Goal: Check status: Check status

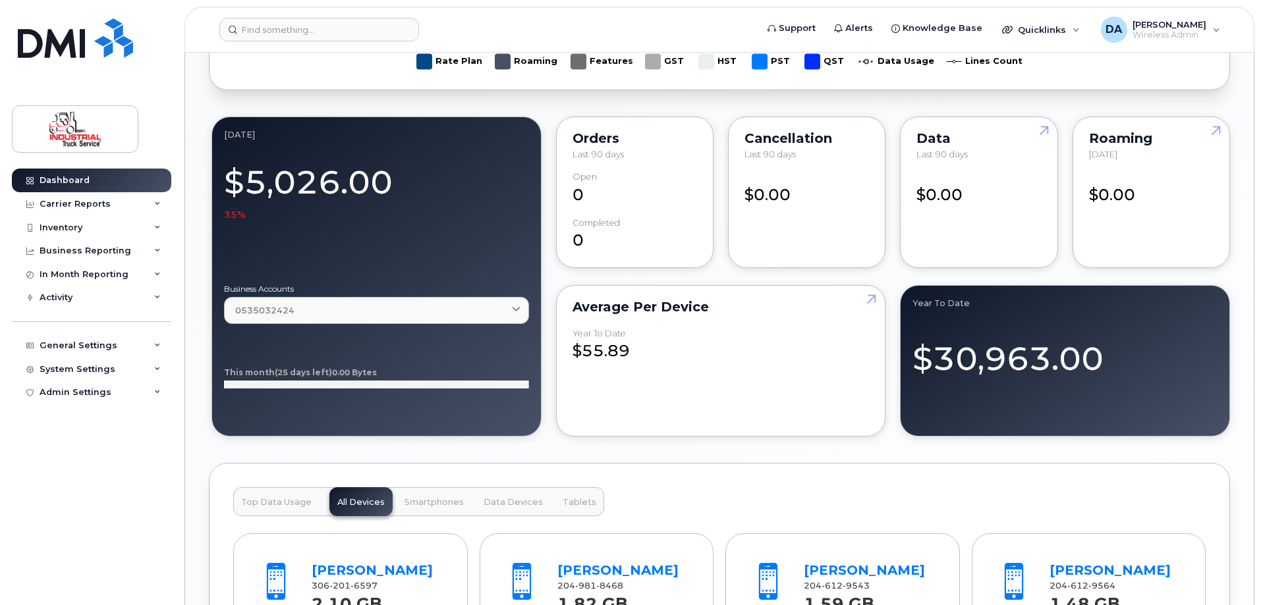
scroll to position [1317, 0]
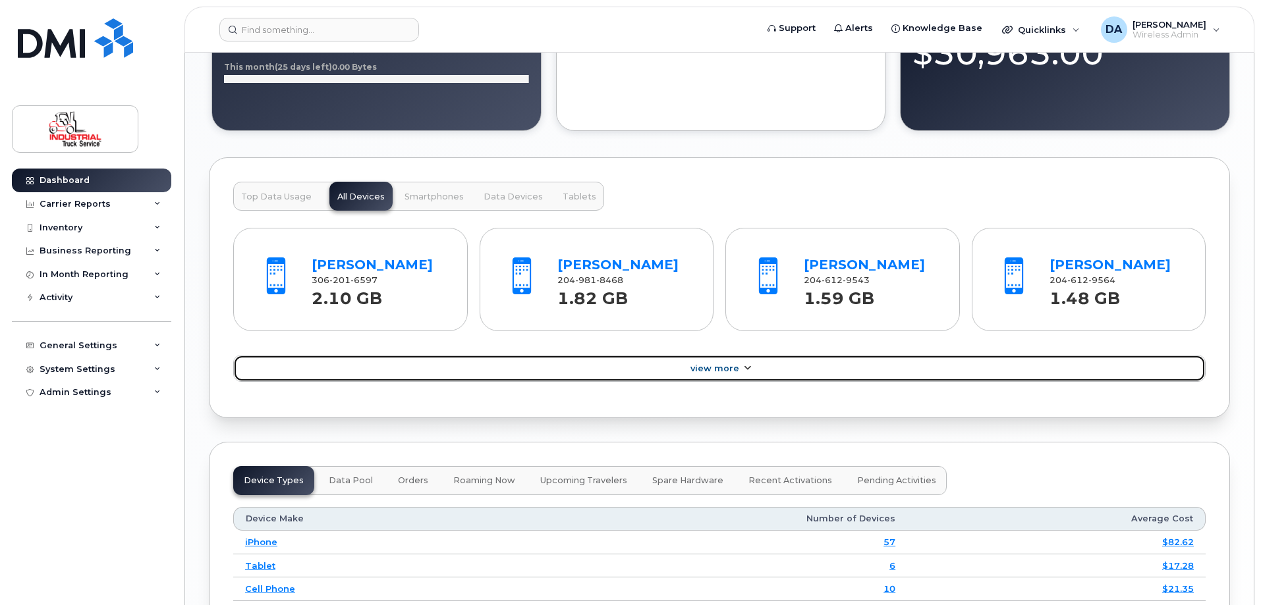
click at [680, 364] on link "View More" at bounding box center [719, 369] width 972 height 28
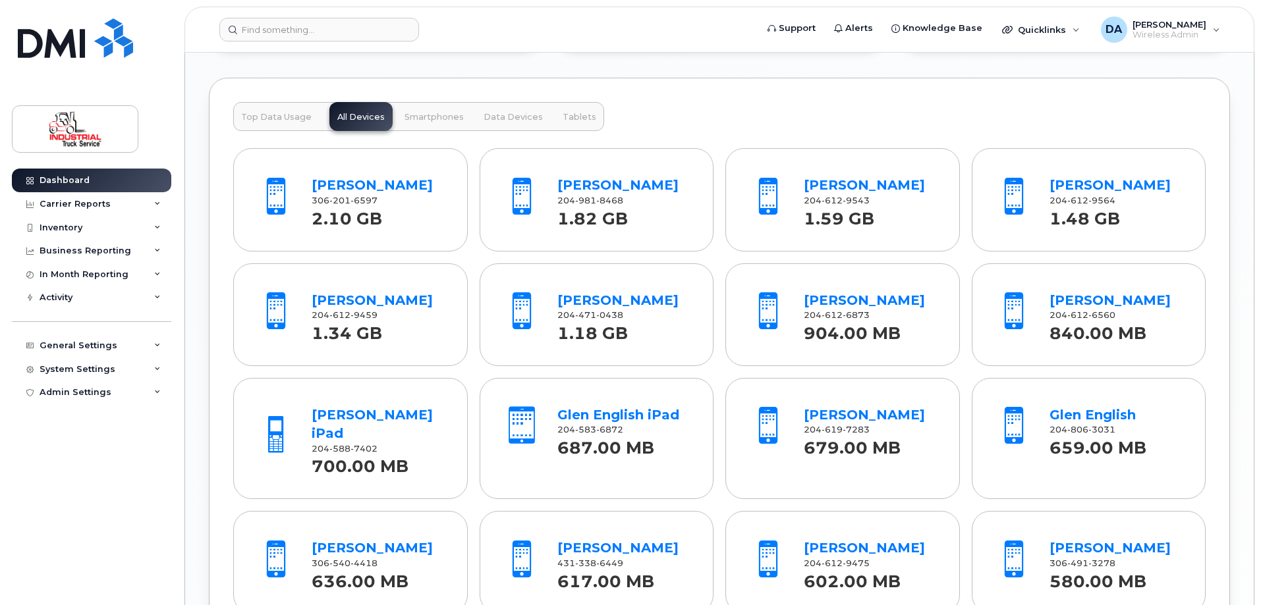
scroll to position [1581, 0]
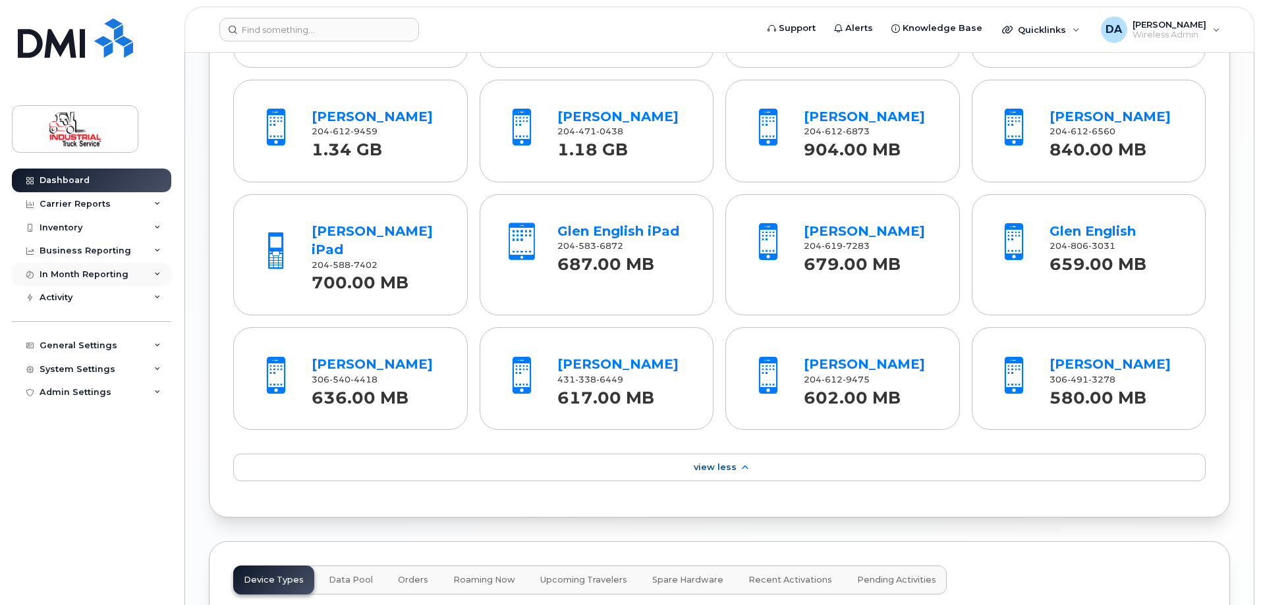
click at [57, 280] on div "In Month Reporting" at bounding box center [91, 275] width 159 height 24
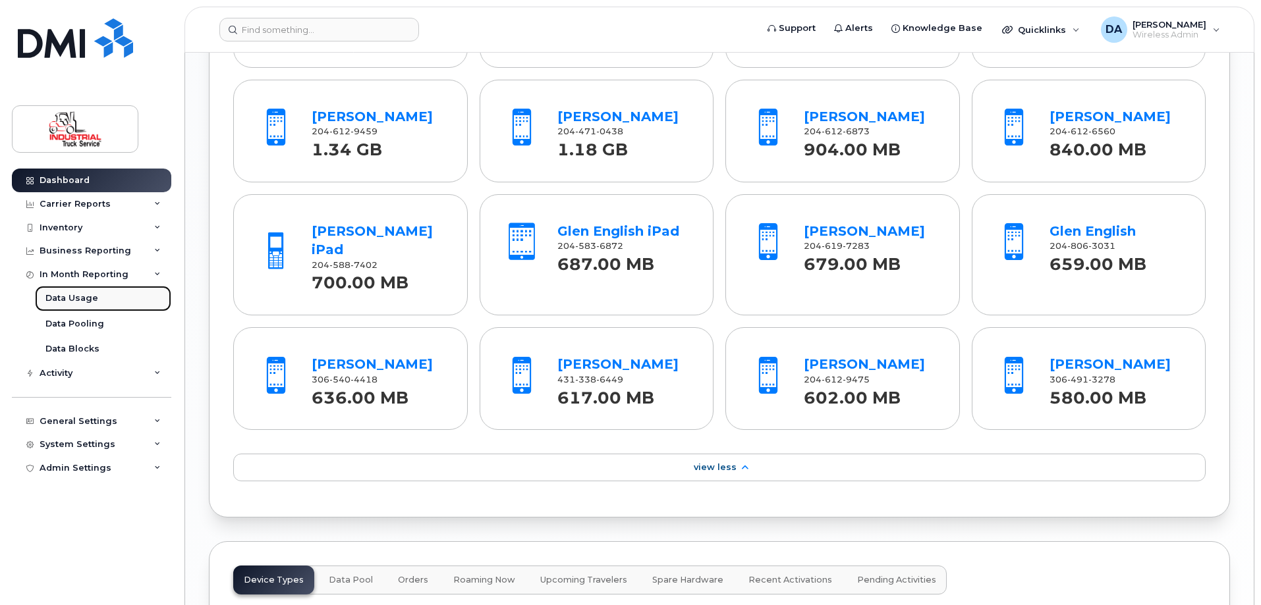
click at [61, 298] on div "Data Usage" at bounding box center [71, 298] width 53 height 12
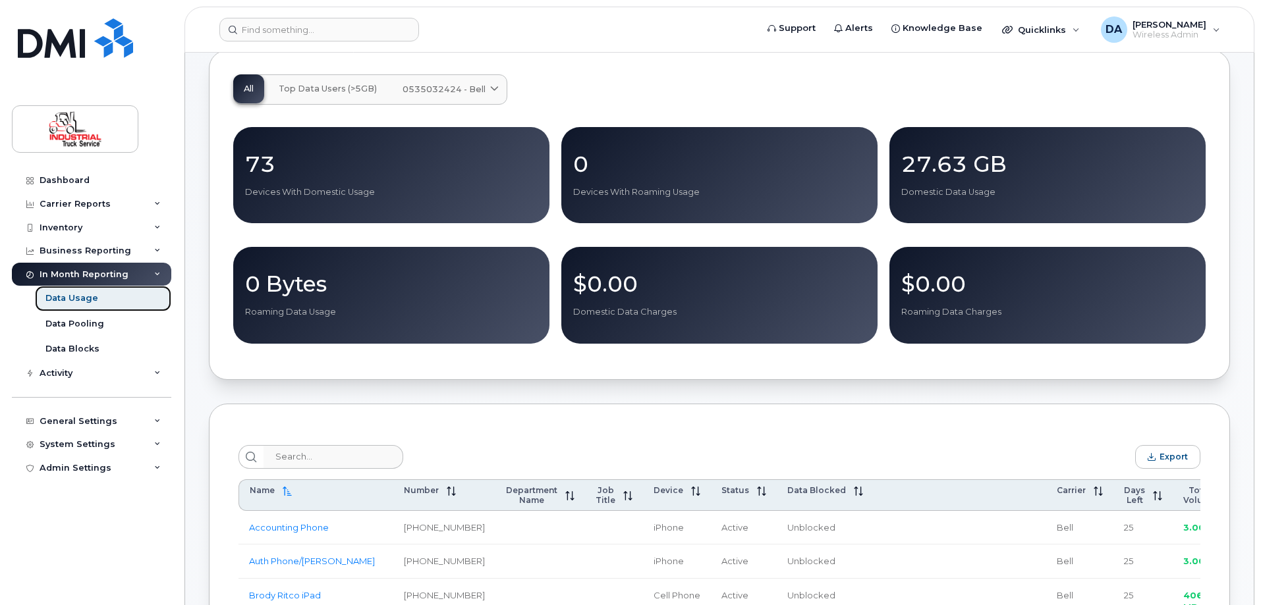
scroll to position [329, 0]
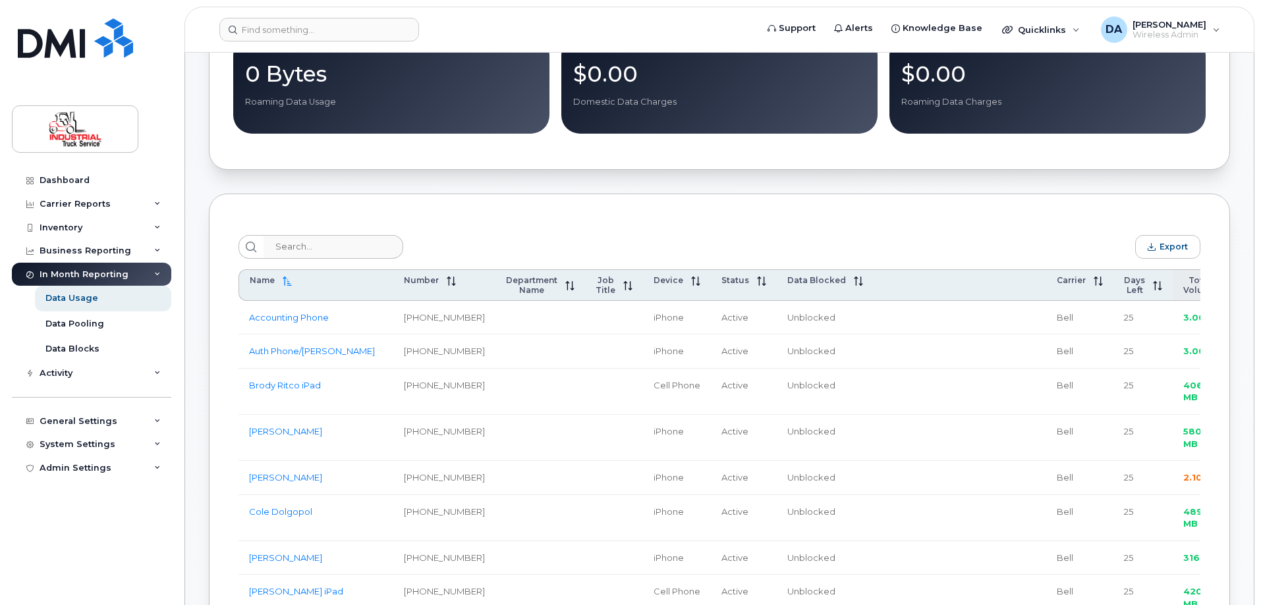
click at [1183, 283] on span "Total Volume" at bounding box center [1199, 285] width 33 height 20
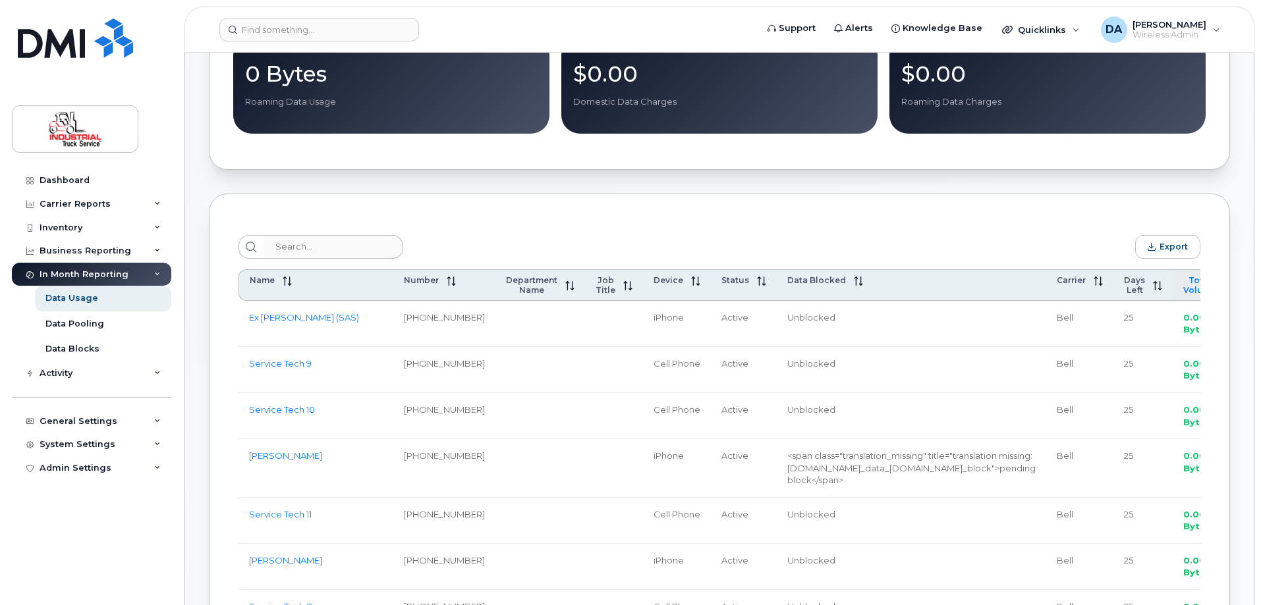
click at [1183, 287] on span "Total Volume" at bounding box center [1199, 285] width 33 height 20
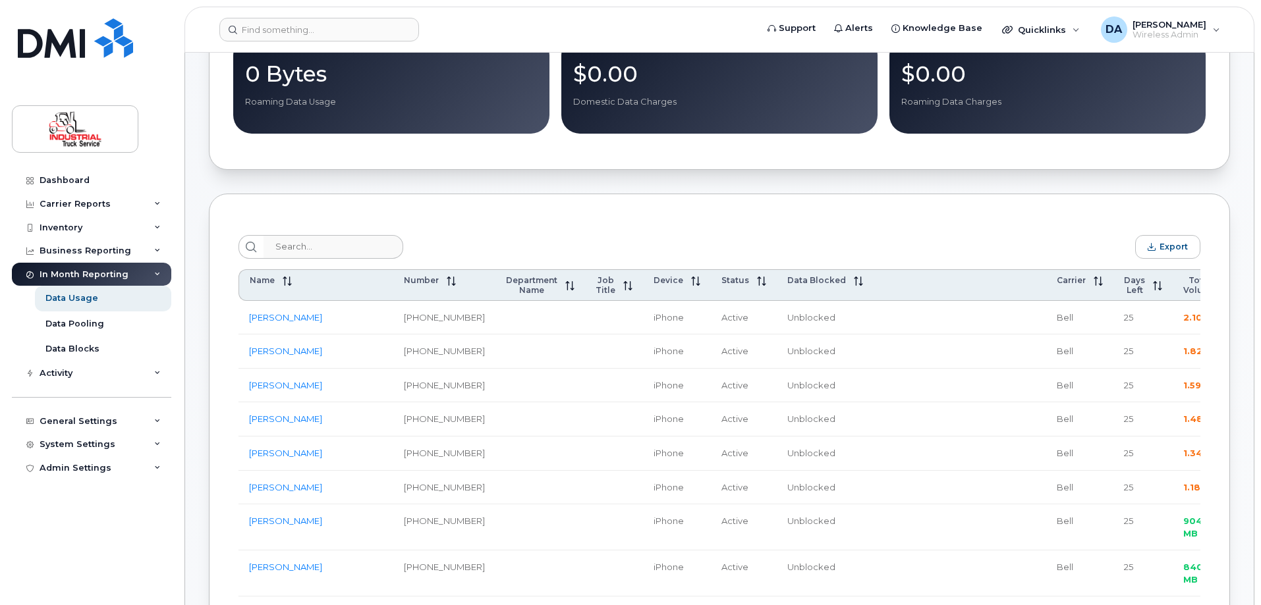
scroll to position [2796, 0]
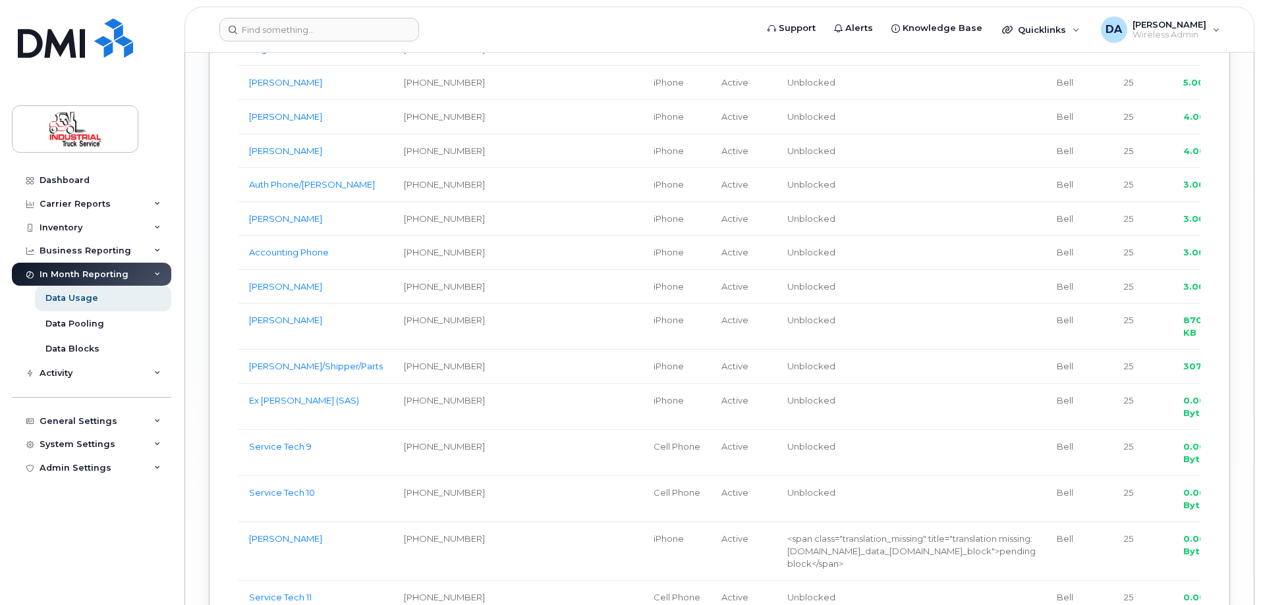
click at [93, 323] on div "Data Pooling" at bounding box center [74, 324] width 59 height 12
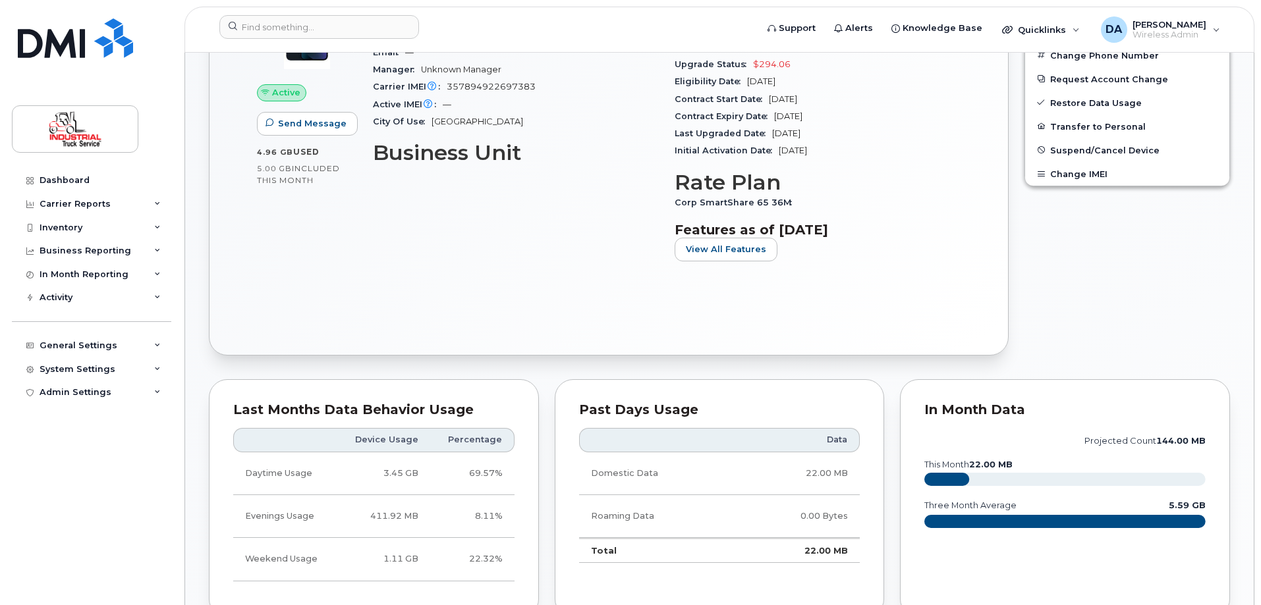
scroll to position [856, 0]
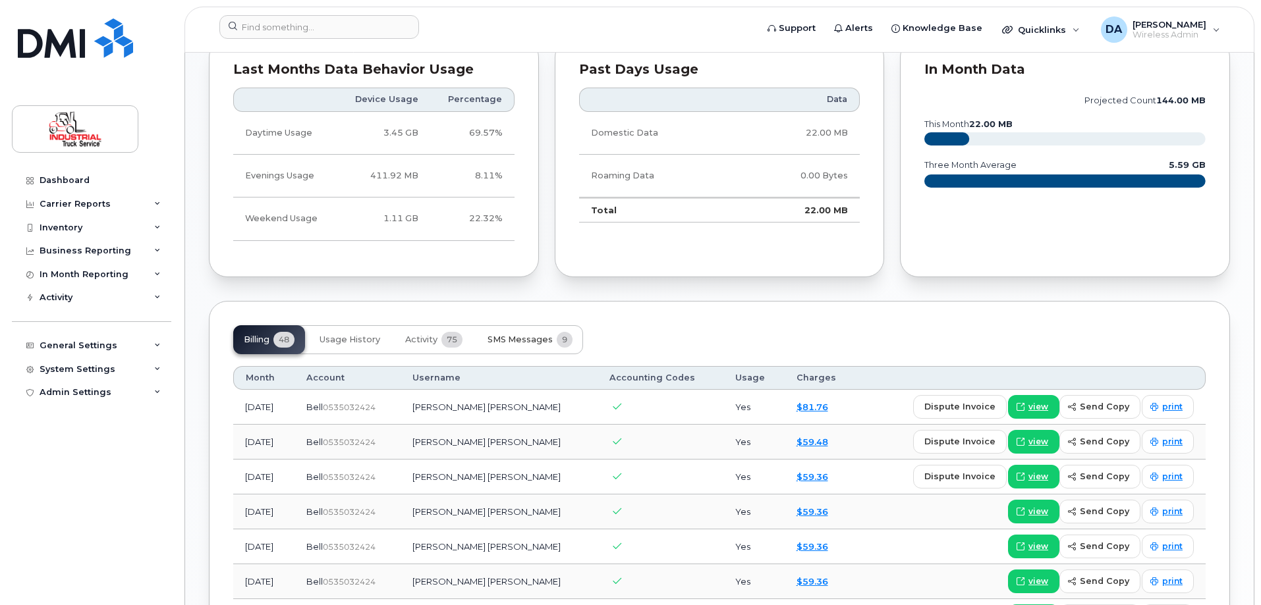
click at [528, 336] on span "SMS Messages" at bounding box center [519, 340] width 65 height 11
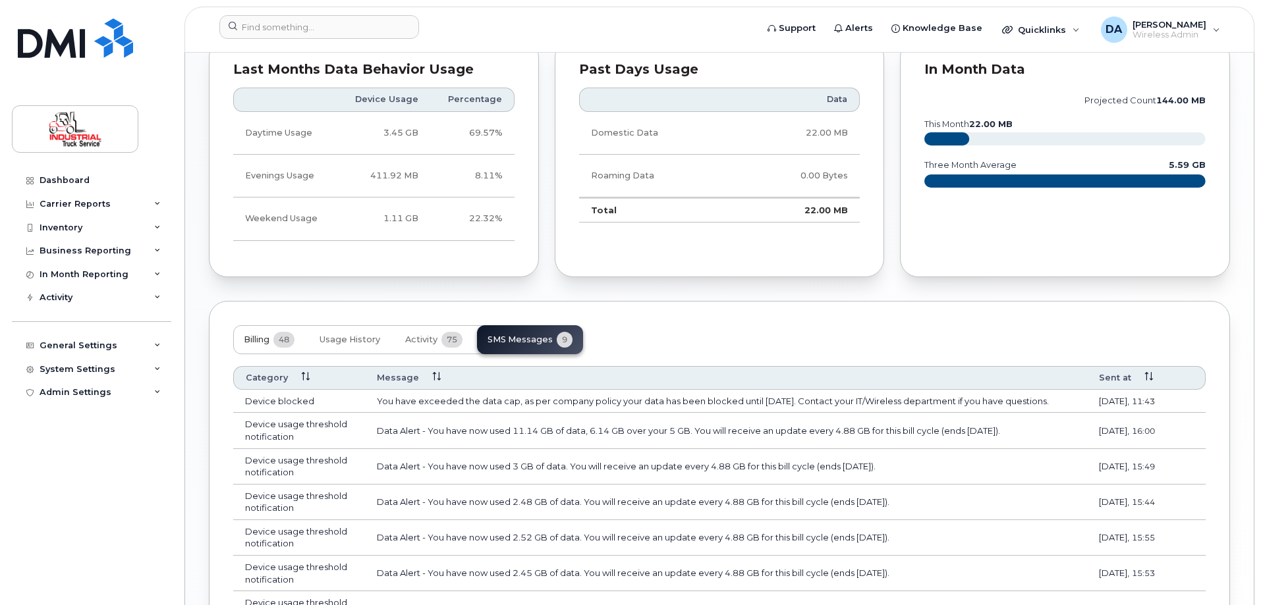
click at [269, 339] on span "Billing" at bounding box center [257, 340] width 26 height 11
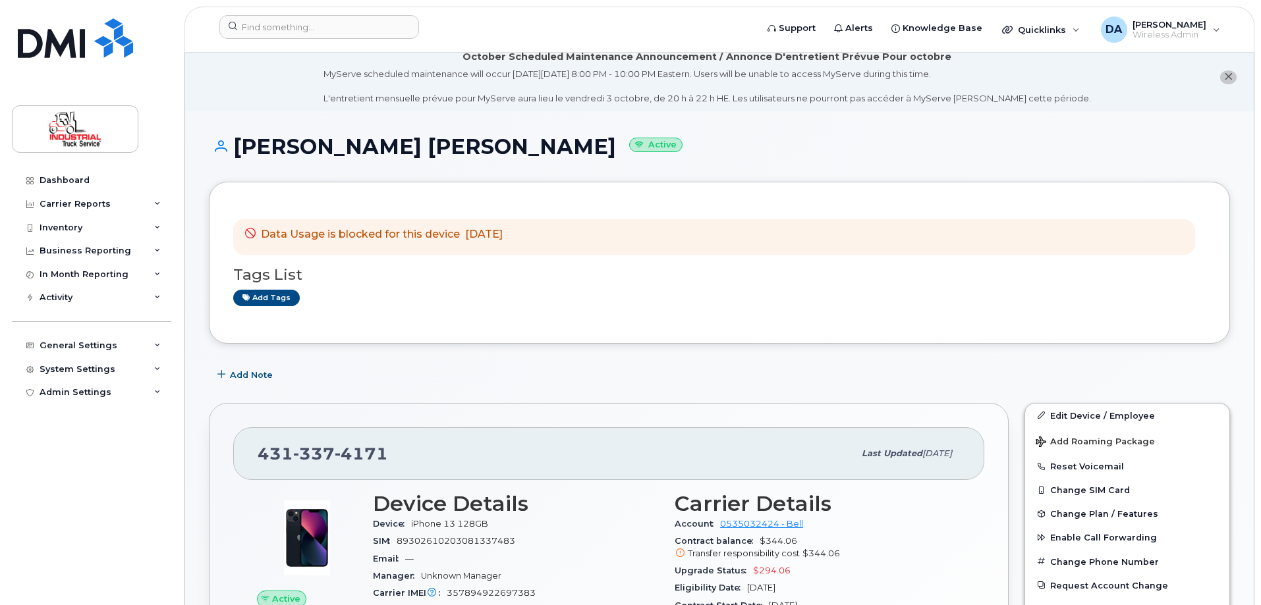
scroll to position [0, 0]
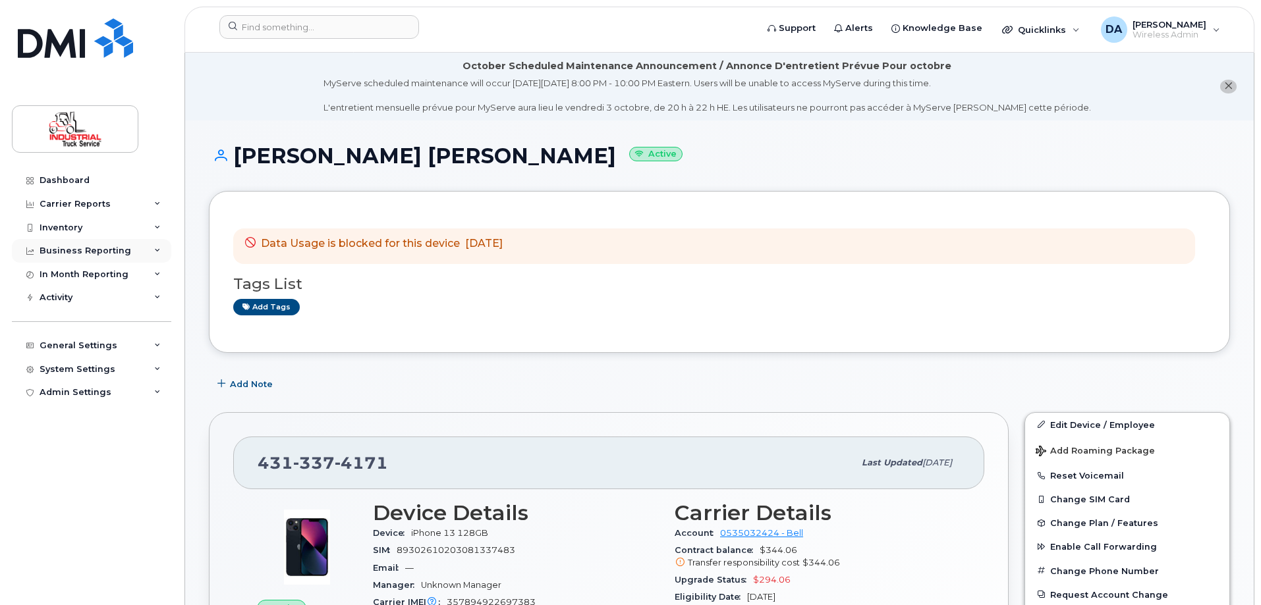
click at [128, 261] on div "Business Reporting" at bounding box center [91, 251] width 159 height 24
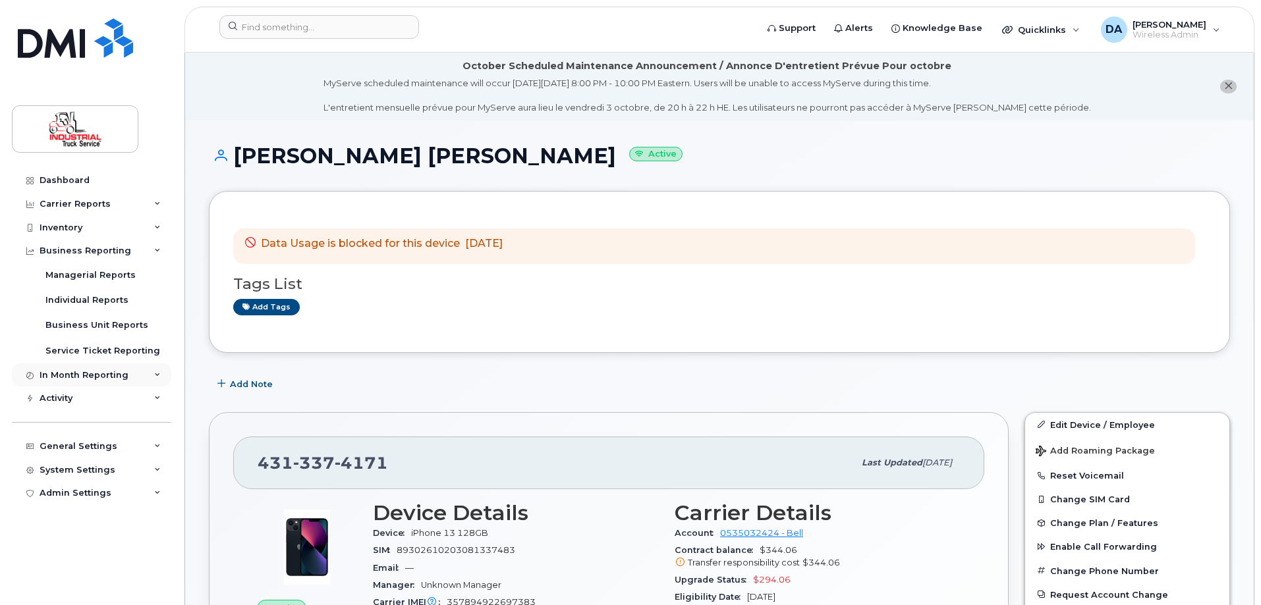
click at [68, 370] on div "In Month Reporting" at bounding box center [84, 375] width 89 height 11
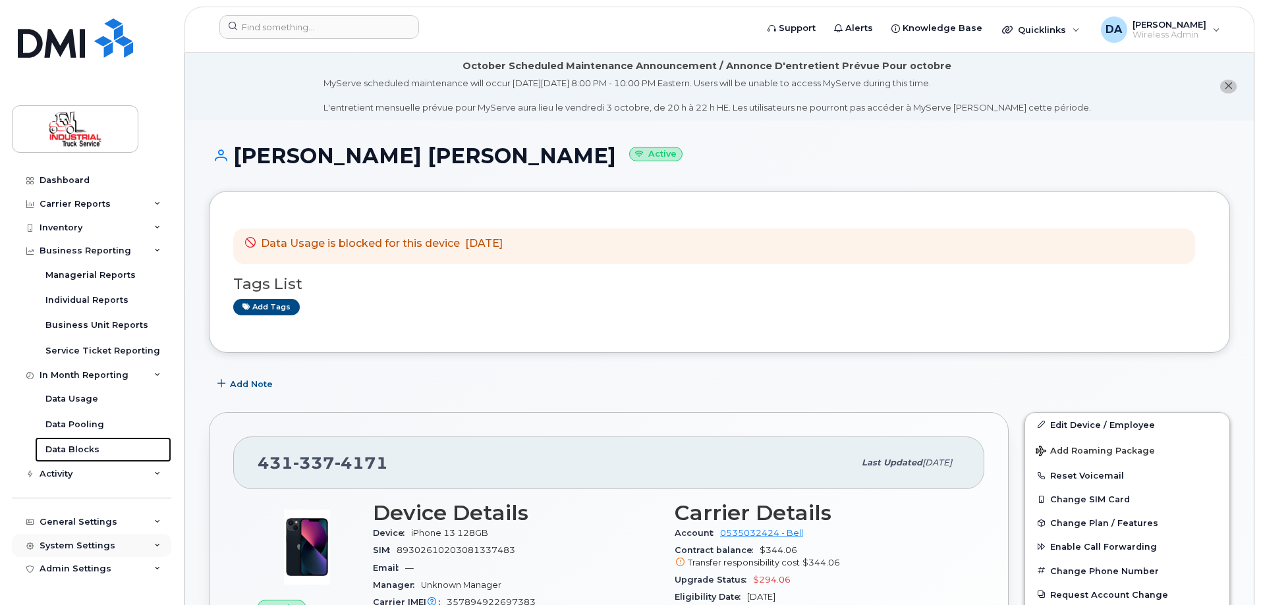
click at [67, 447] on div "Data Blocks" at bounding box center [72, 450] width 54 height 12
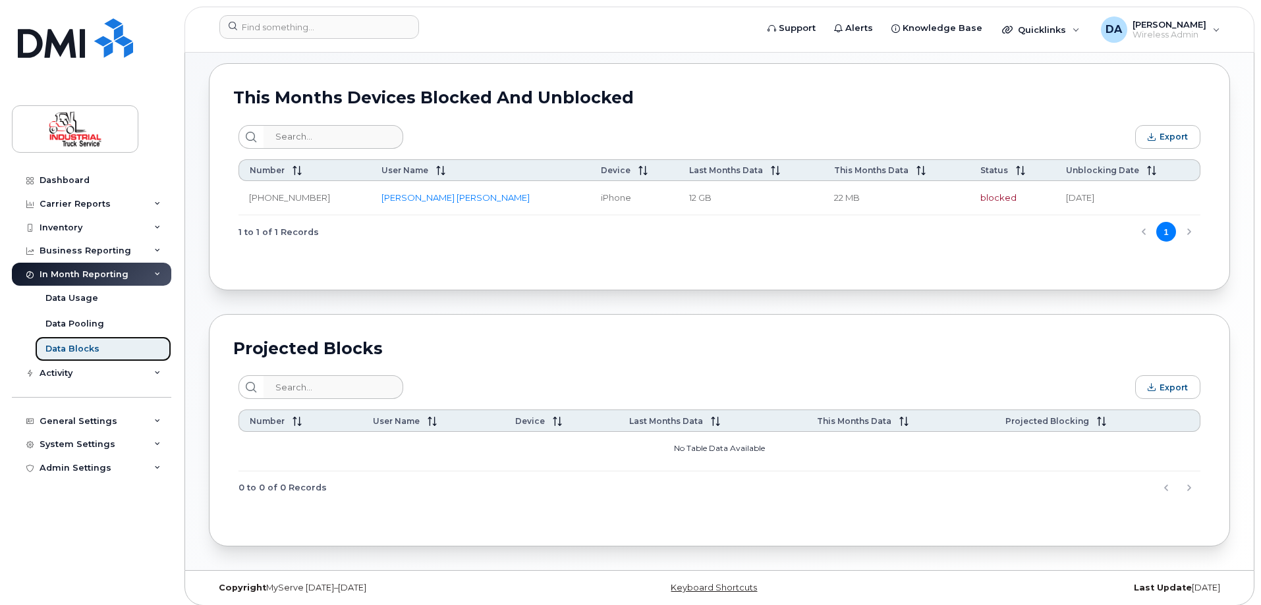
scroll to position [146, 0]
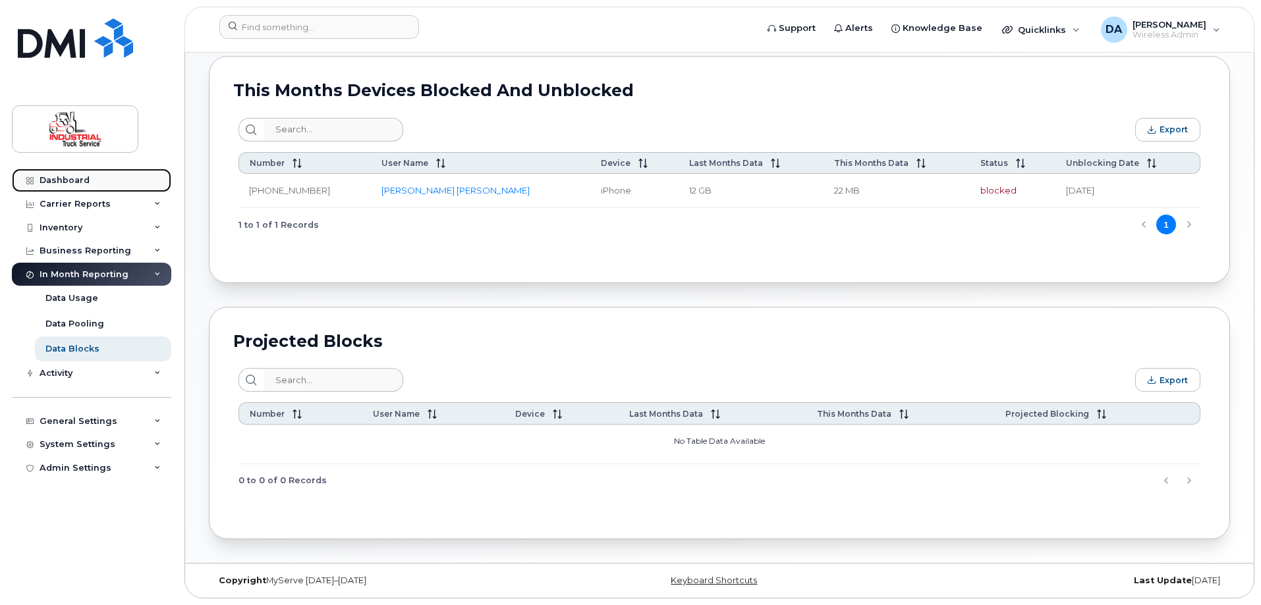
click at [69, 176] on div "Dashboard" at bounding box center [65, 180] width 50 height 11
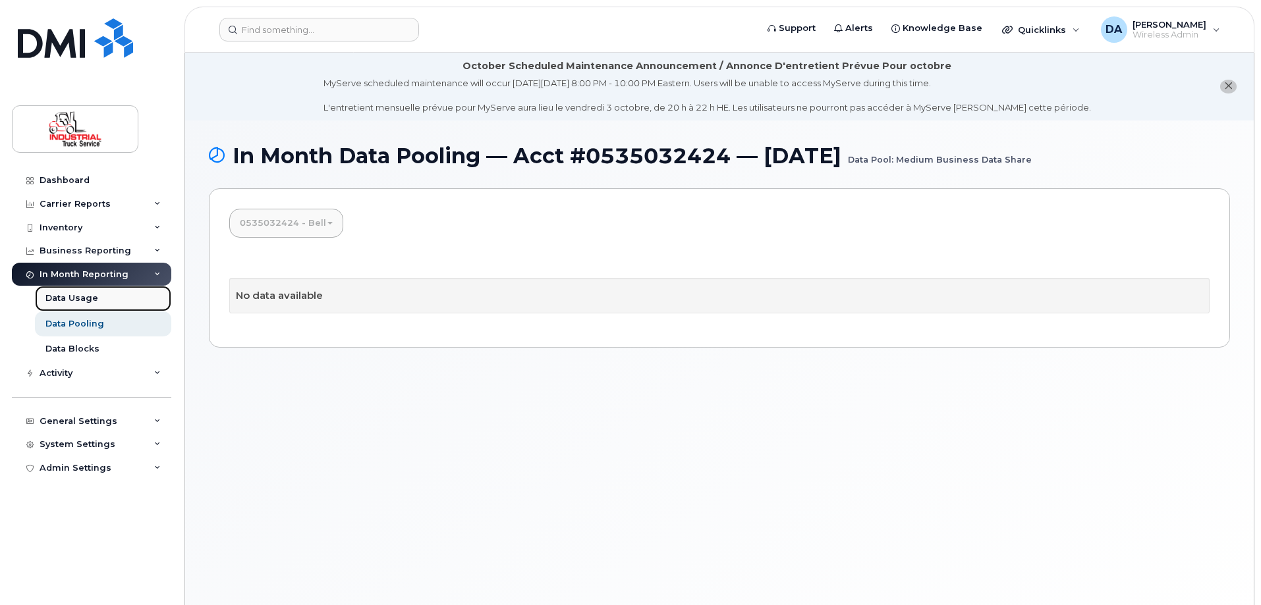
click at [74, 295] on div "Data Usage" at bounding box center [71, 298] width 53 height 12
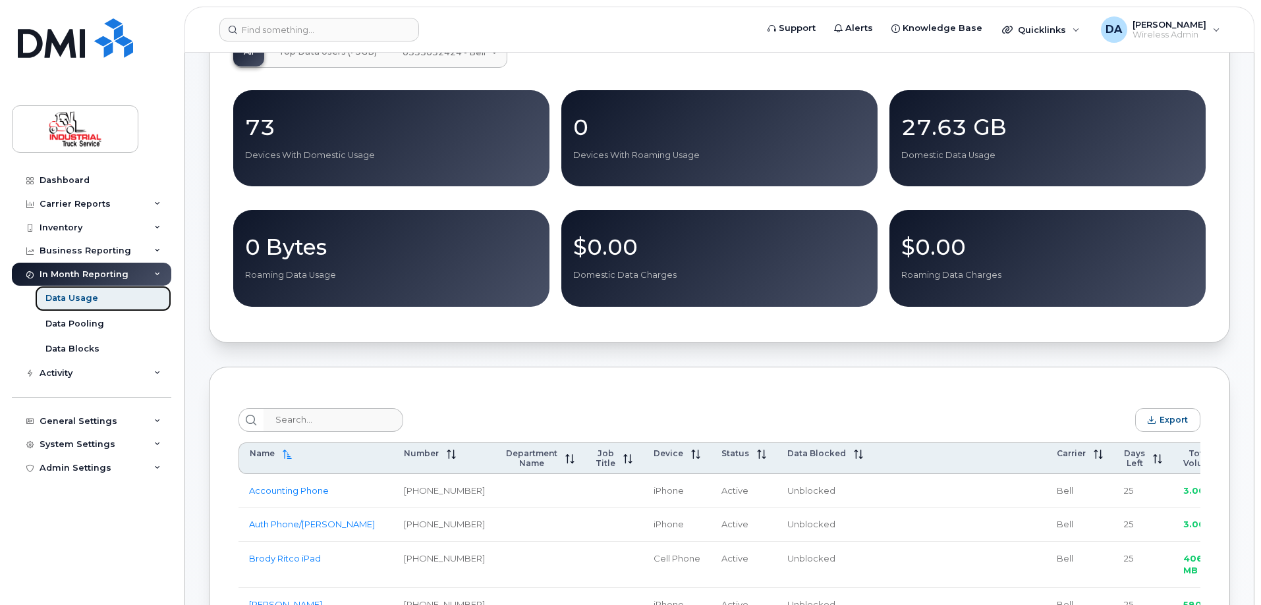
scroll to position [395, 0]
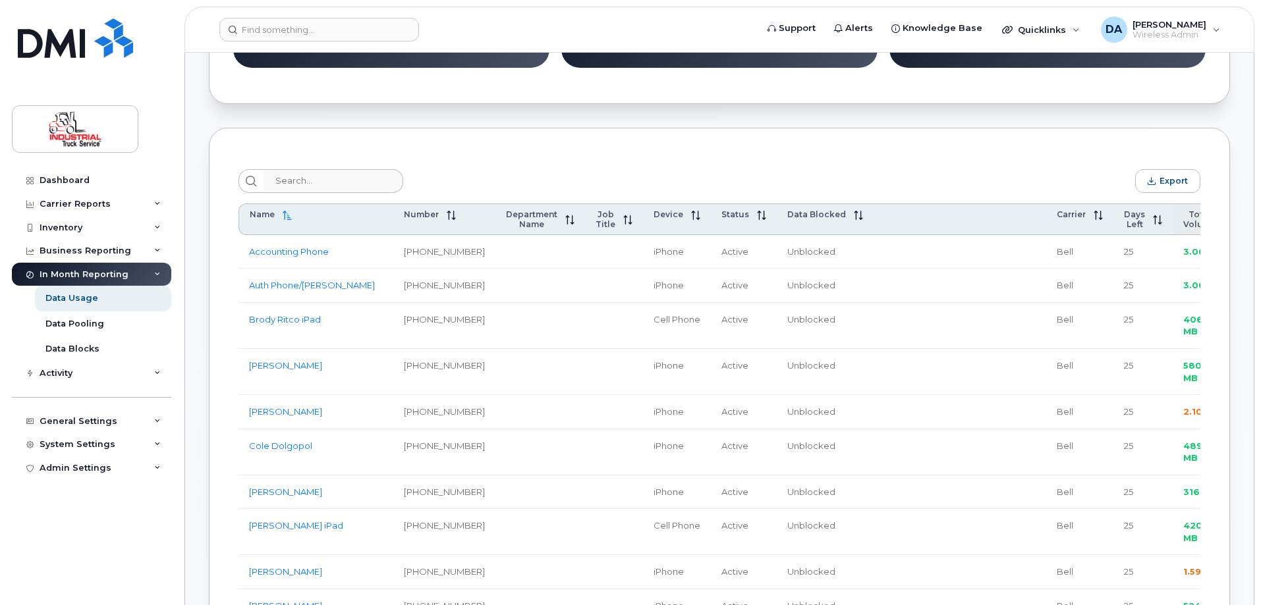
click at [1183, 222] on span "Total Volume" at bounding box center [1199, 219] width 33 height 20
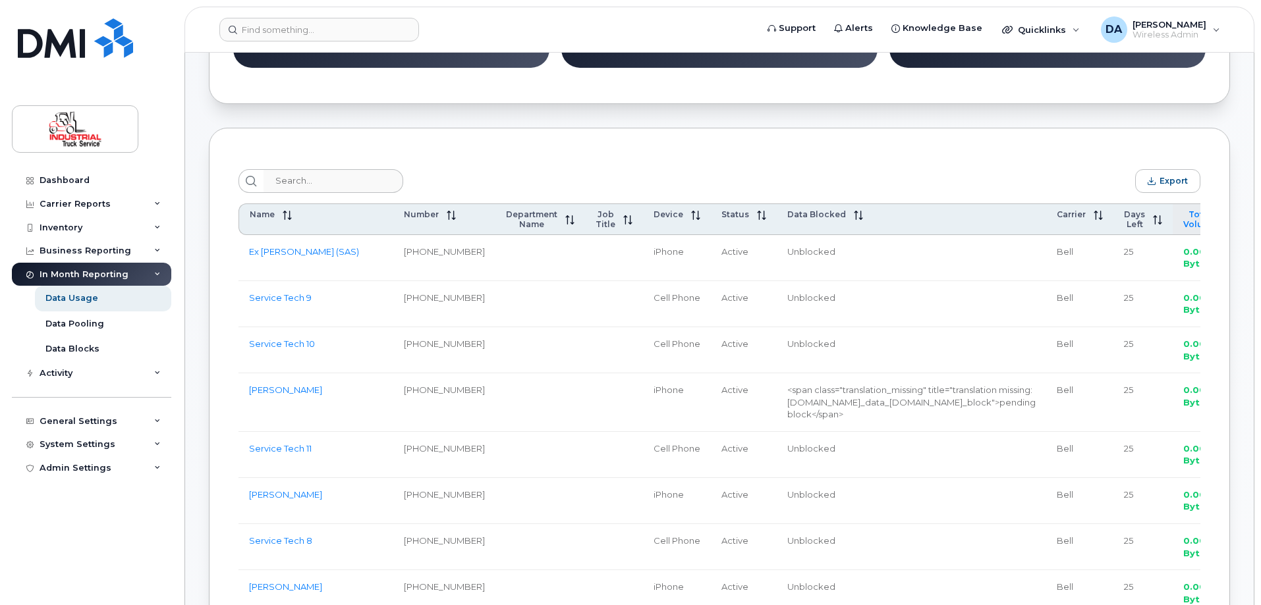
click at [1183, 221] on span "Total Volume" at bounding box center [1199, 219] width 33 height 20
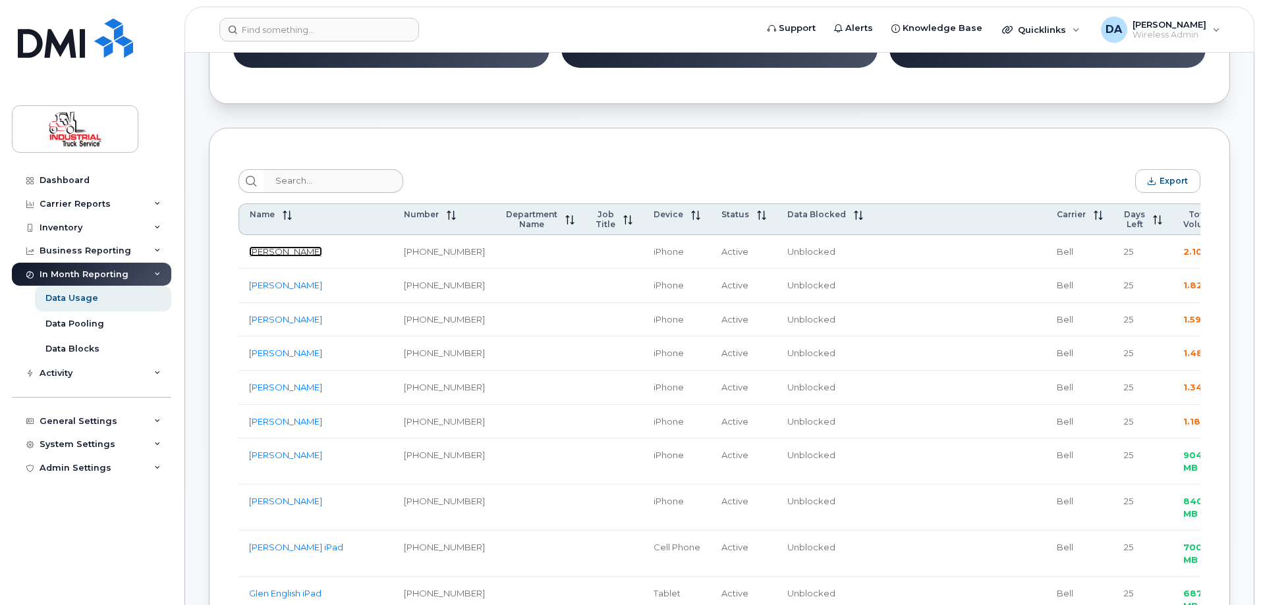
click at [300, 257] on link "[PERSON_NAME]" at bounding box center [285, 251] width 73 height 11
click at [294, 251] on link "[PERSON_NAME]" at bounding box center [285, 251] width 73 height 11
click at [459, 185] on div "Export" at bounding box center [719, 181] width 962 height 24
click at [281, 427] on link "[PERSON_NAME]" at bounding box center [285, 421] width 73 height 11
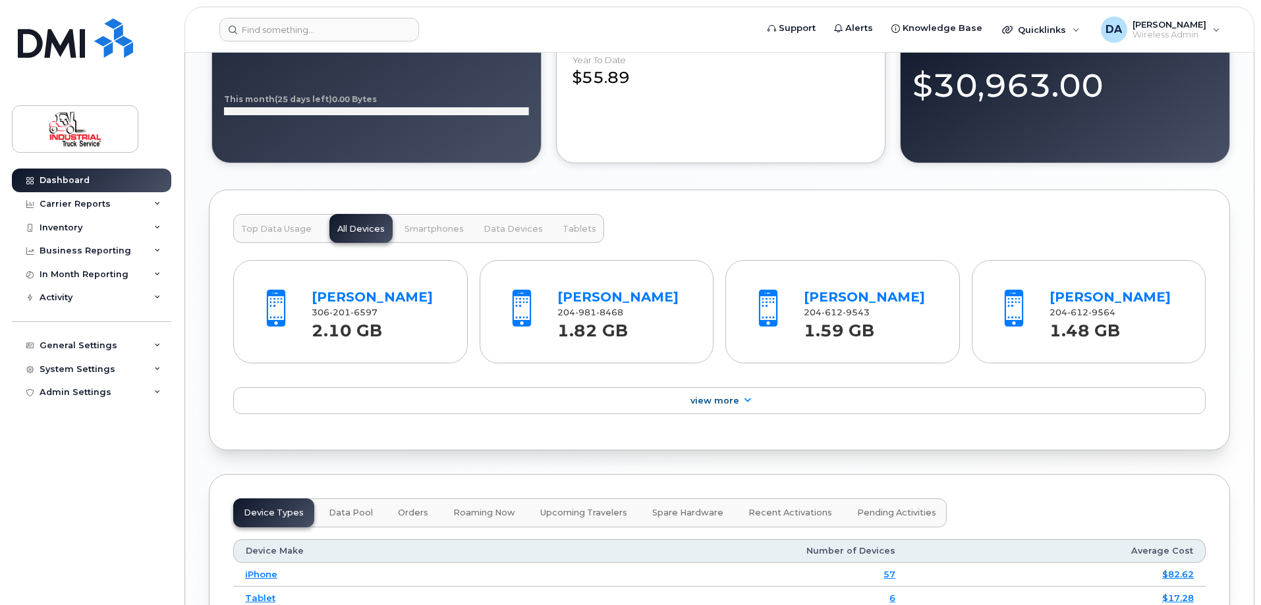
scroll to position [1272, 0]
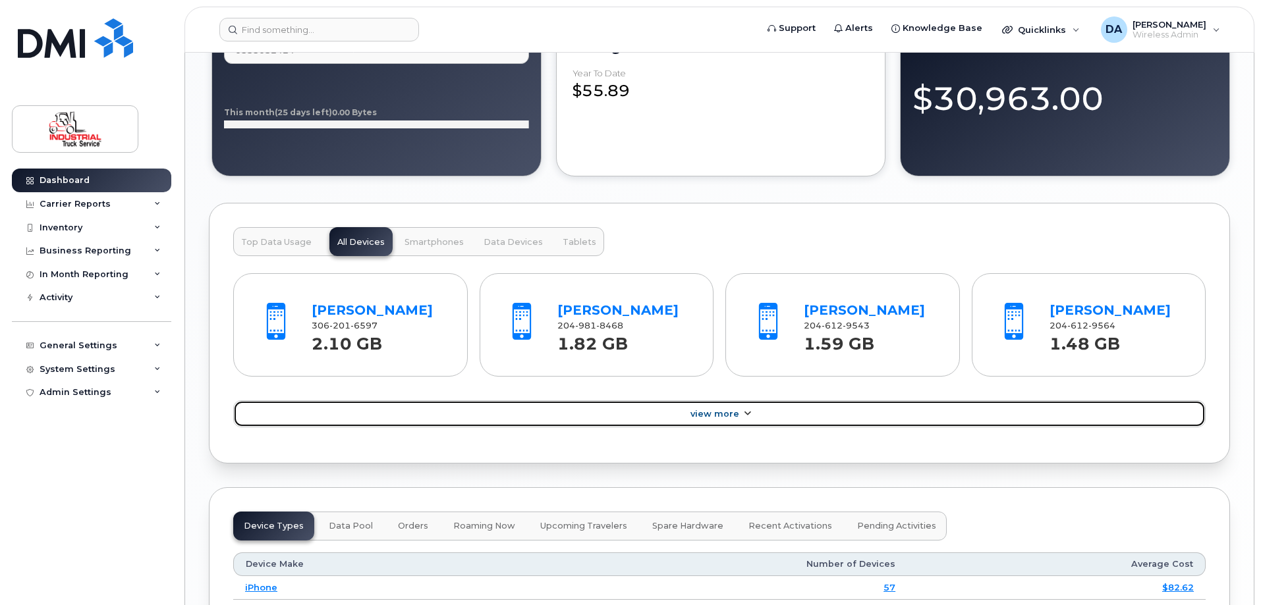
click at [718, 418] on span "View More" at bounding box center [714, 414] width 49 height 10
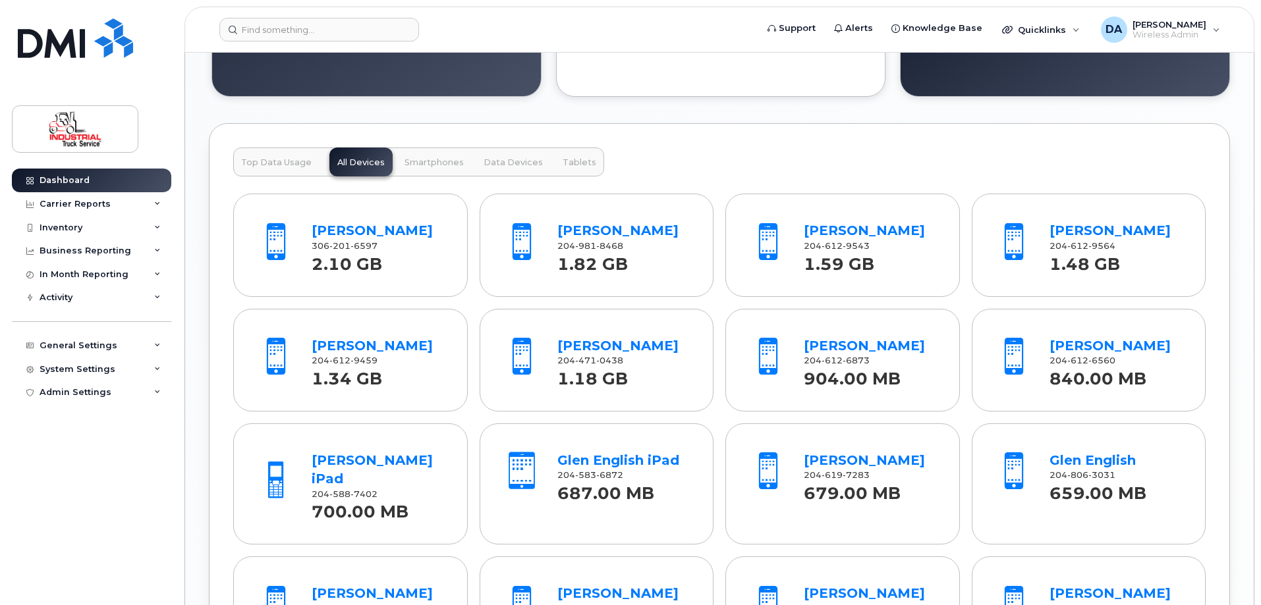
scroll to position [1338, 0]
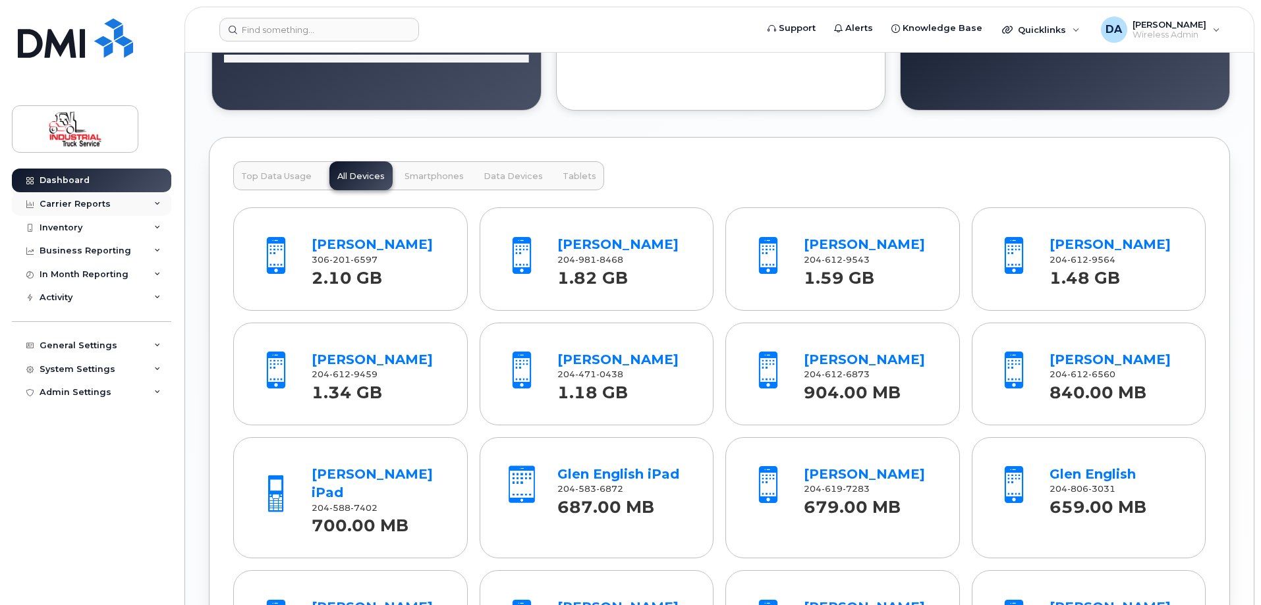
click at [61, 200] on div "Carrier Reports" at bounding box center [75, 204] width 71 height 11
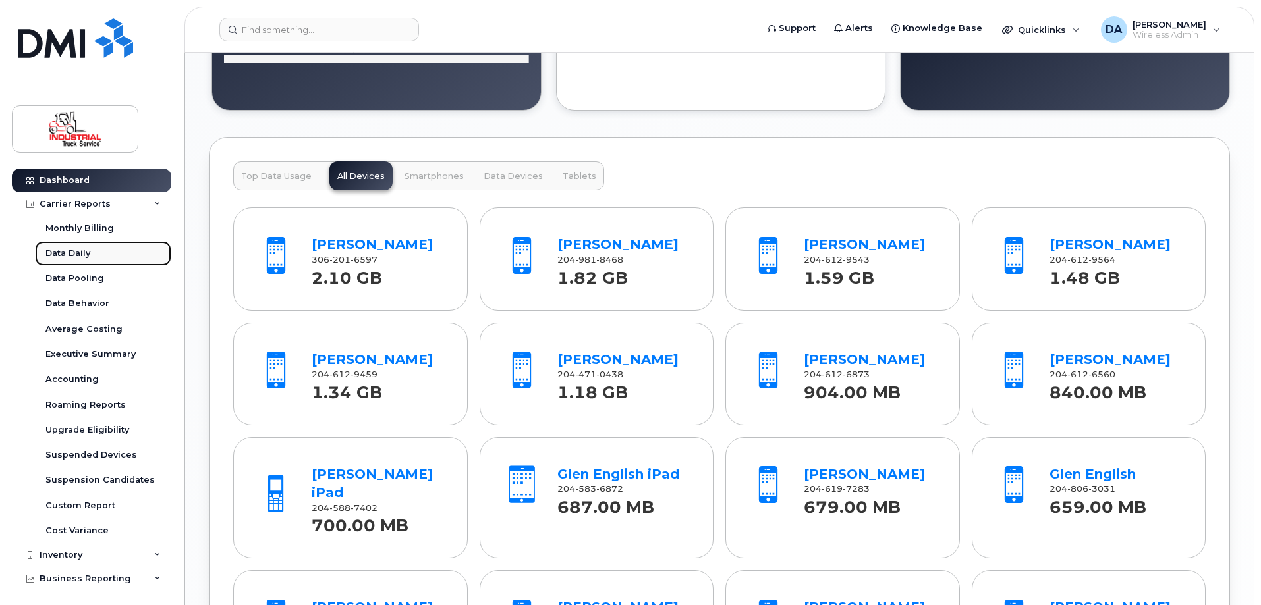
click at [62, 252] on div "Data Daily" at bounding box center [67, 254] width 45 height 12
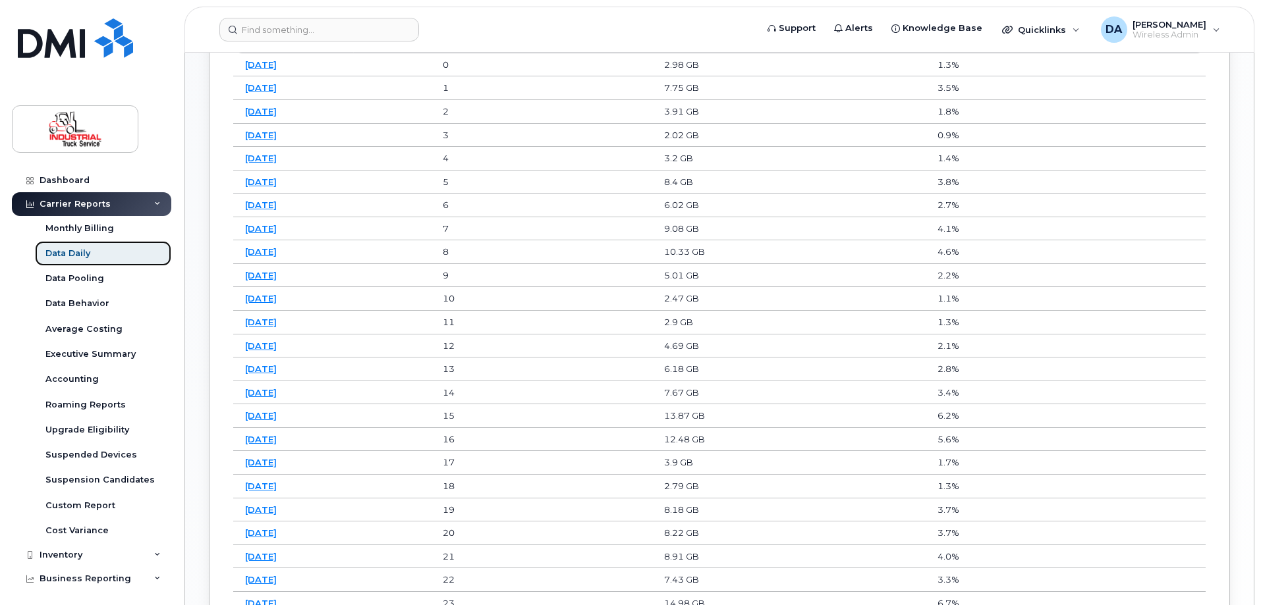
scroll to position [1054, 0]
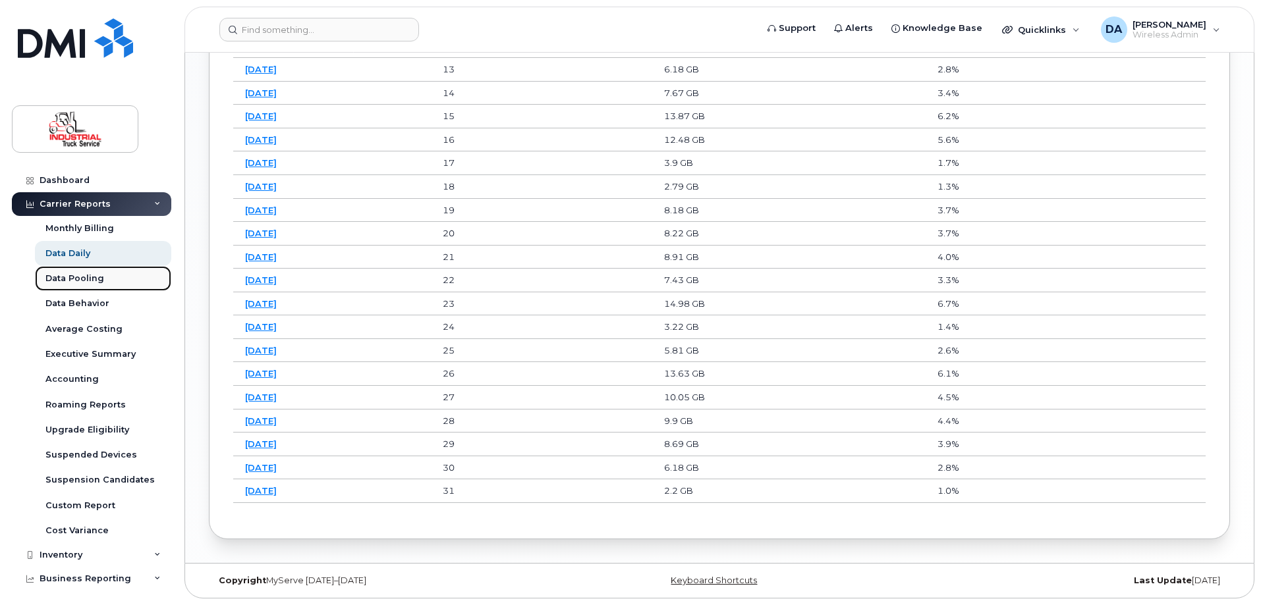
click at [86, 280] on div "Data Pooling" at bounding box center [74, 279] width 59 height 12
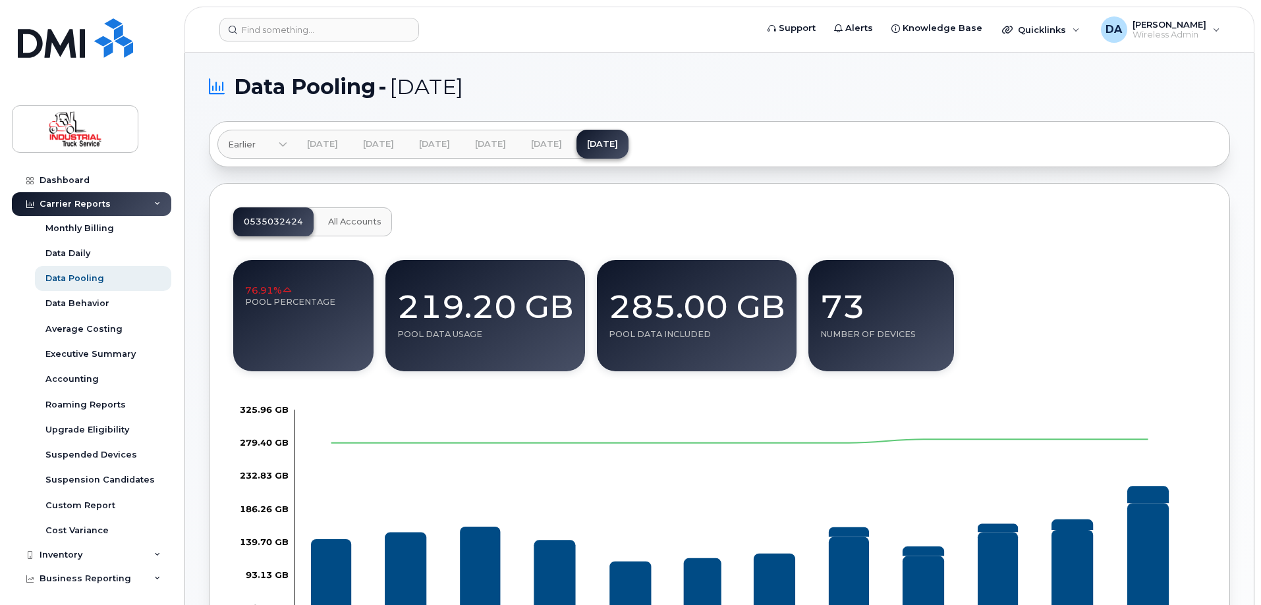
click at [70, 201] on div "Carrier Reports" at bounding box center [75, 204] width 71 height 11
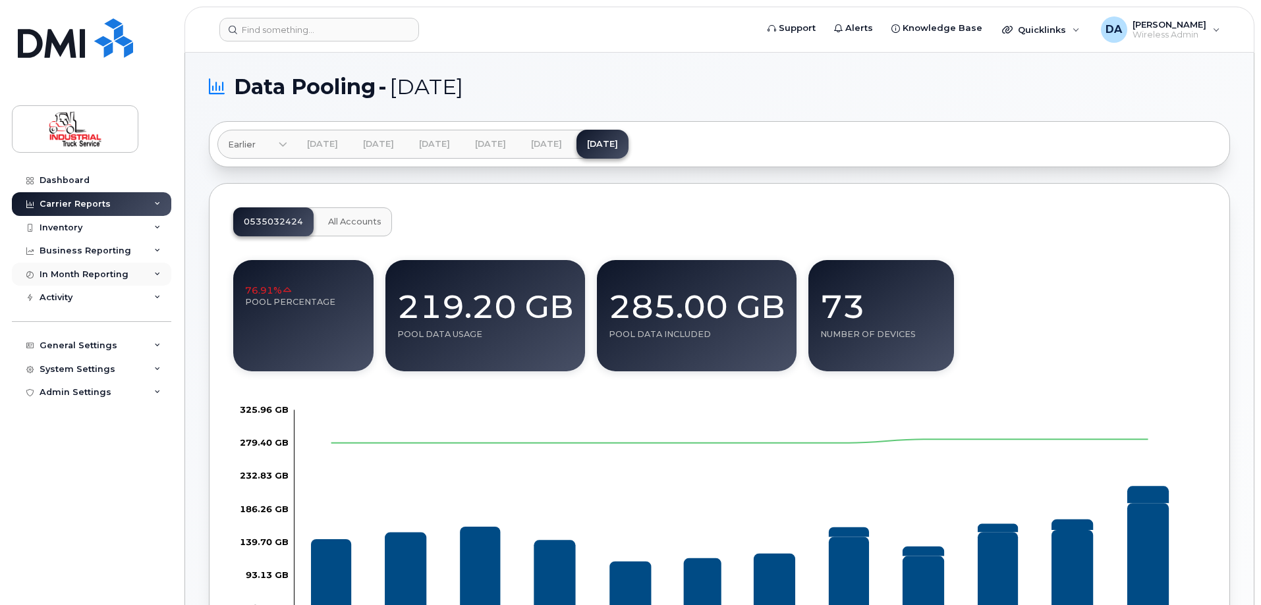
click at [68, 271] on div "In Month Reporting" at bounding box center [84, 274] width 89 height 11
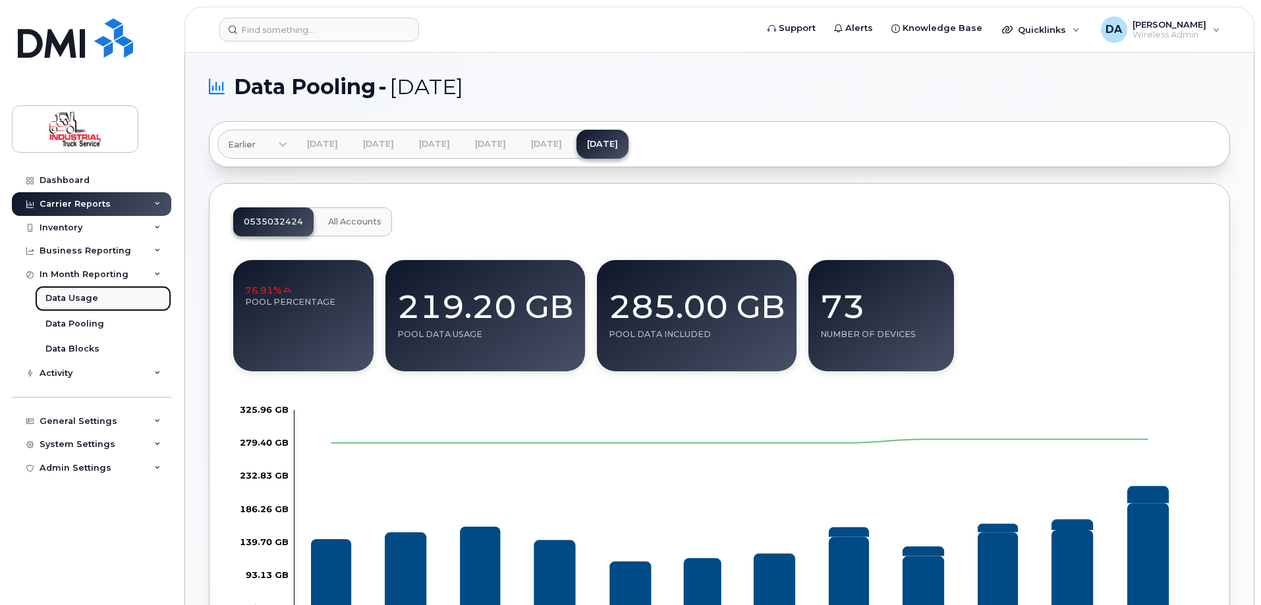
click at [75, 302] on div "Data Usage" at bounding box center [71, 298] width 53 height 12
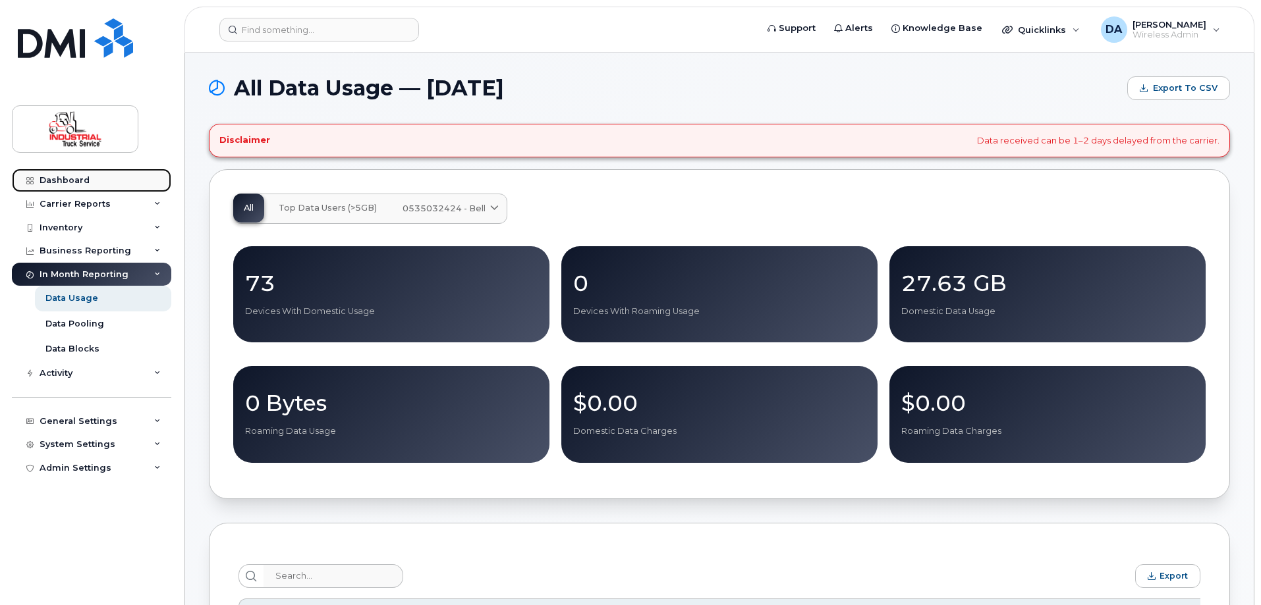
click at [95, 189] on link "Dashboard" at bounding box center [91, 181] width 159 height 24
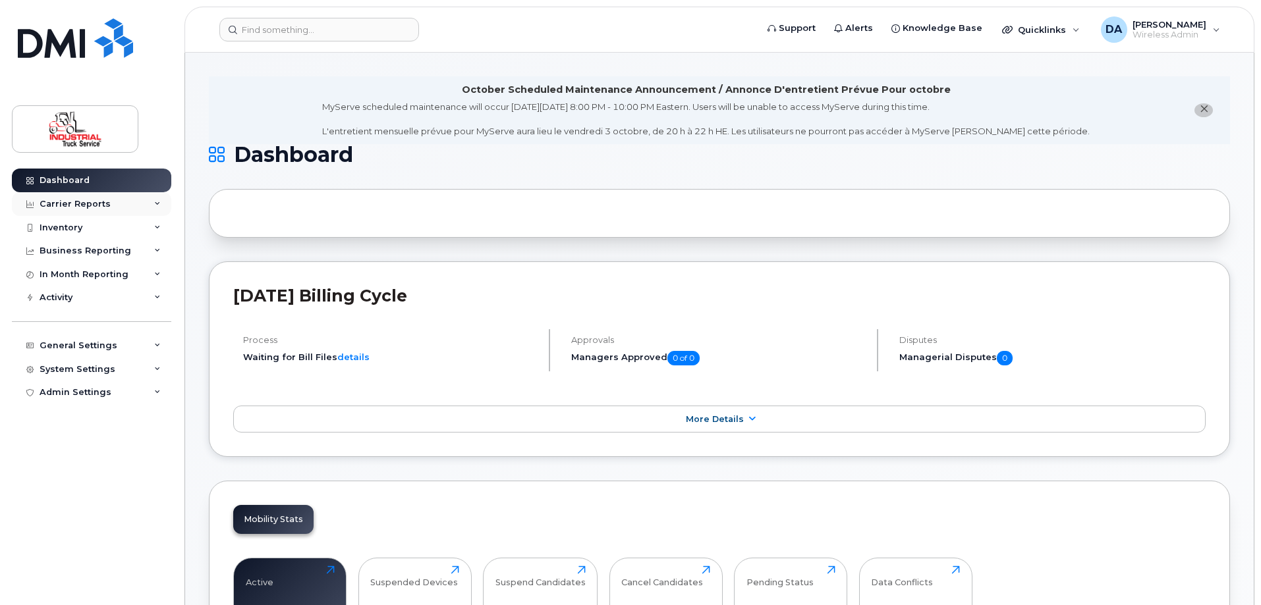
click at [61, 208] on div "Carrier Reports" at bounding box center [75, 204] width 71 height 11
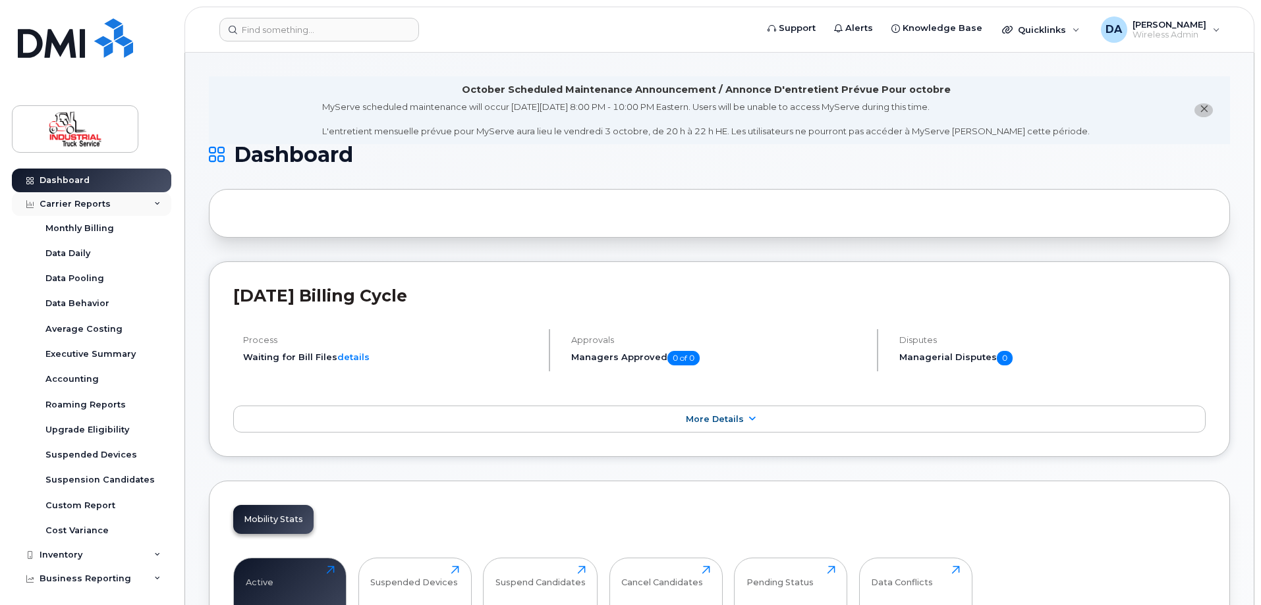
click at [61, 208] on div "Carrier Reports" at bounding box center [75, 204] width 71 height 11
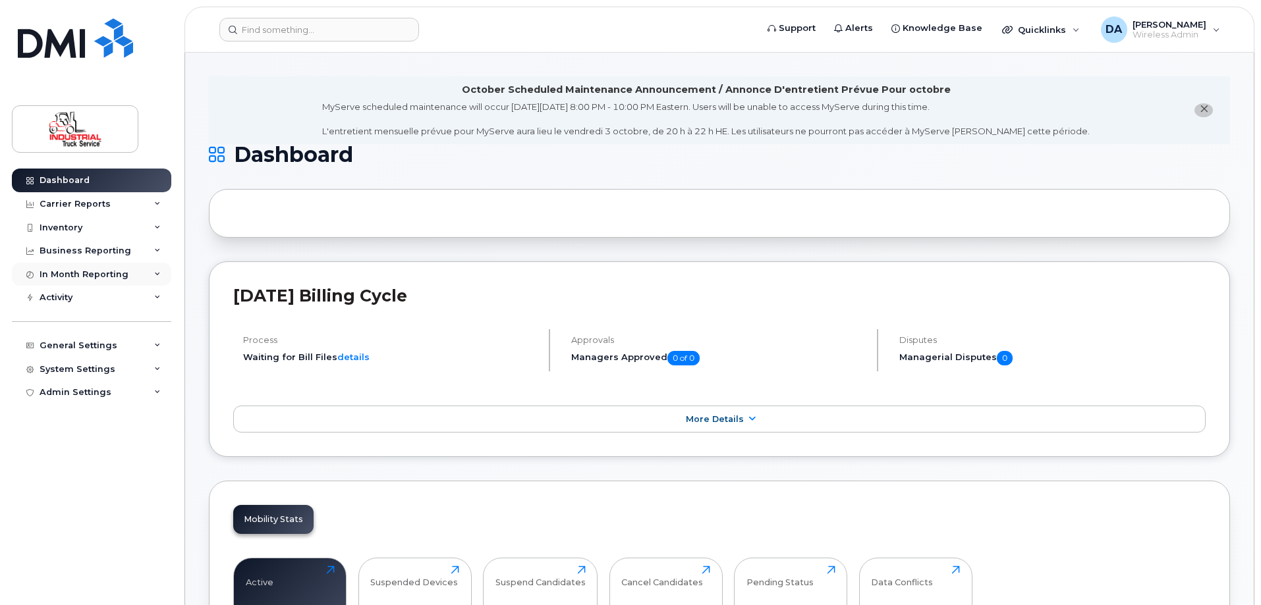
click at [65, 278] on div "In Month Reporting" at bounding box center [84, 274] width 89 height 11
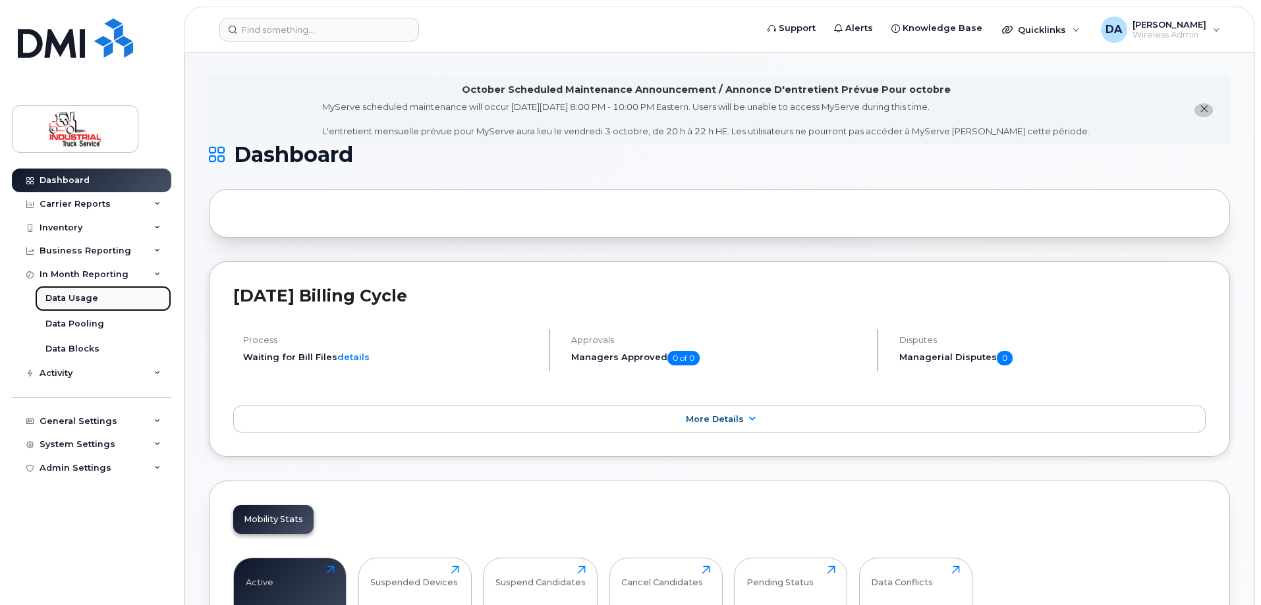
click at [64, 298] on div "Data Usage" at bounding box center [71, 298] width 53 height 12
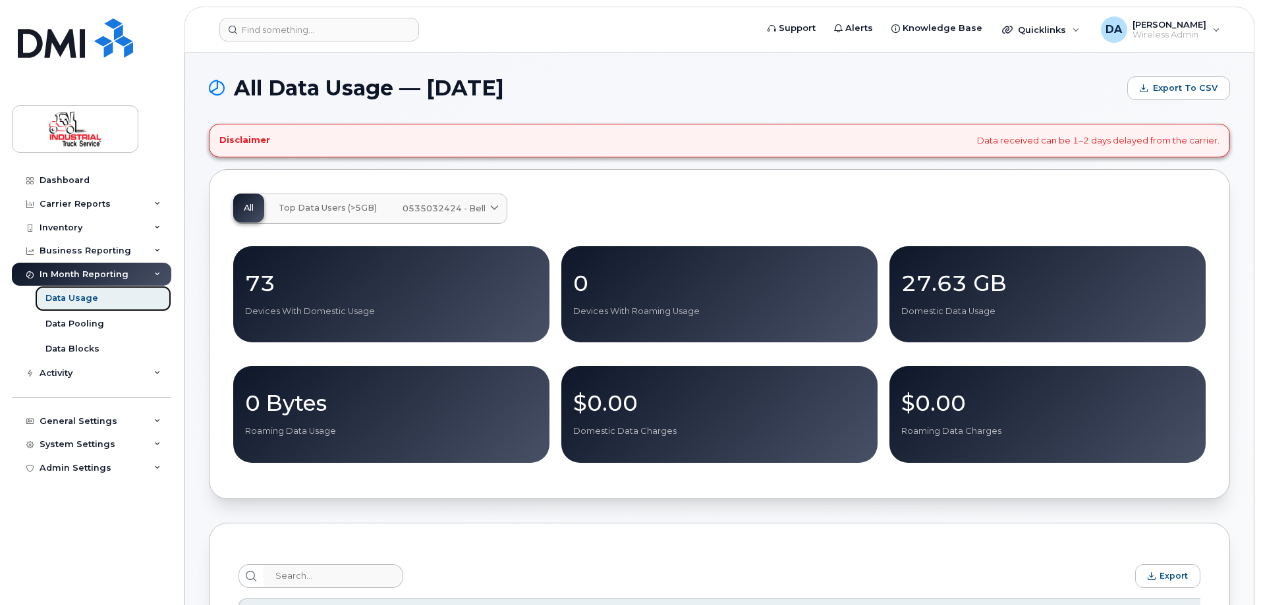
scroll to position [395, 0]
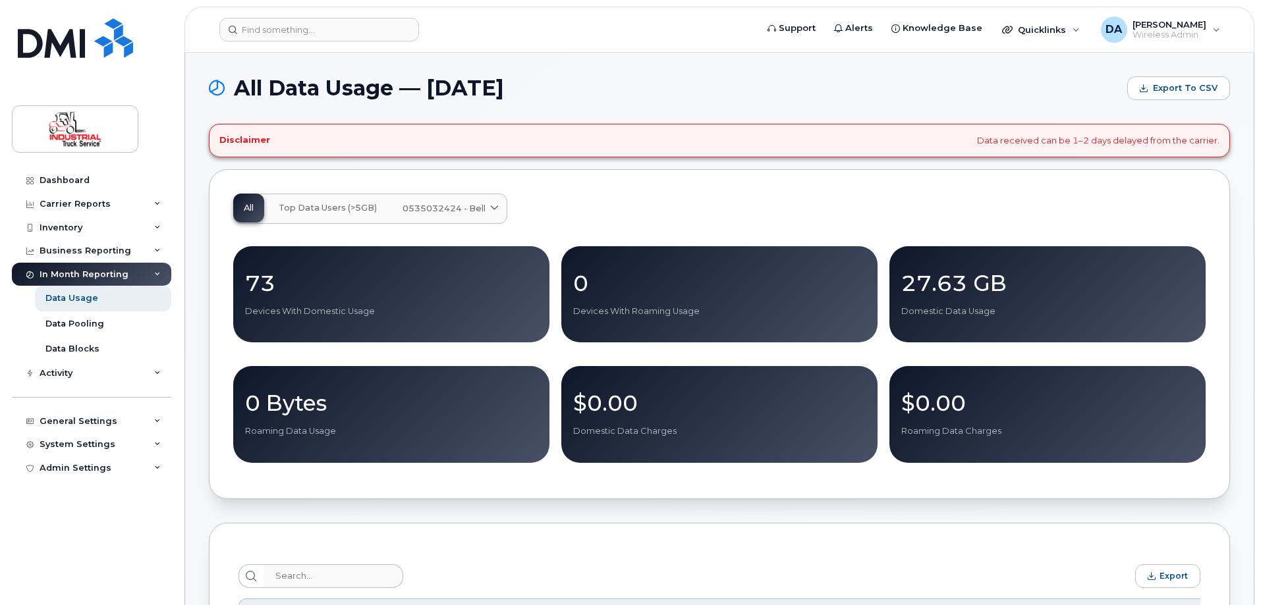
scroll to position [329, 0]
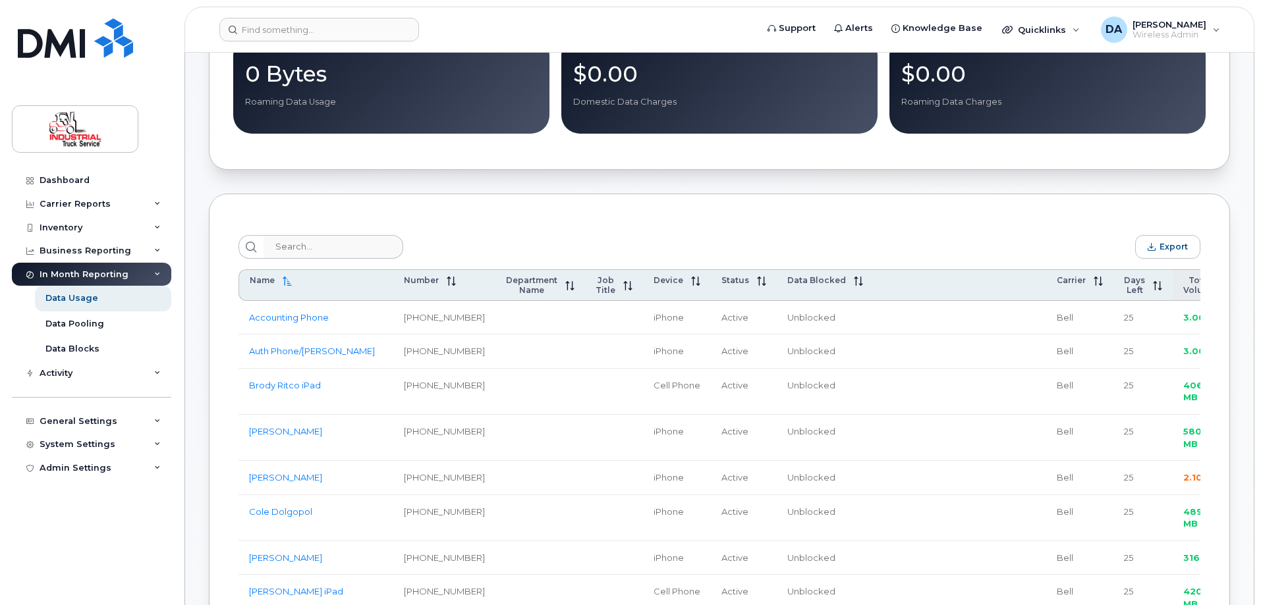
click at [1183, 280] on div "Total Volume" at bounding box center [1208, 285] width 50 height 20
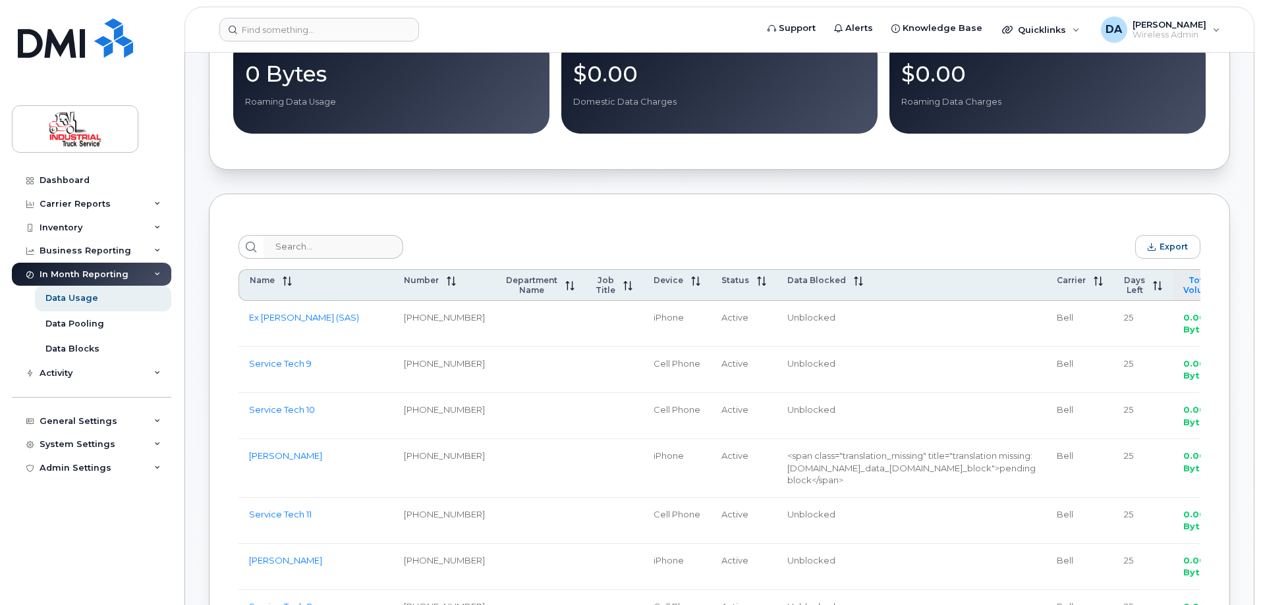
click at [1183, 290] on span "Total Volume" at bounding box center [1199, 285] width 33 height 20
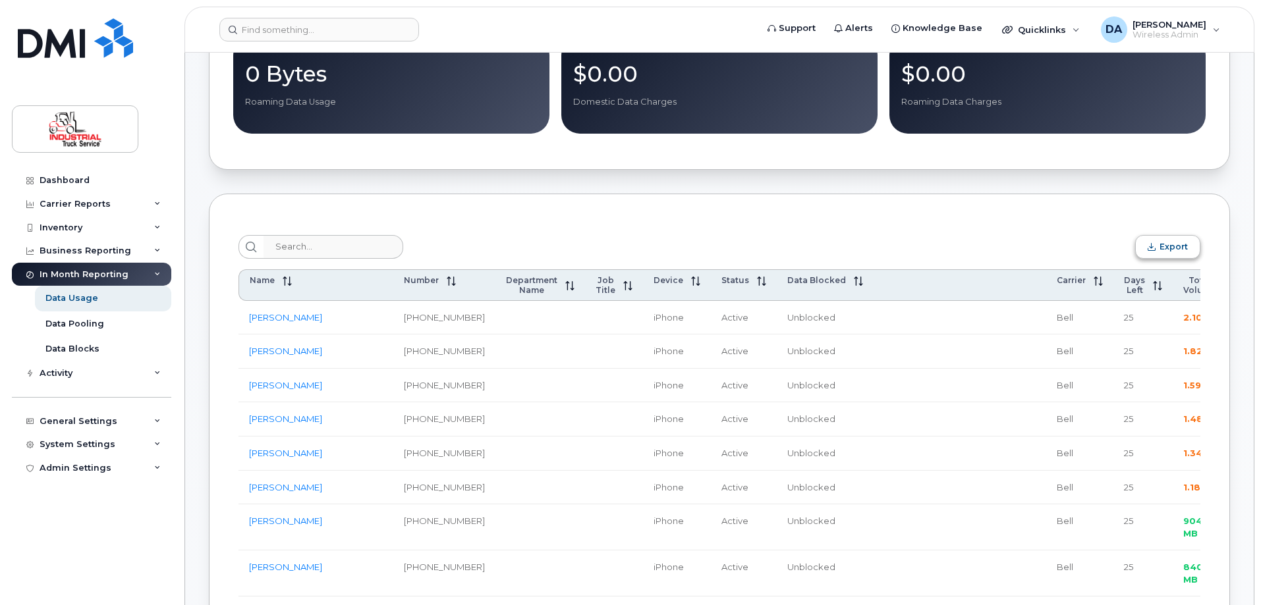
click at [1173, 250] on span "Export" at bounding box center [1173, 247] width 28 height 10
click at [300, 321] on link "Chase Yagelnesky" at bounding box center [285, 317] width 73 height 11
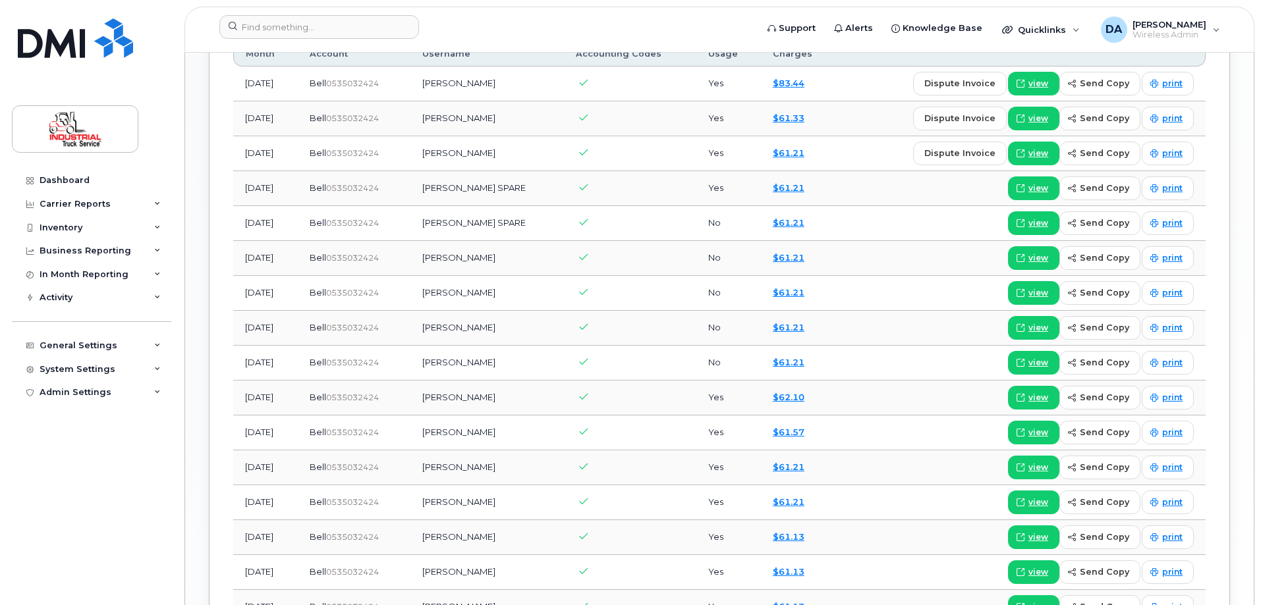
scroll to position [792, 0]
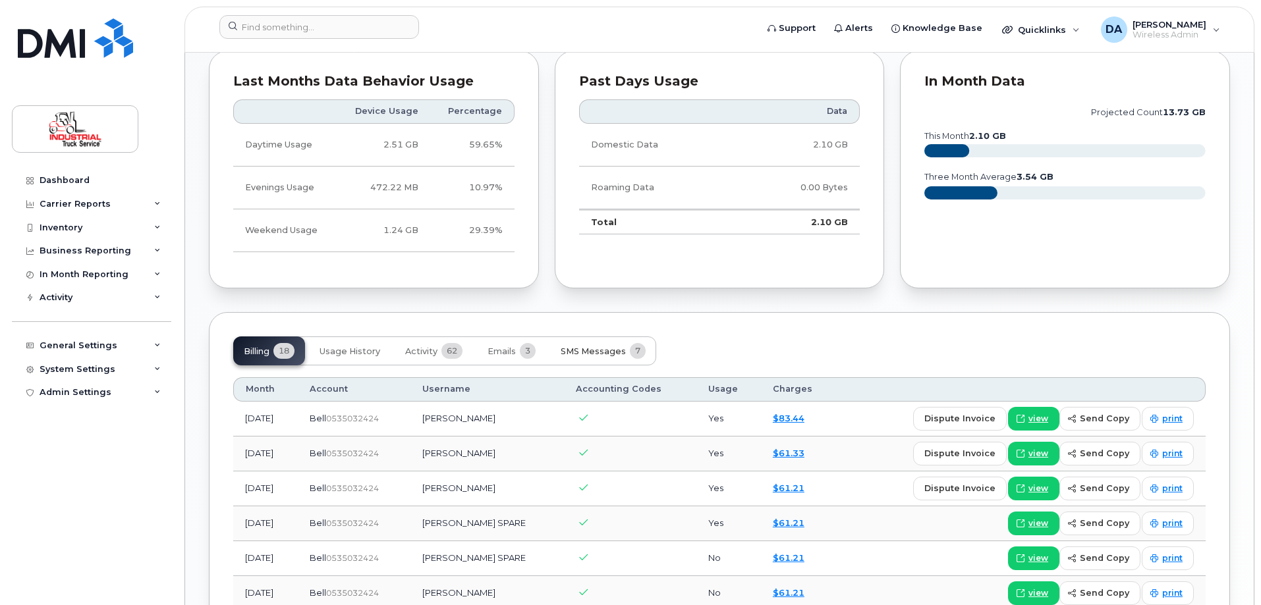
click at [597, 344] on button "SMS Messages 7" at bounding box center [603, 351] width 106 height 29
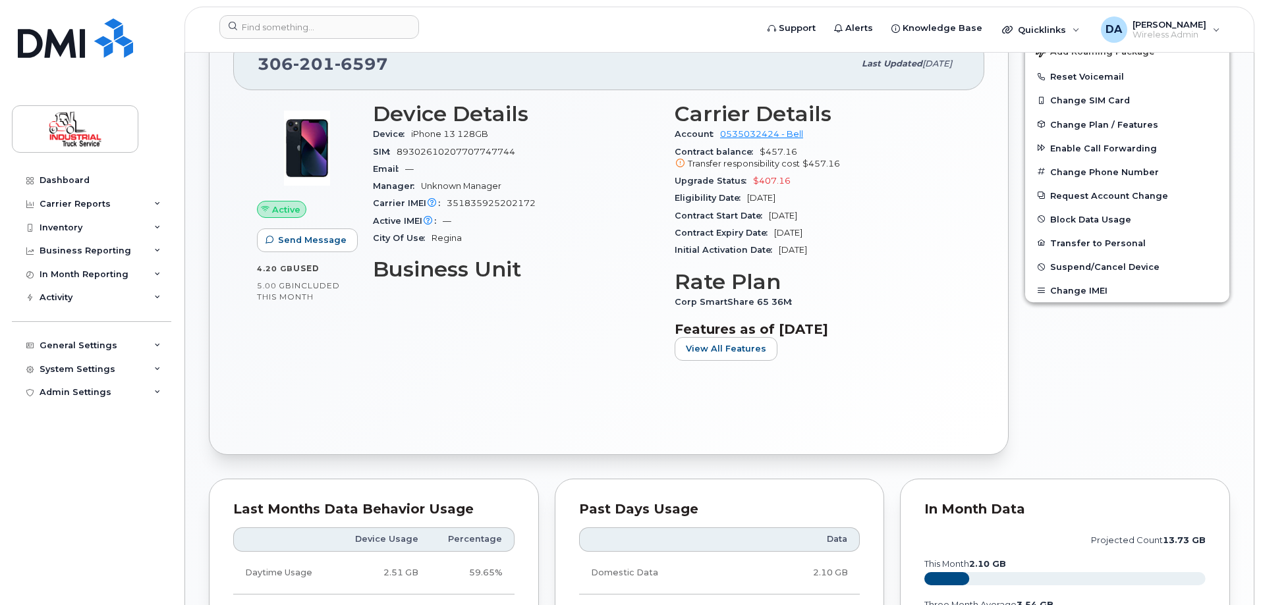
scroll to position [67, 0]
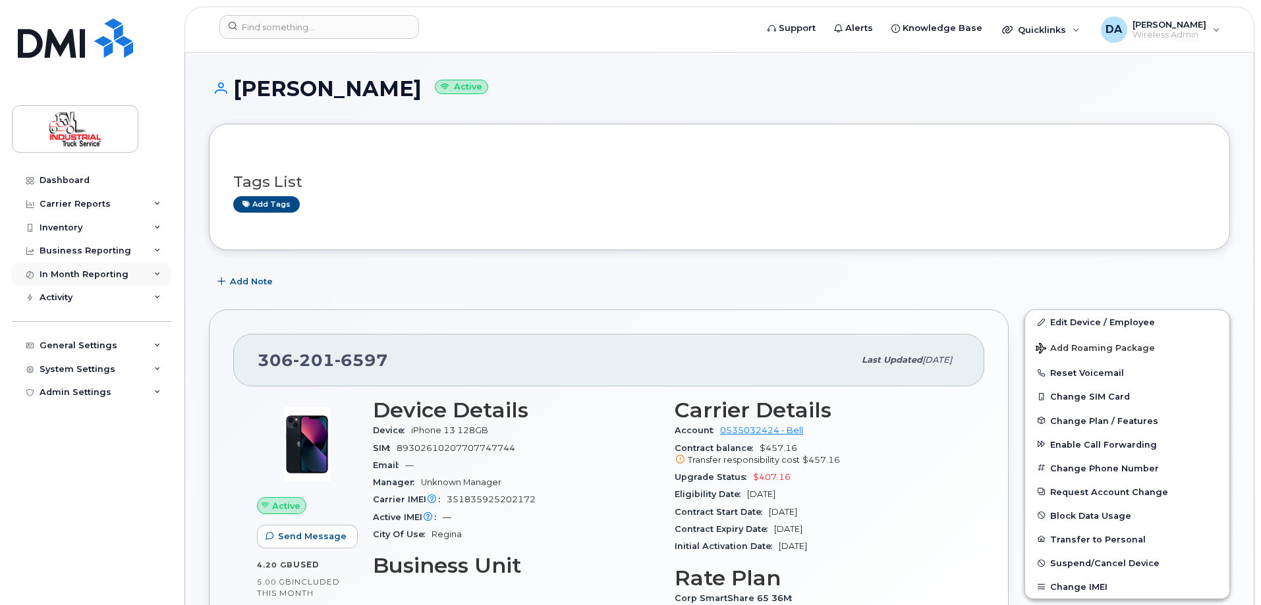
click at [63, 273] on div "In Month Reporting" at bounding box center [84, 274] width 89 height 11
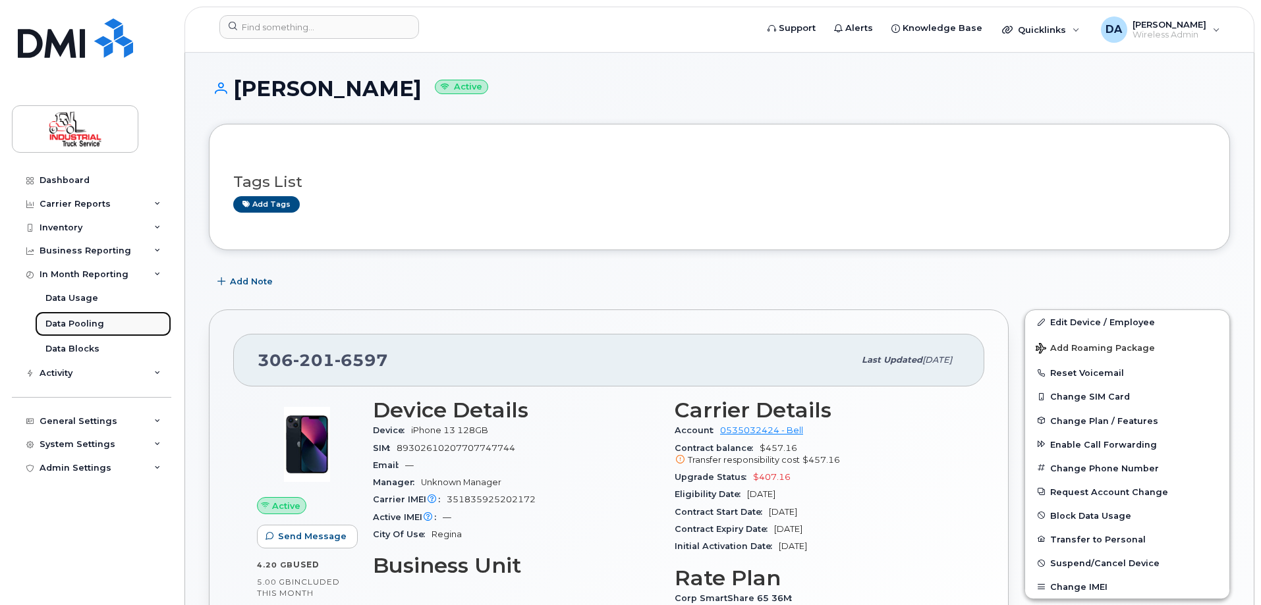
click at [61, 325] on div "Data Pooling" at bounding box center [74, 324] width 59 height 12
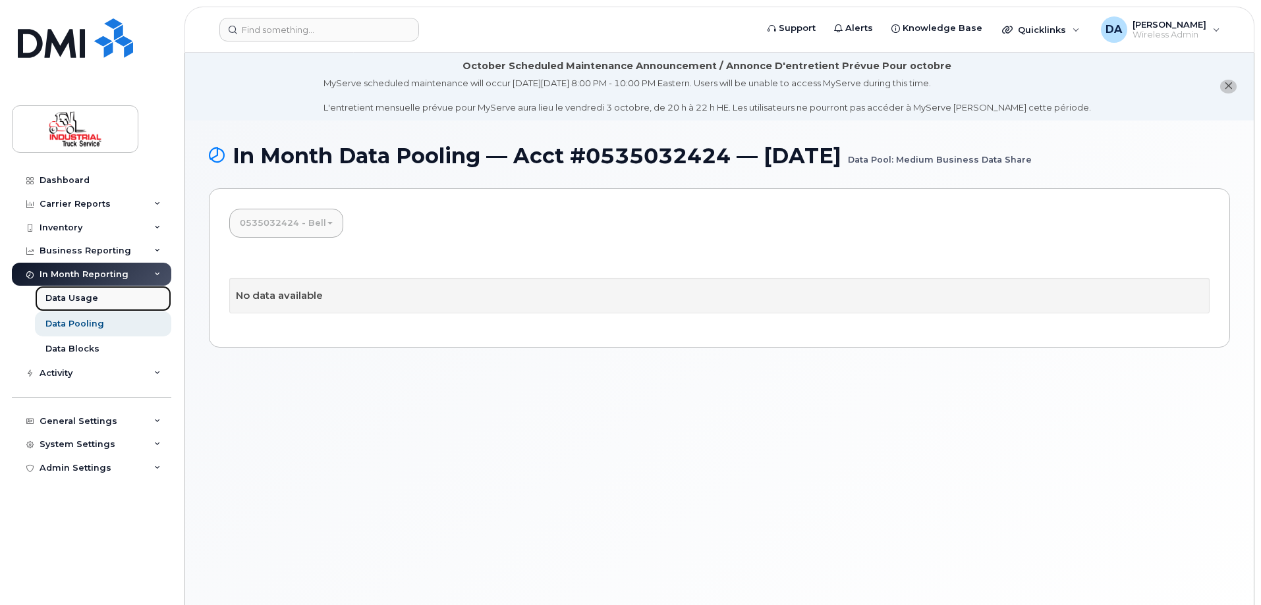
click at [72, 298] on div "Data Usage" at bounding box center [71, 298] width 53 height 12
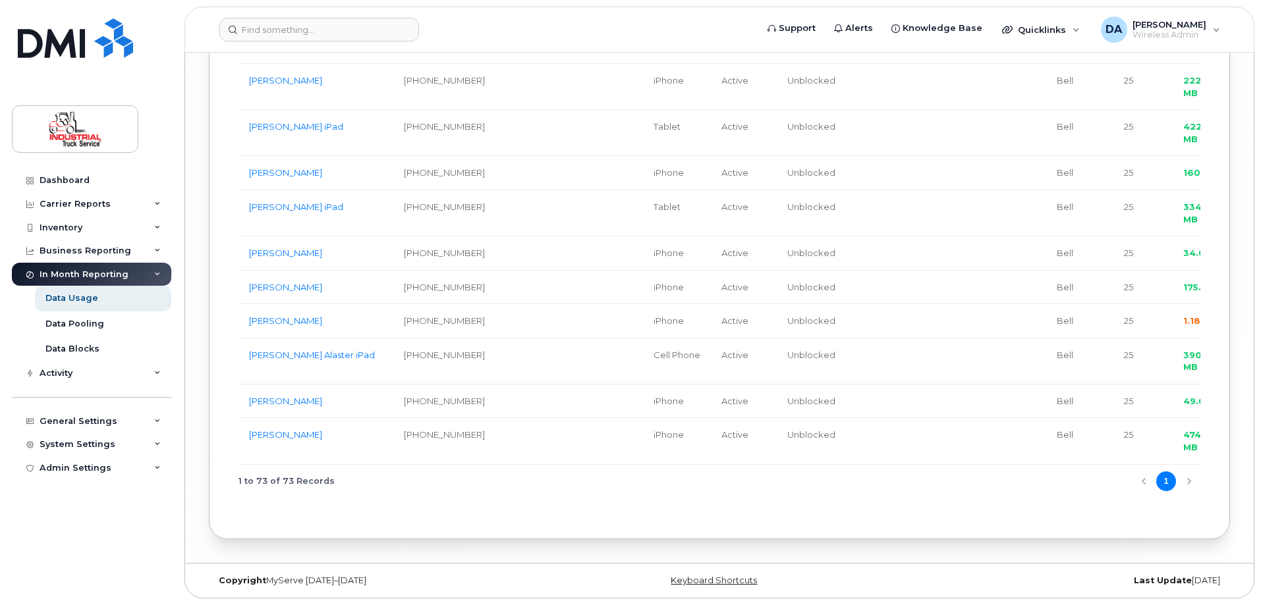
scroll to position [1850, 0]
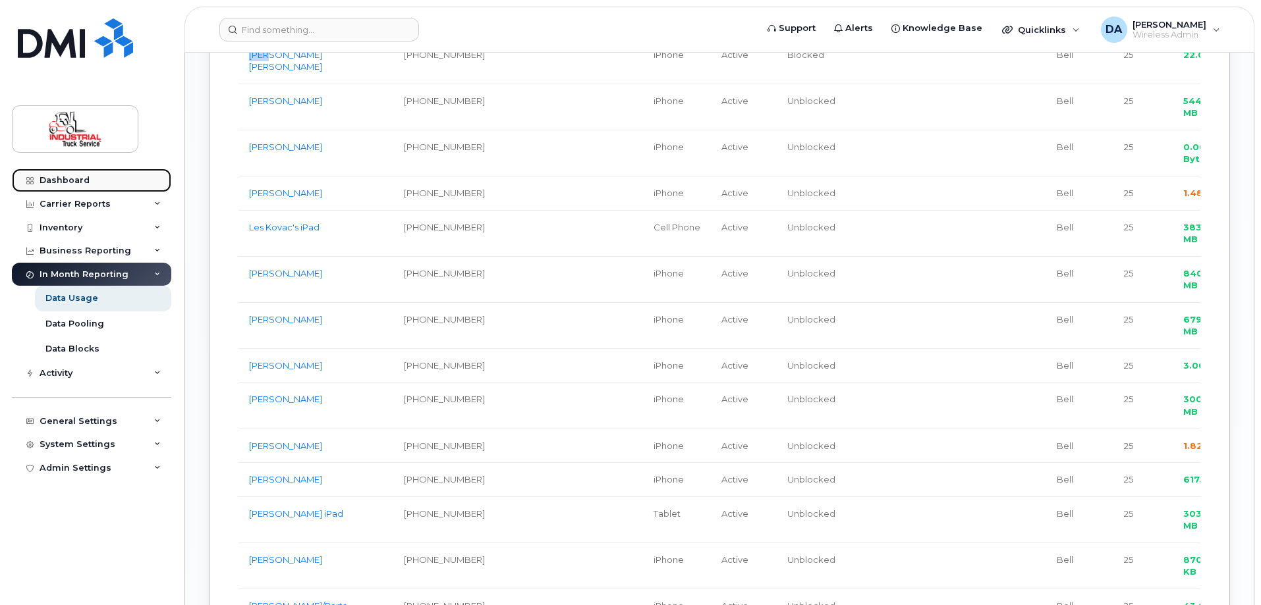
click at [67, 182] on div "Dashboard" at bounding box center [65, 180] width 50 height 11
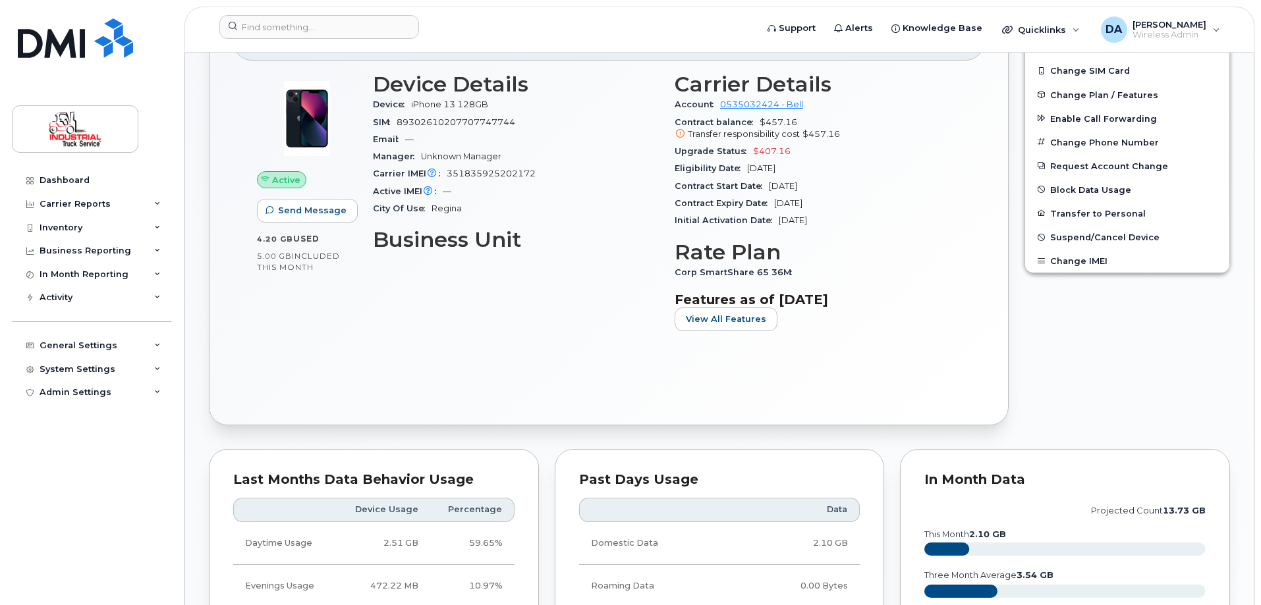
scroll to position [527, 0]
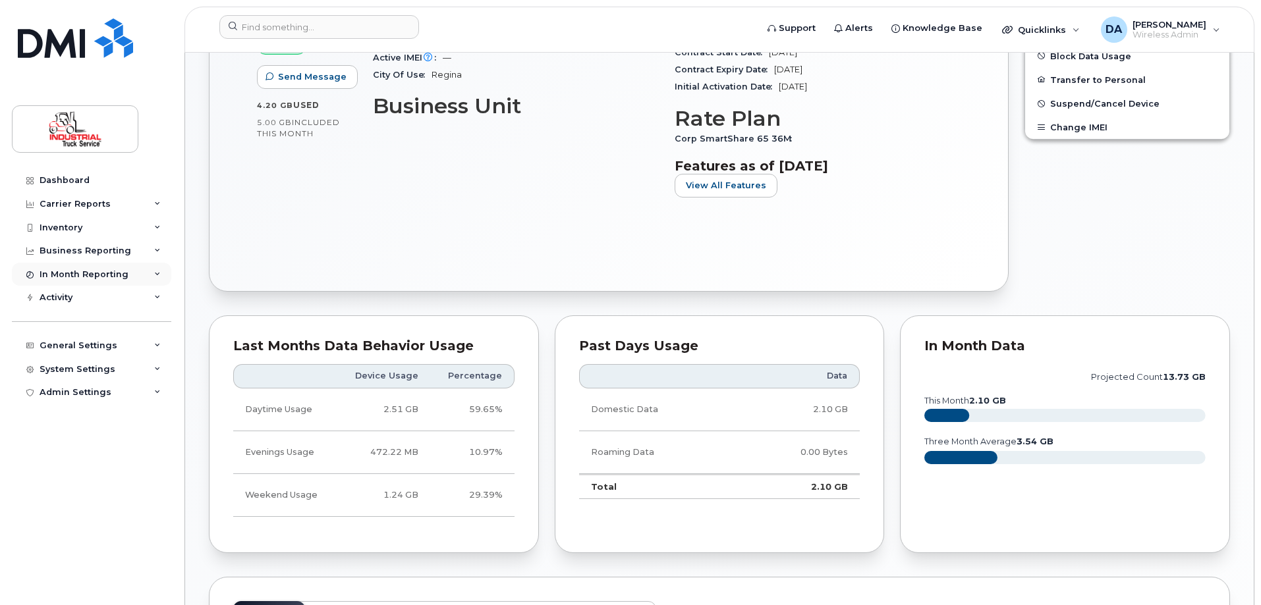
click at [28, 269] on div at bounding box center [29, 274] width 14 height 11
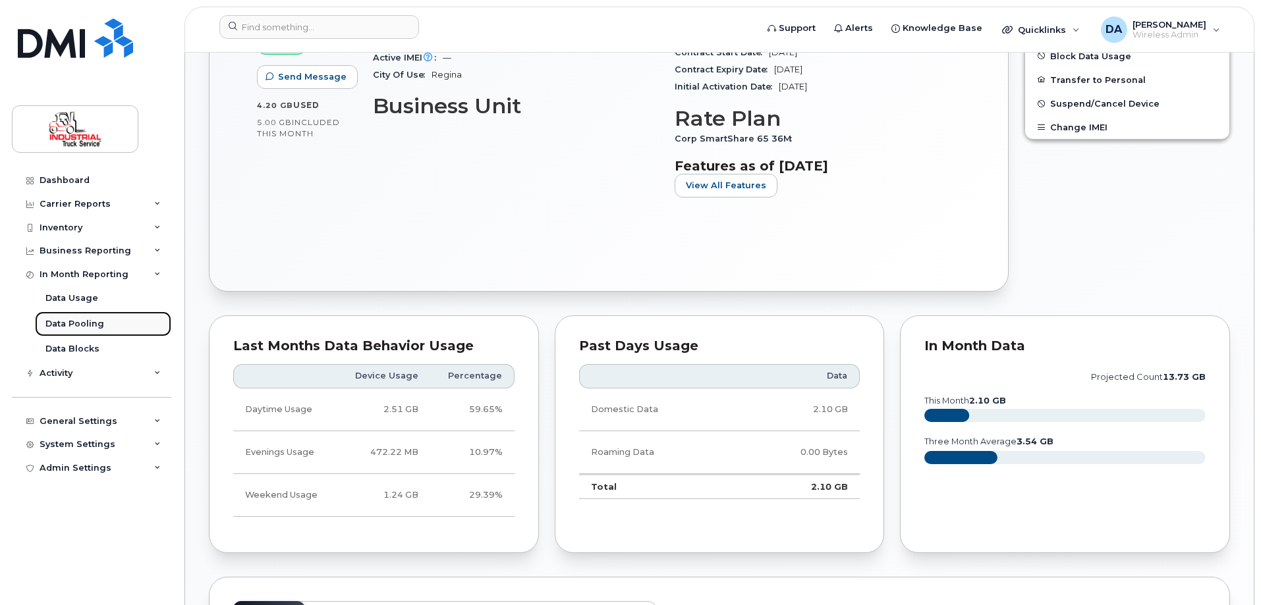
click at [69, 320] on div "Data Pooling" at bounding box center [74, 324] width 59 height 12
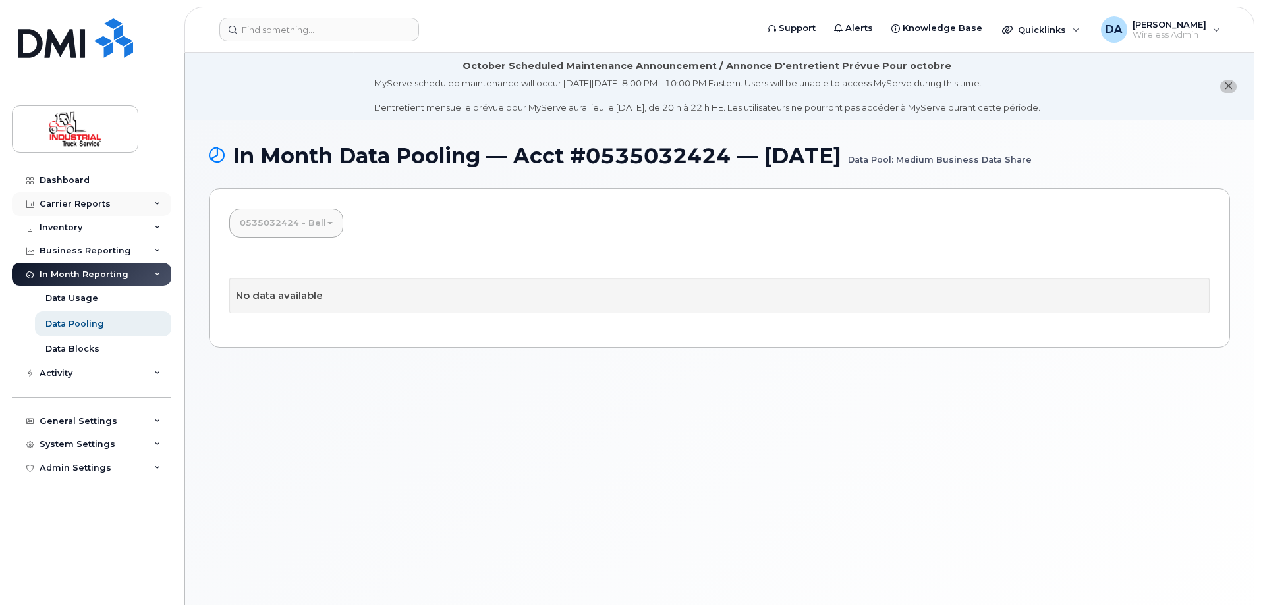
click at [76, 206] on div "Carrier Reports" at bounding box center [75, 204] width 71 height 11
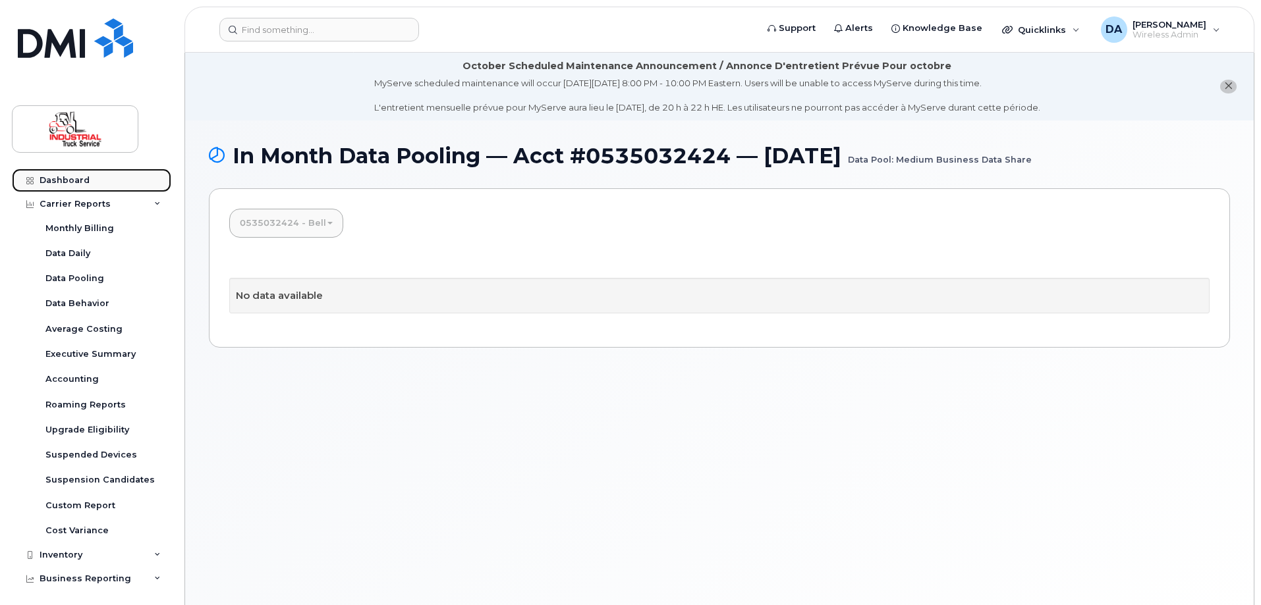
click at [67, 183] on div "Dashboard" at bounding box center [65, 180] width 50 height 11
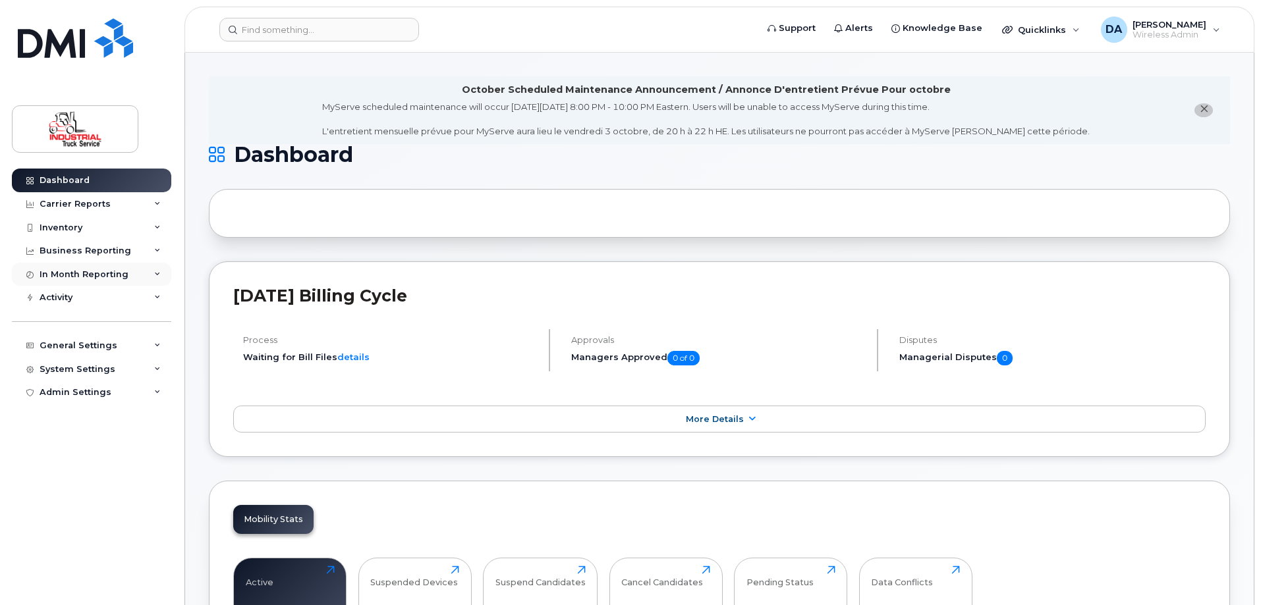
click at [73, 276] on div "In Month Reporting" at bounding box center [84, 274] width 89 height 11
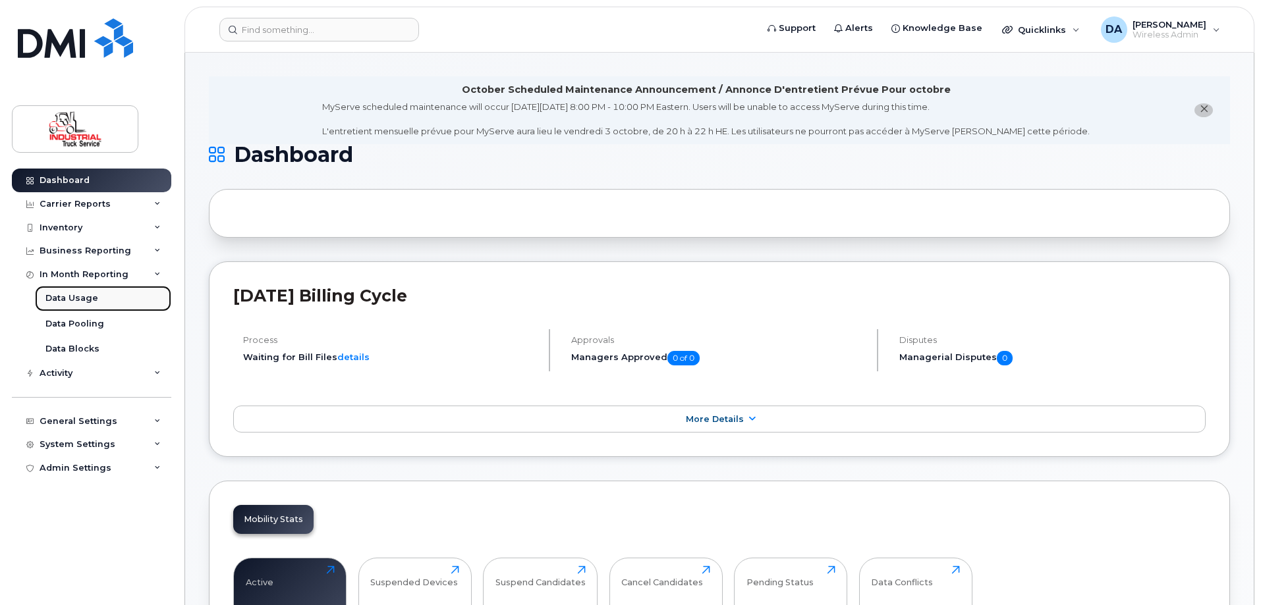
click at [70, 295] on div "Data Usage" at bounding box center [71, 298] width 53 height 12
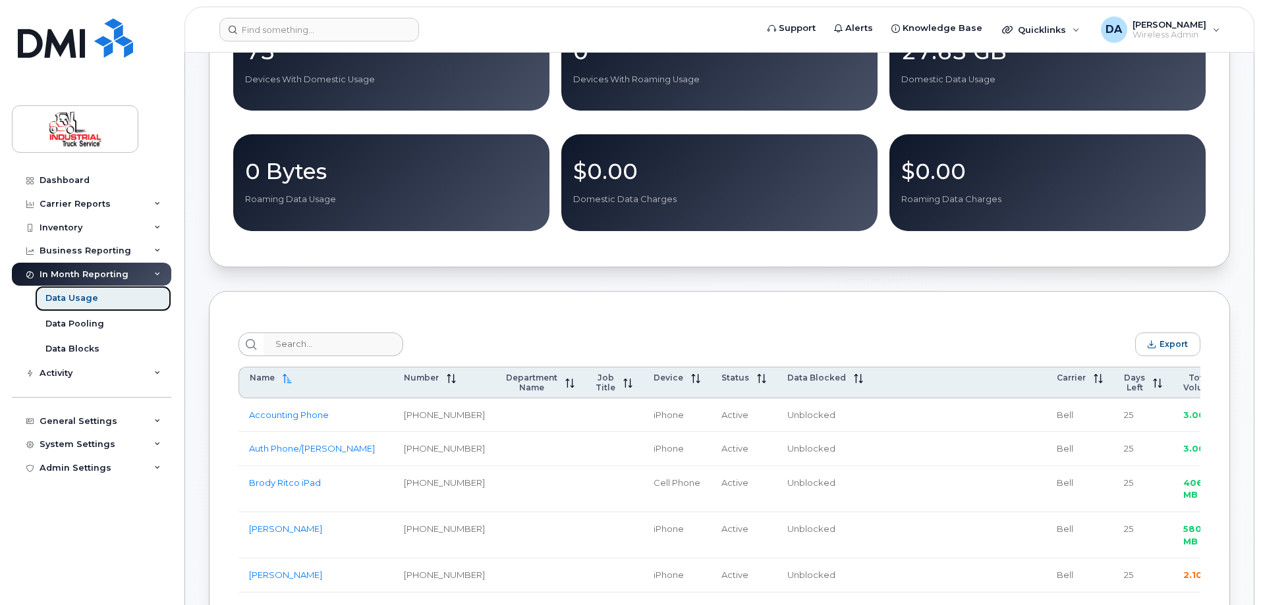
scroll to position [461, 0]
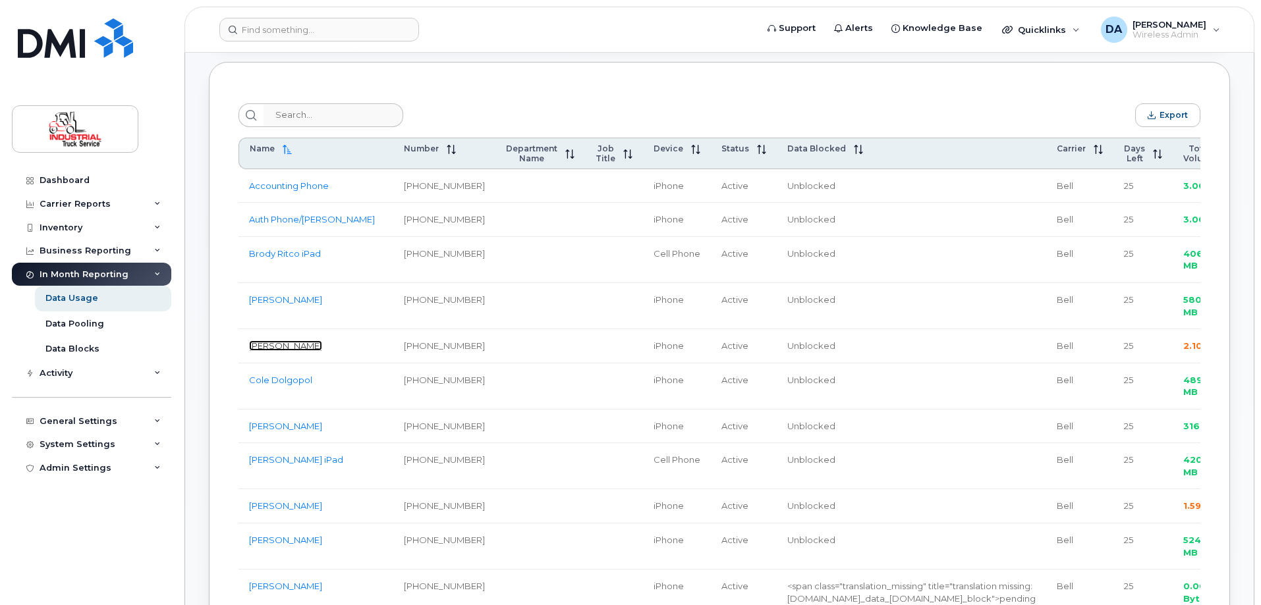
click at [274, 351] on link "Chase Yagelnesky" at bounding box center [285, 346] width 73 height 11
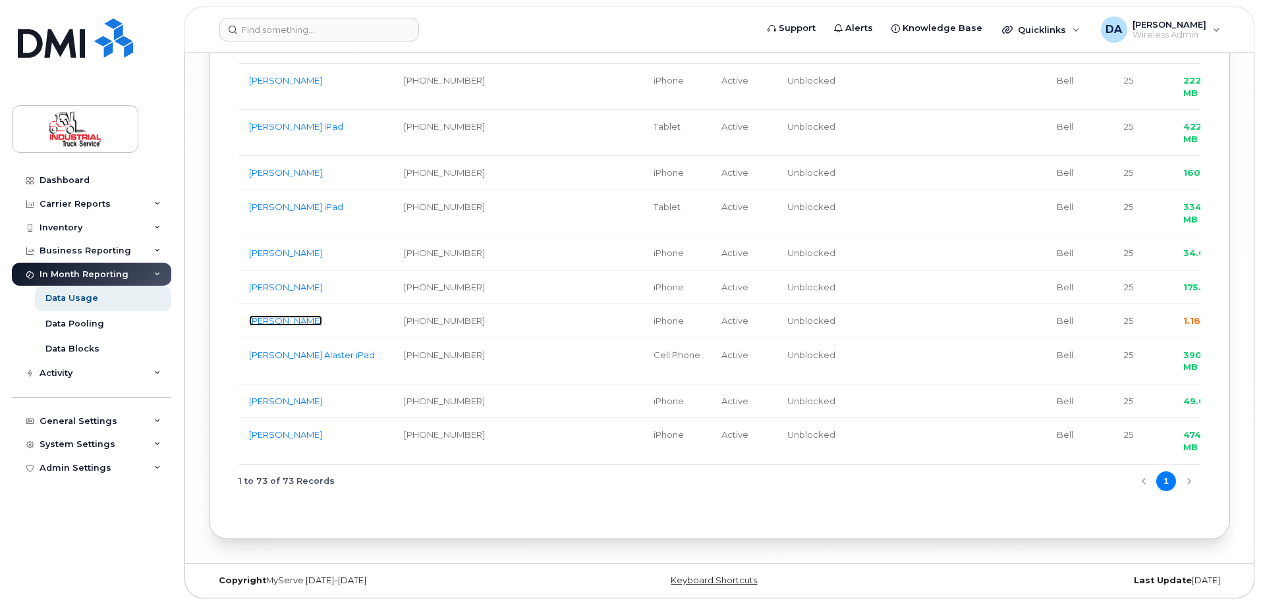
click at [287, 316] on link "Troy Durand" at bounding box center [285, 321] width 73 height 11
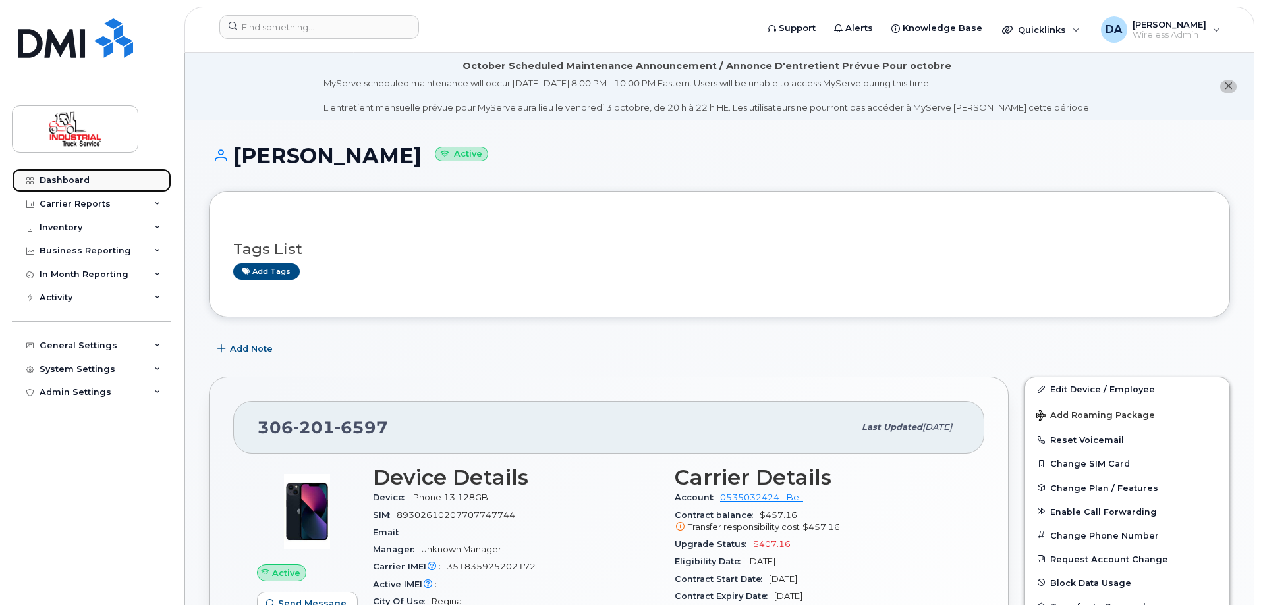
click at [59, 177] on div "Dashboard" at bounding box center [65, 180] width 50 height 11
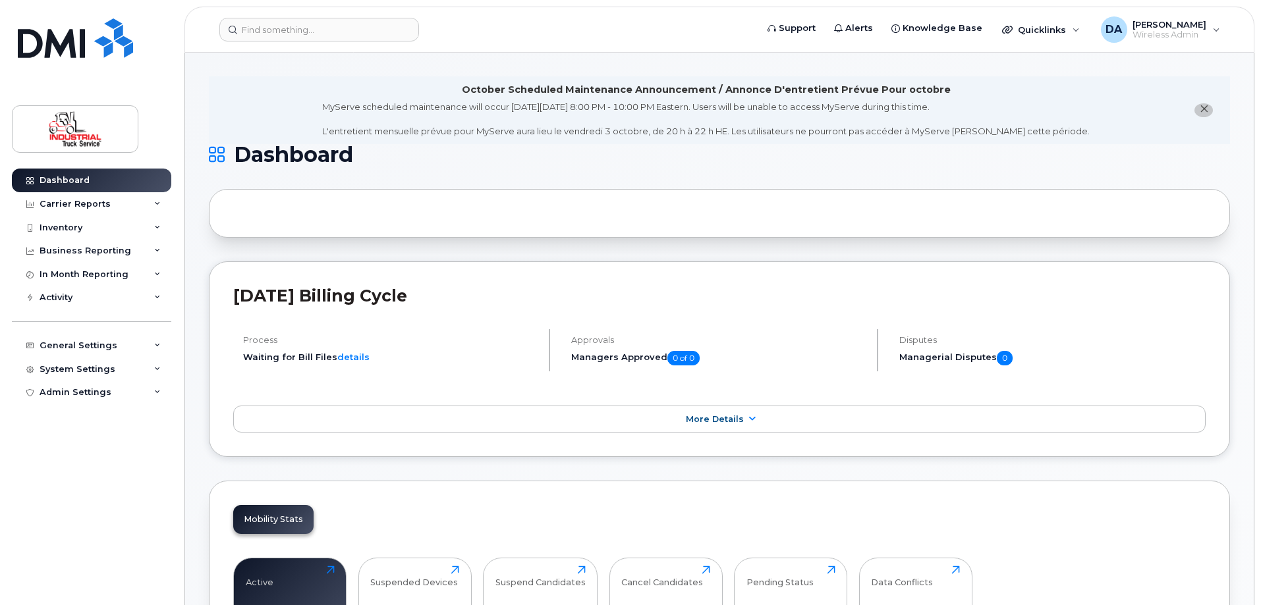
click at [339, 360] on link "details" at bounding box center [353, 357] width 32 height 11
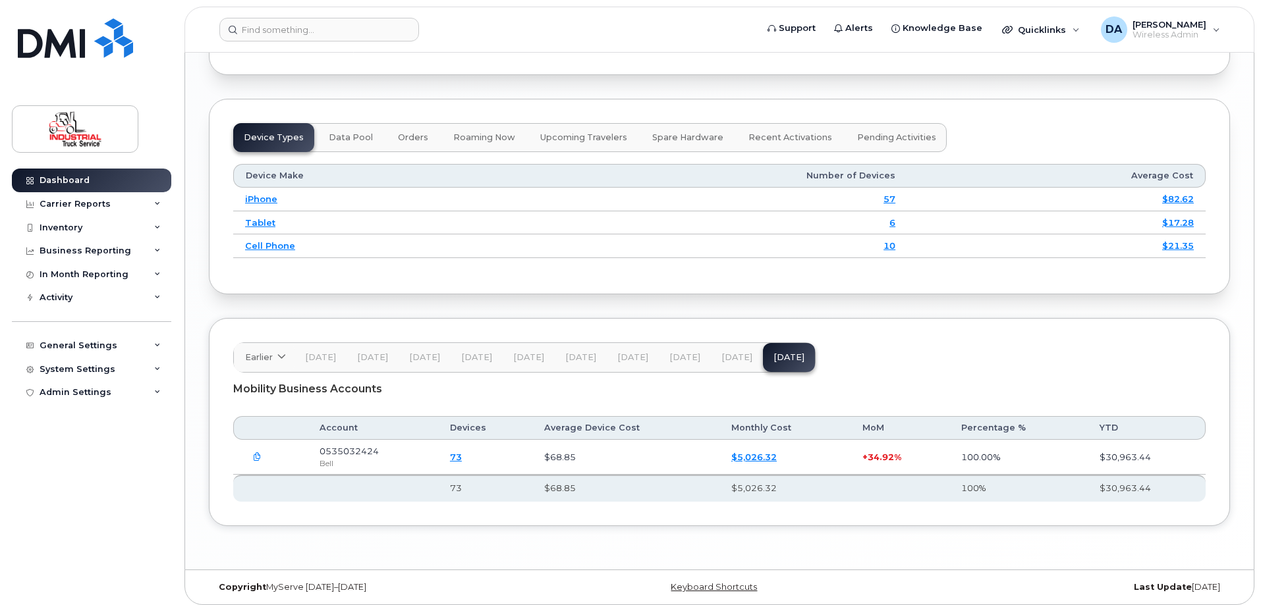
scroll to position [1779, 0]
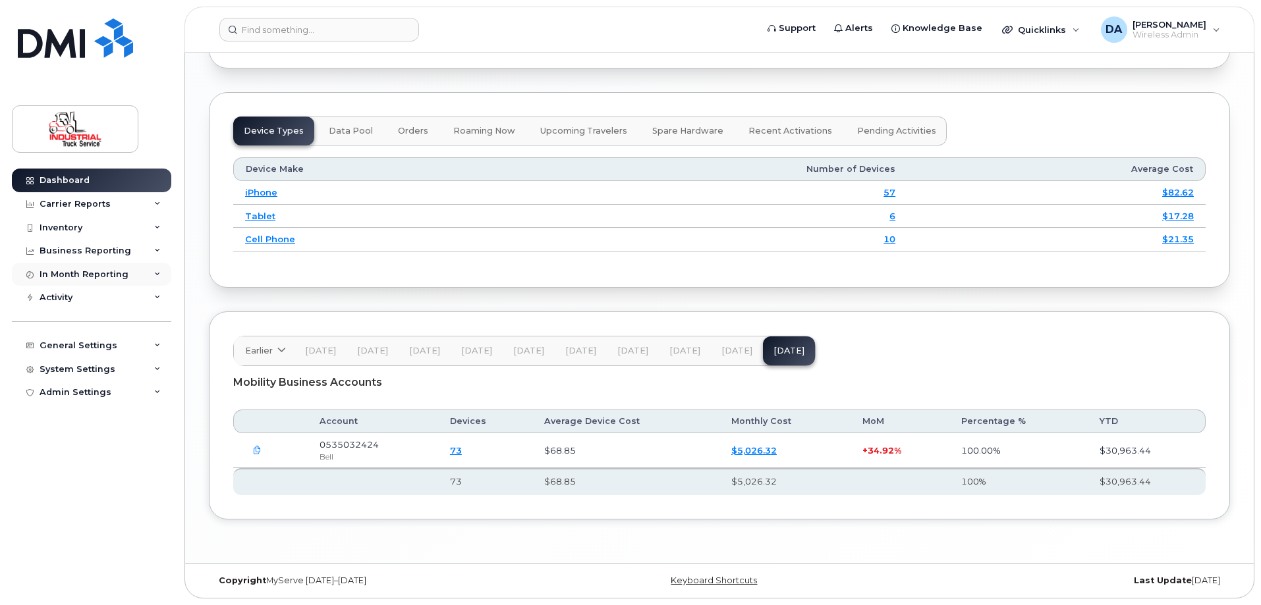
click at [69, 269] on div "In Month Reporting" at bounding box center [84, 274] width 89 height 11
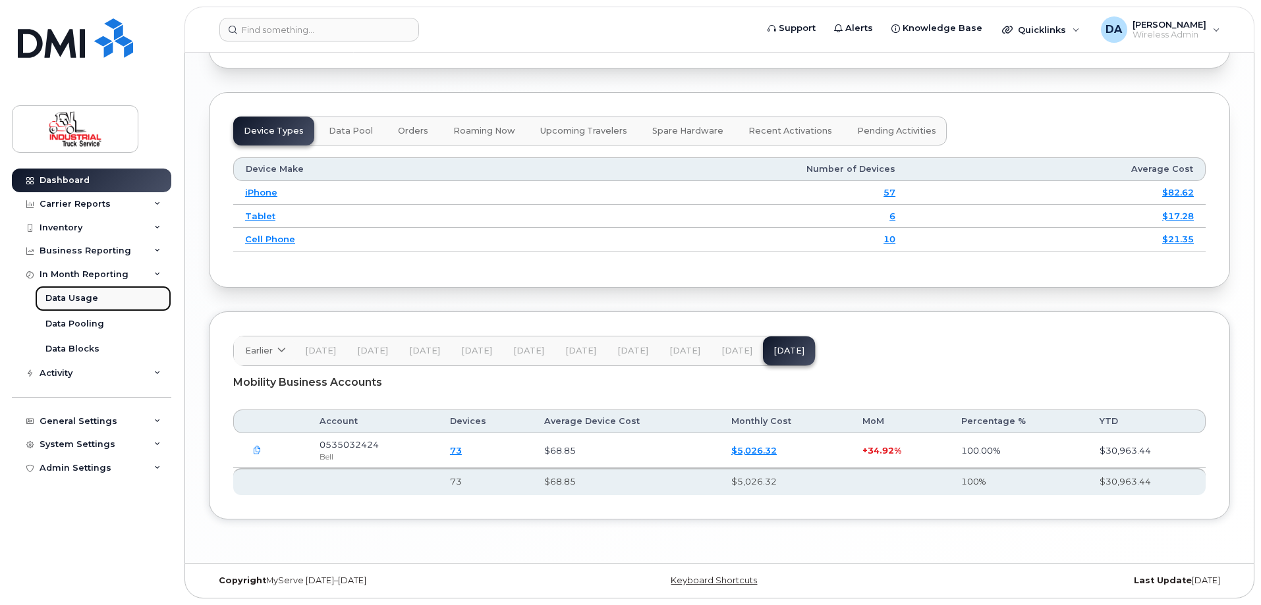
click at [72, 300] on div "Data Usage" at bounding box center [71, 298] width 53 height 12
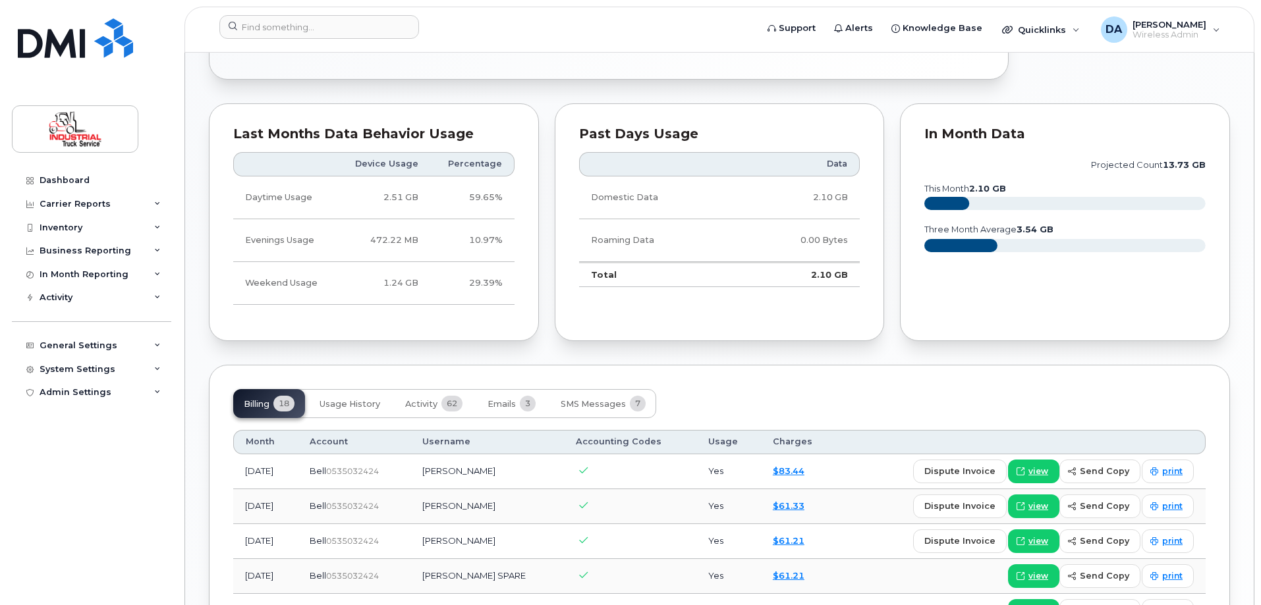
scroll to position [843, 0]
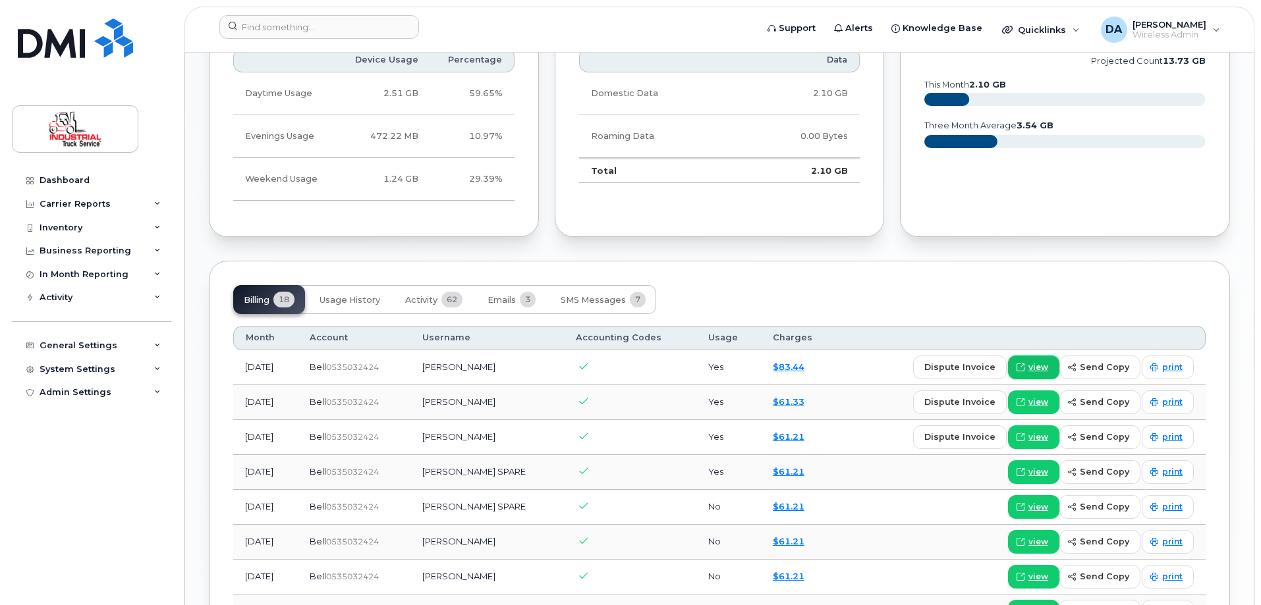
click at [1036, 369] on span "view" at bounding box center [1038, 368] width 20 height 12
click at [1174, 369] on span "print" at bounding box center [1172, 368] width 20 height 12
click at [794, 366] on link "$83.44" at bounding box center [789, 367] width 32 height 11
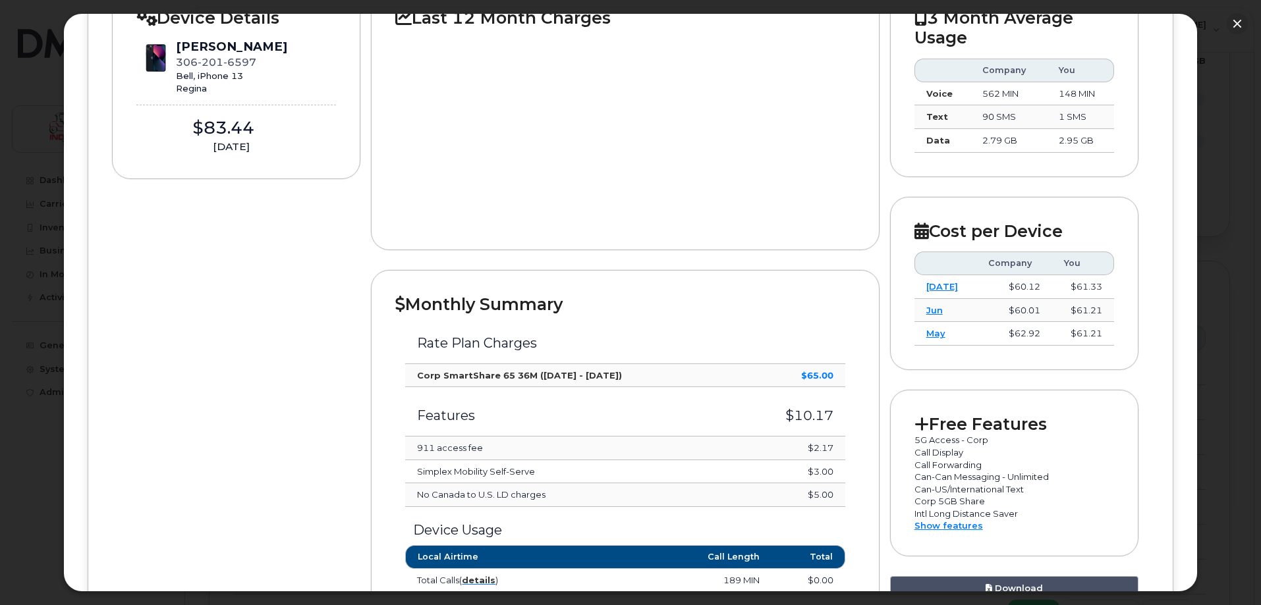
scroll to position [0, 0]
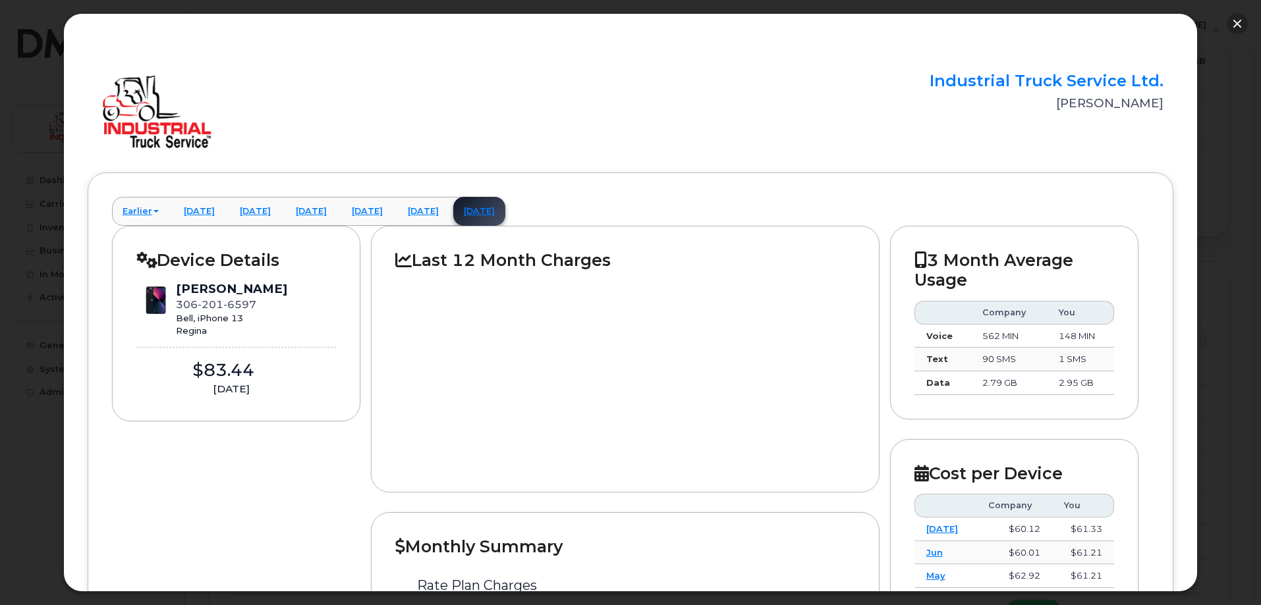
click at [1242, 20] on button "button" at bounding box center [1236, 23] width 21 height 21
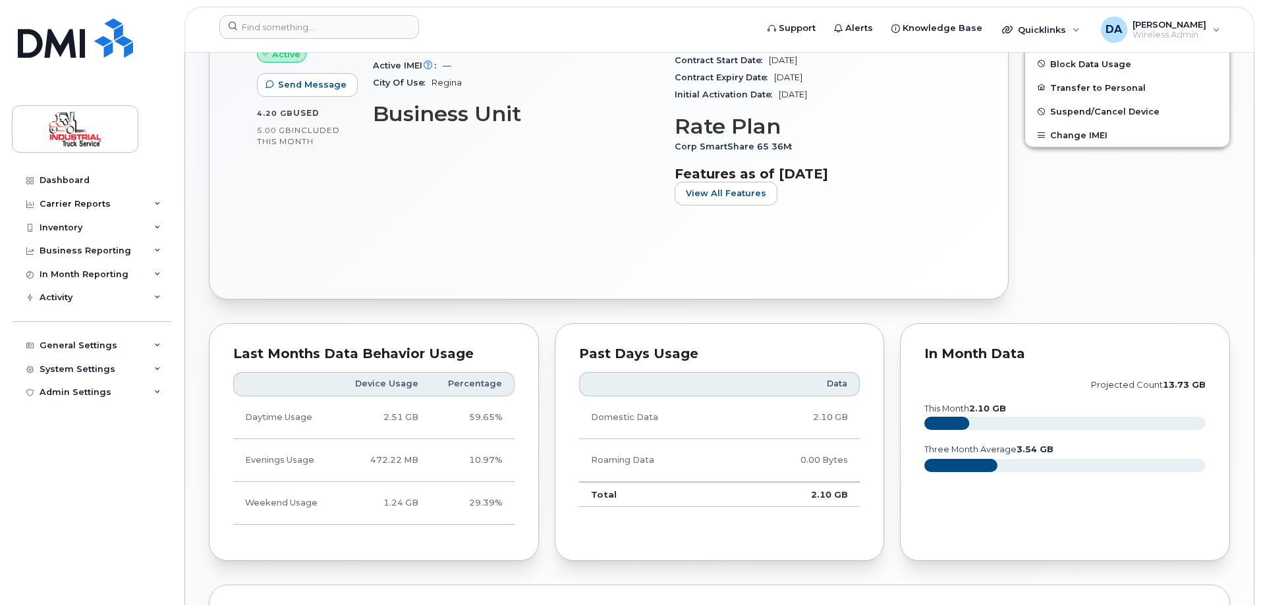
scroll to position [580, 0]
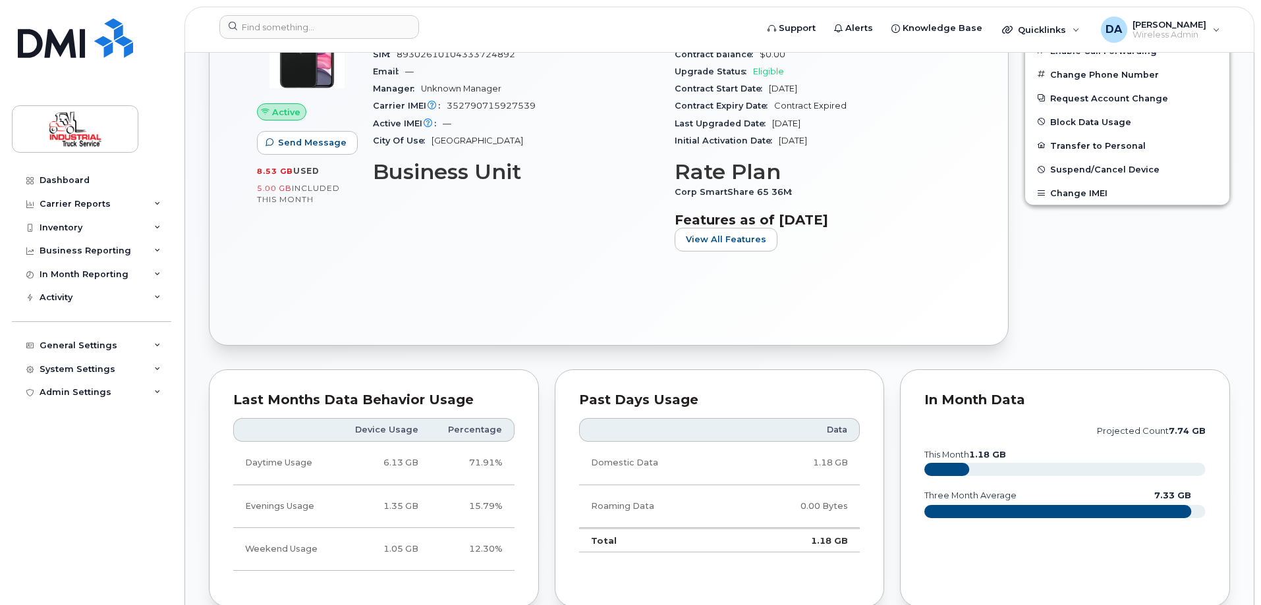
scroll to position [856, 0]
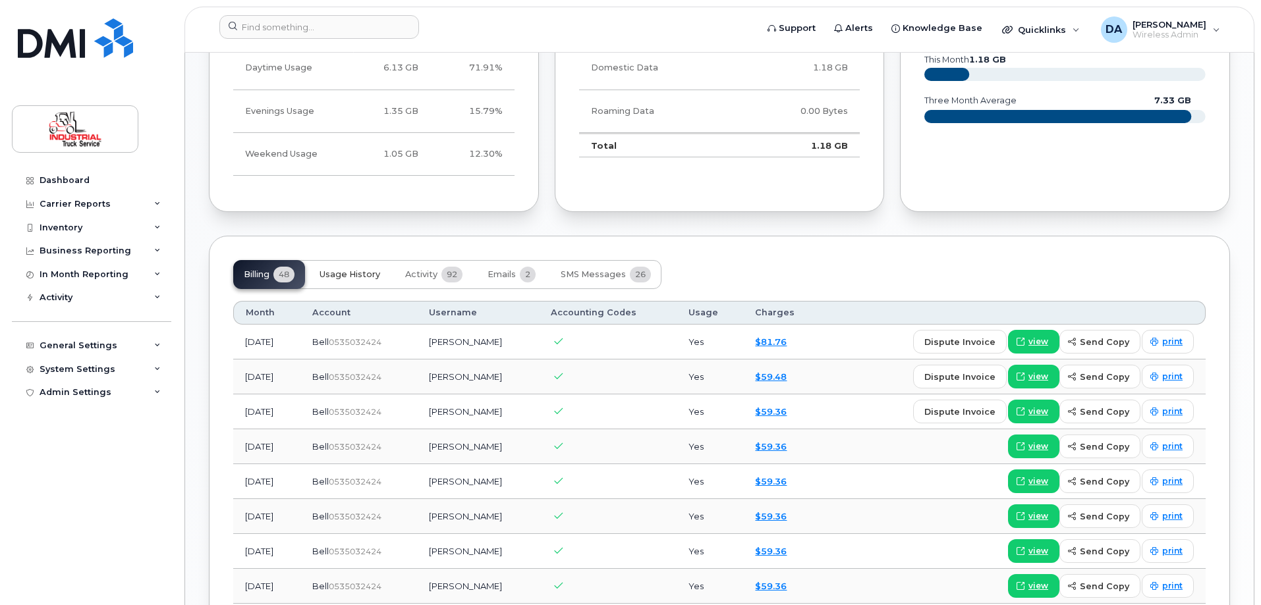
click at [362, 270] on span "Usage History" at bounding box center [349, 274] width 61 height 11
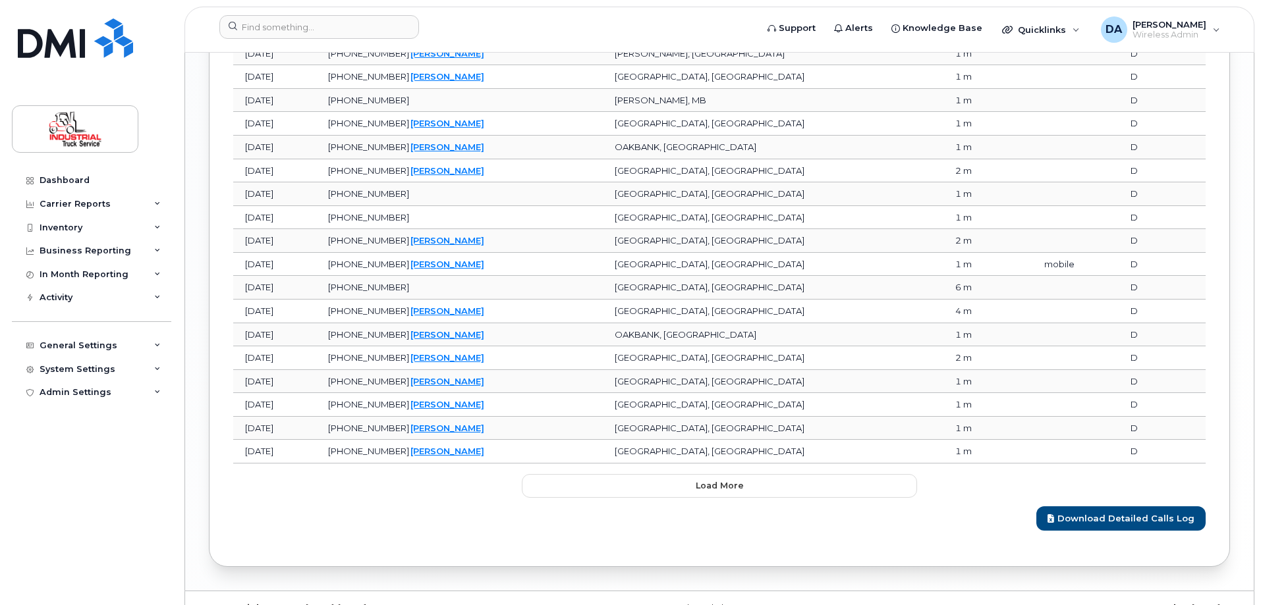
scroll to position [1630, 0]
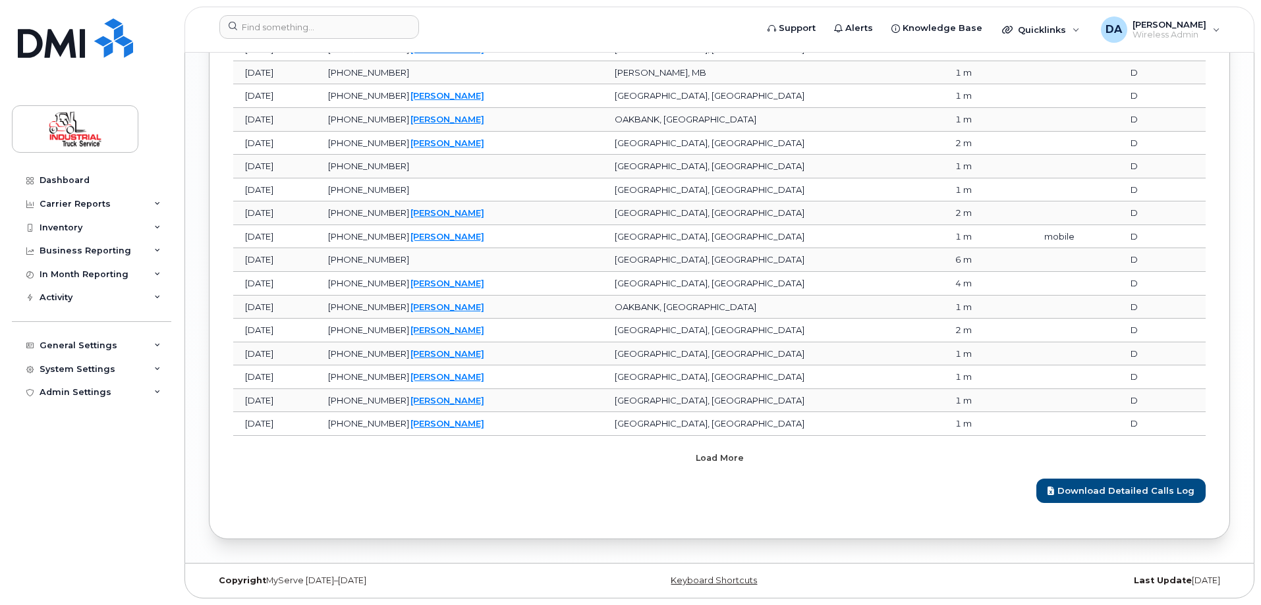
click at [696, 451] on button "Load more" at bounding box center [719, 459] width 395 height 24
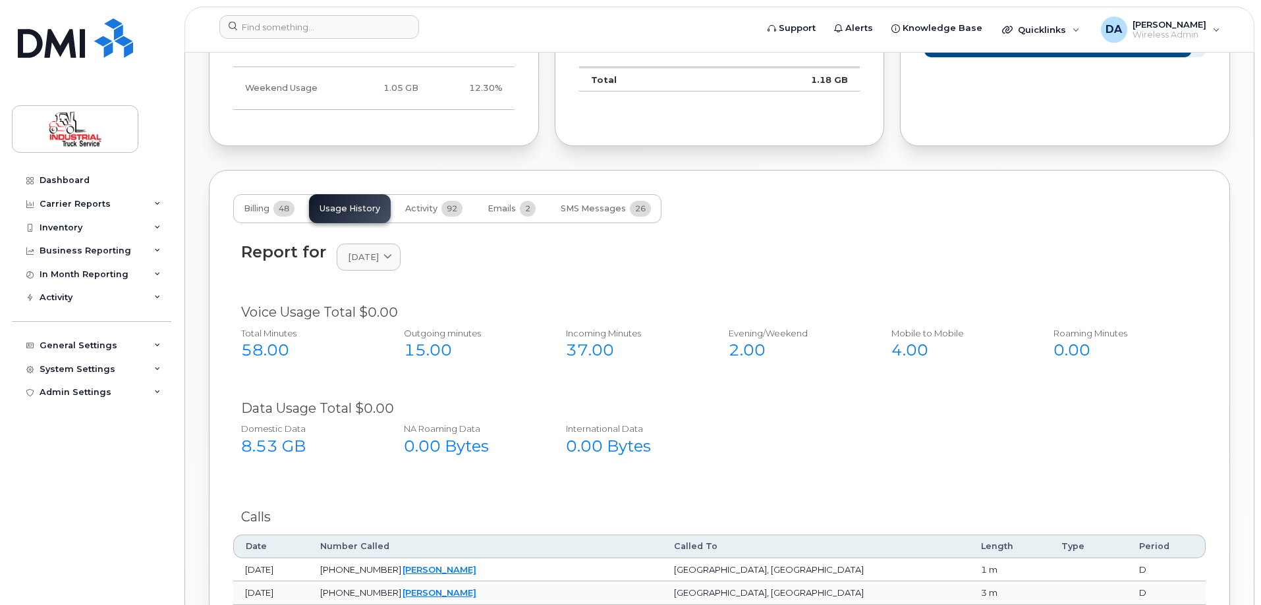
scroll to position [696, 0]
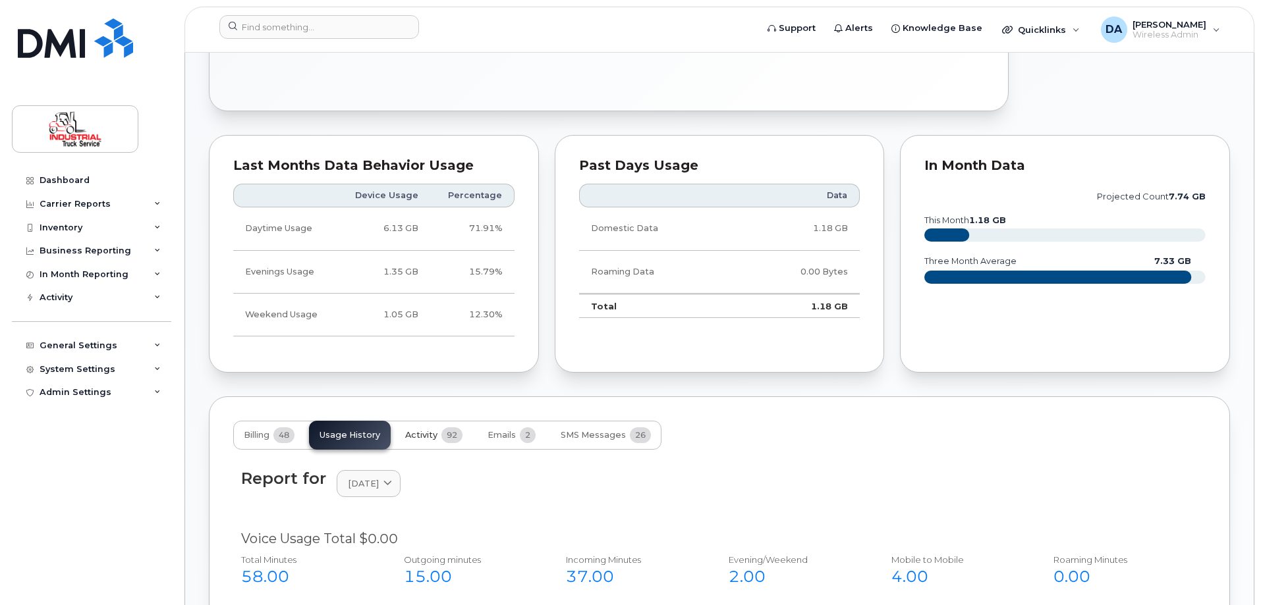
click at [418, 426] on button "Activity 92" at bounding box center [434, 435] width 78 height 29
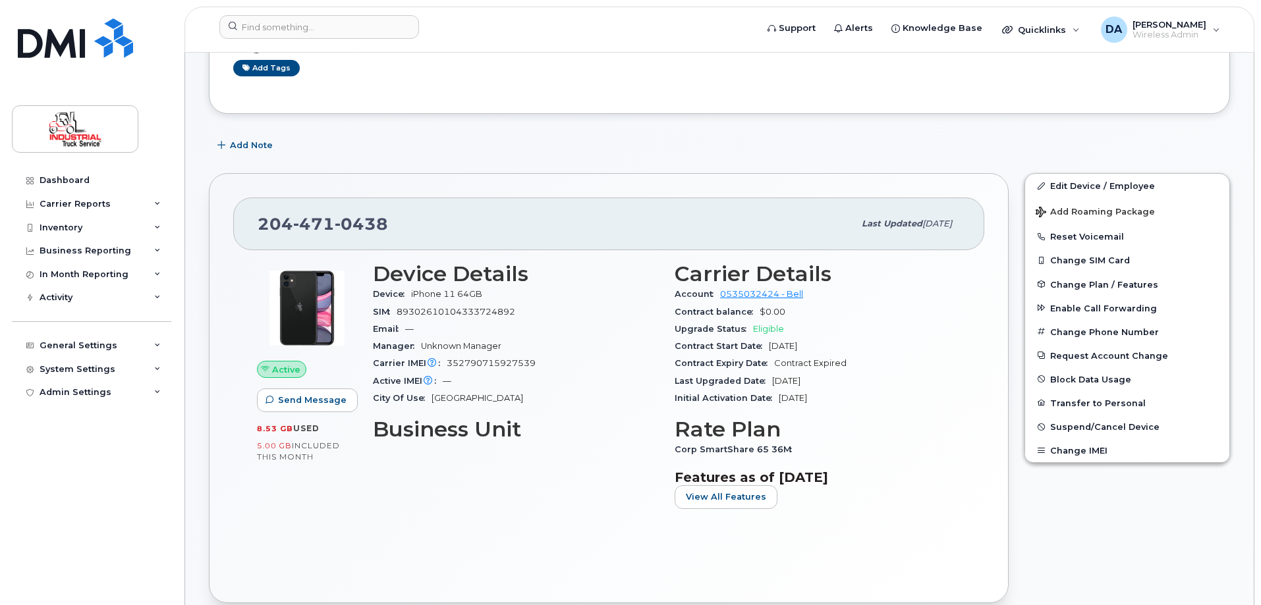
scroll to position [37, 0]
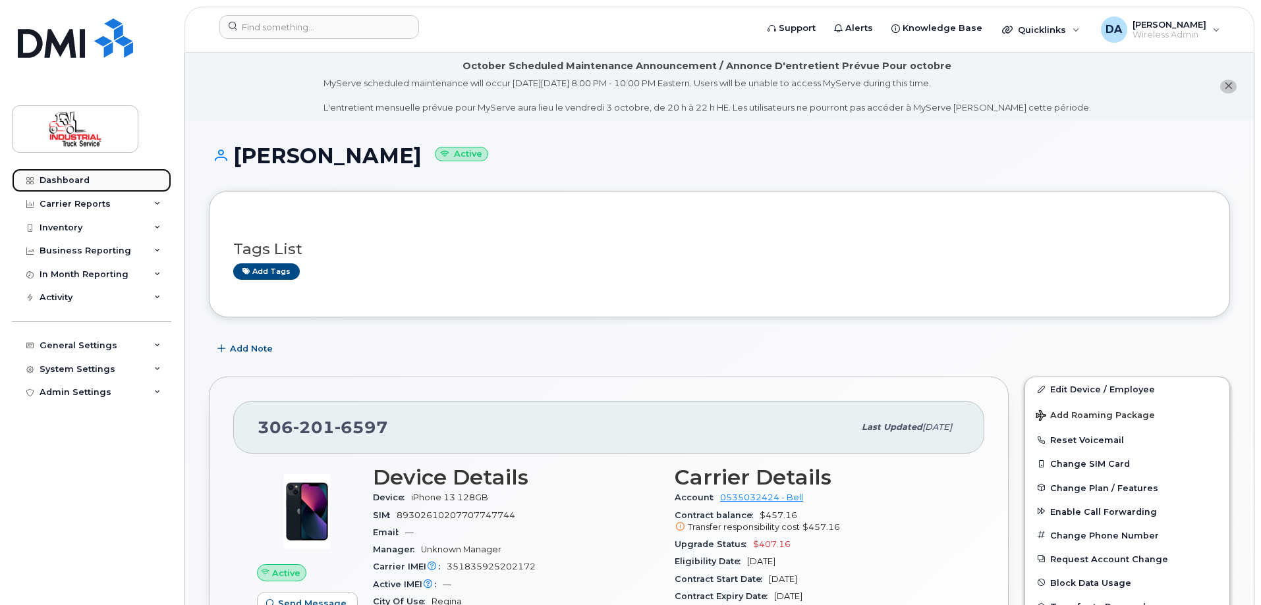
click at [45, 184] on div "Dashboard" at bounding box center [65, 180] width 50 height 11
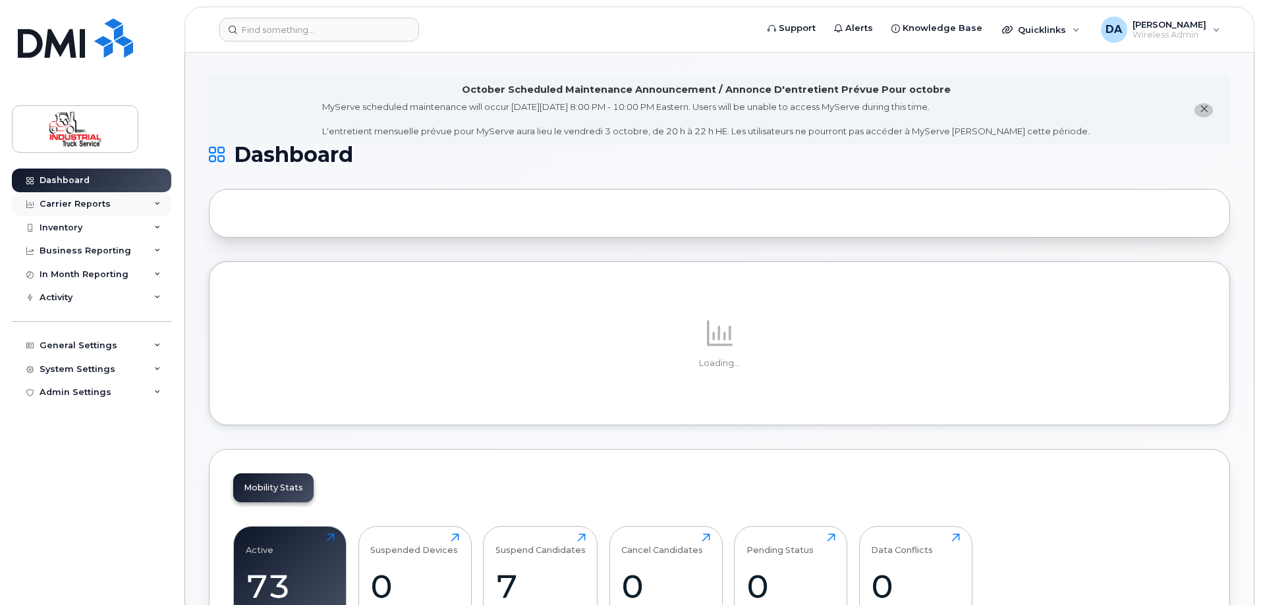
click at [59, 206] on div "Carrier Reports" at bounding box center [75, 204] width 71 height 11
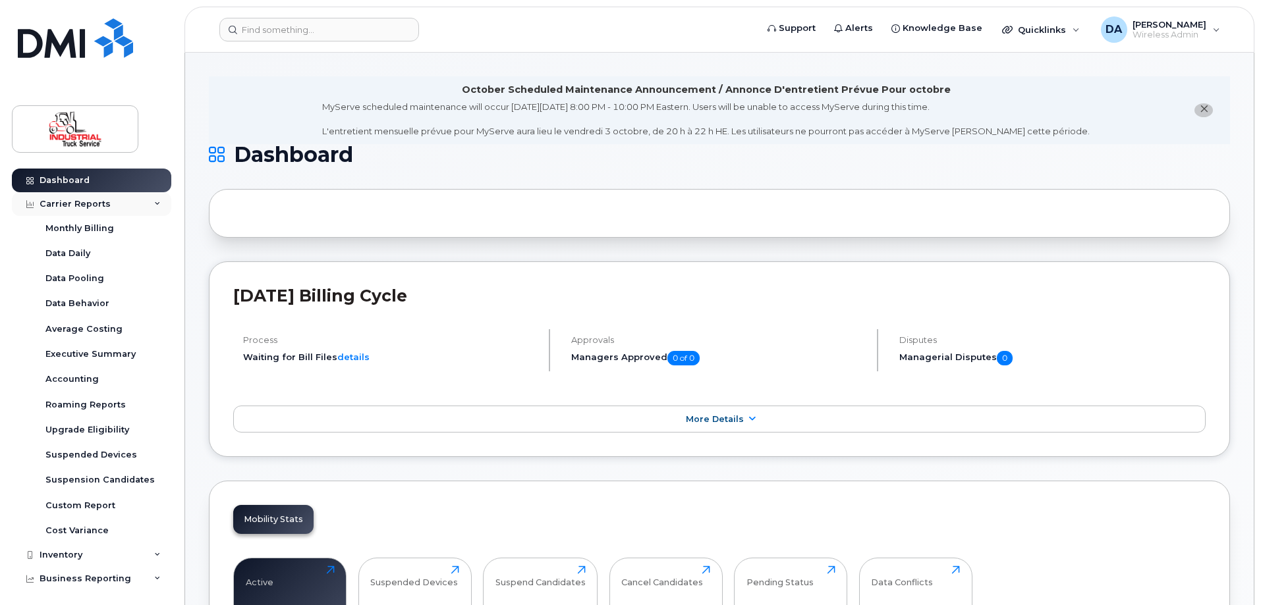
click at [62, 200] on div "Carrier Reports" at bounding box center [75, 204] width 71 height 11
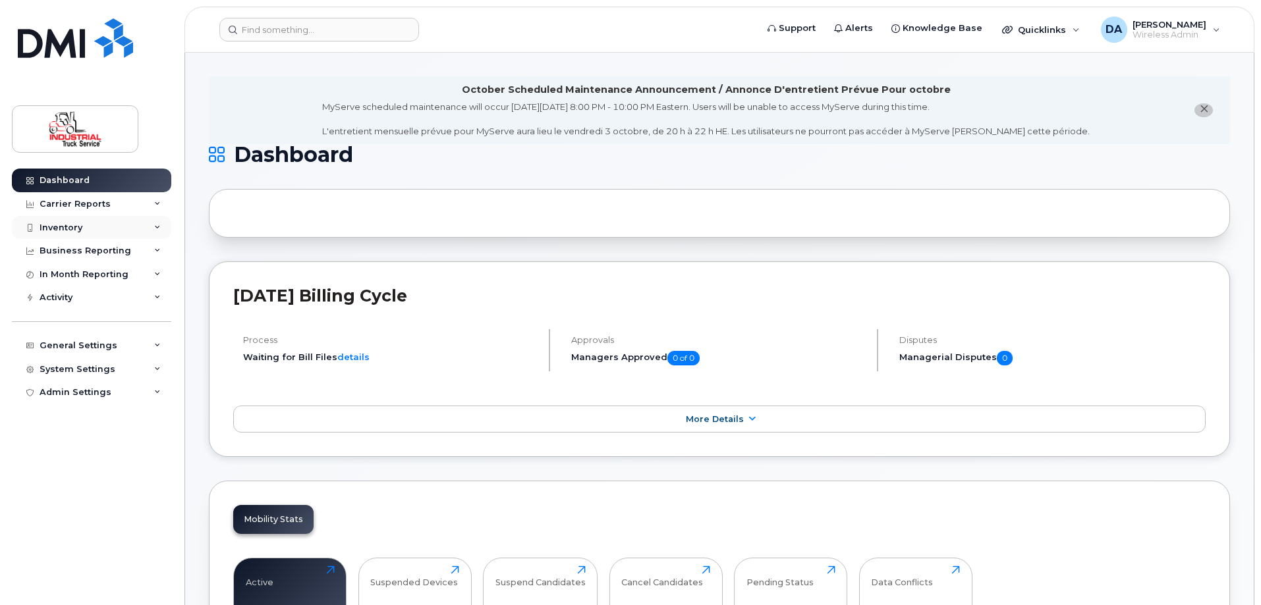
click at [62, 230] on div "Inventory" at bounding box center [61, 228] width 43 height 11
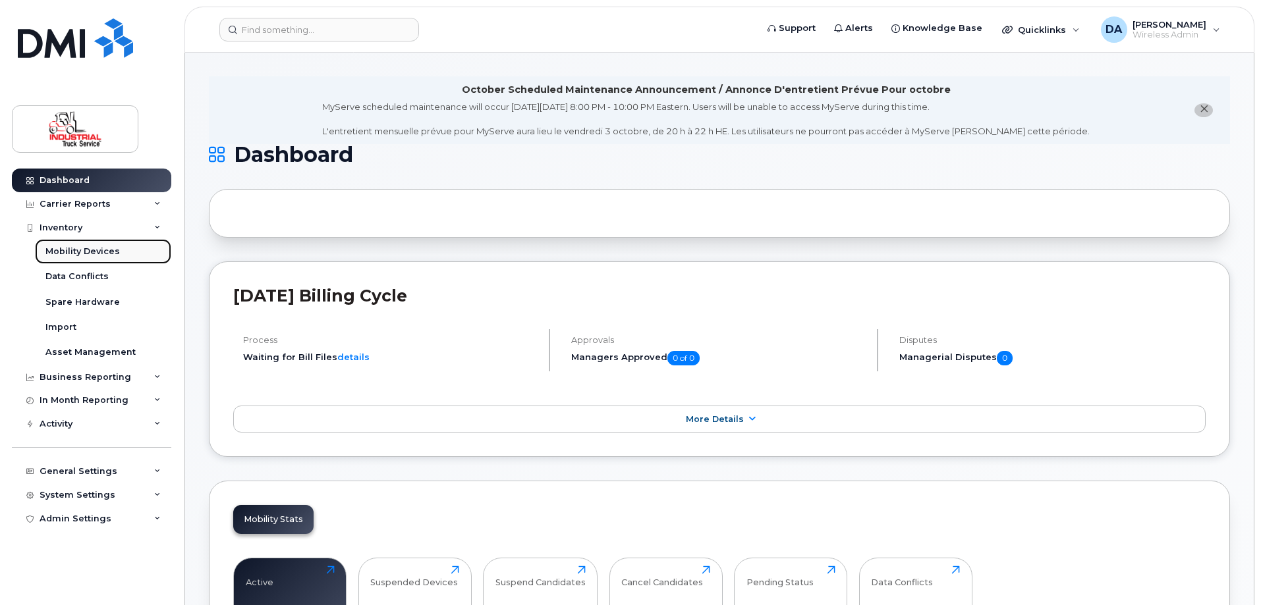
click at [63, 252] on div "Mobility Devices" at bounding box center [82, 252] width 74 height 12
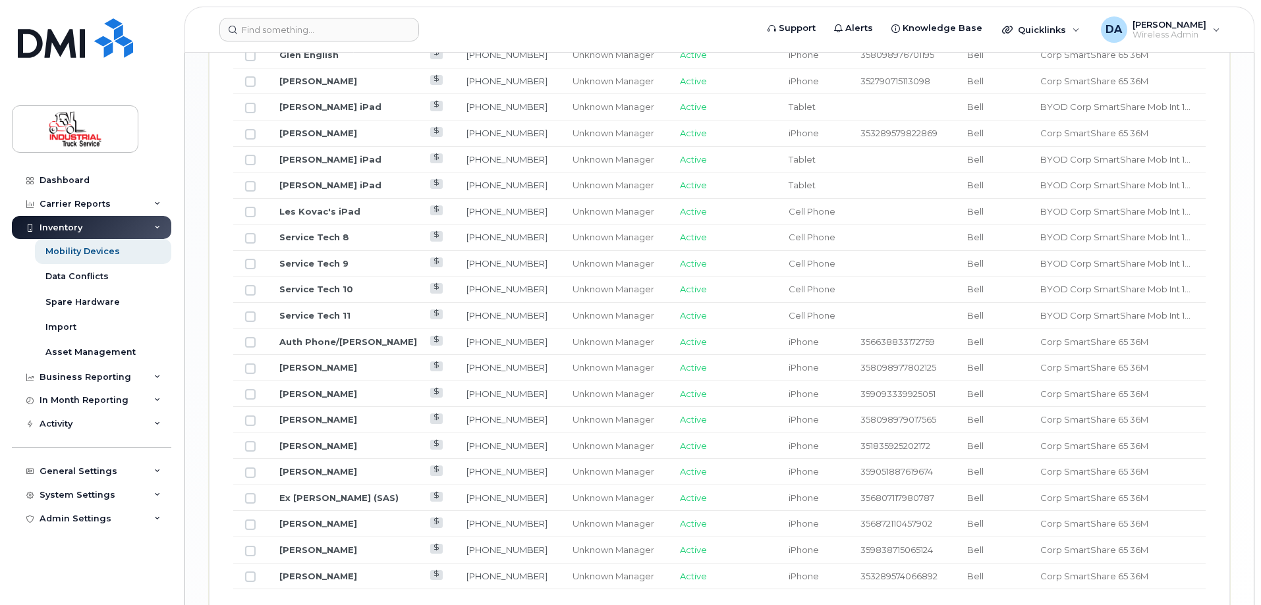
scroll to position [1580, 0]
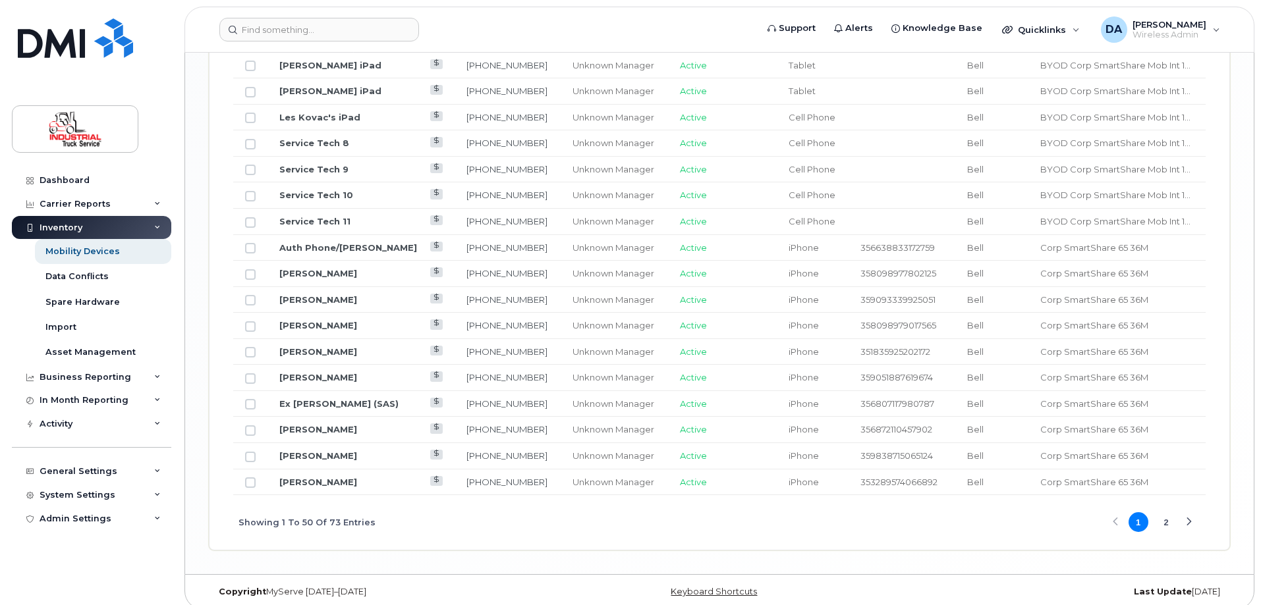
click at [1172, 512] on button "2" at bounding box center [1166, 522] width 20 height 20
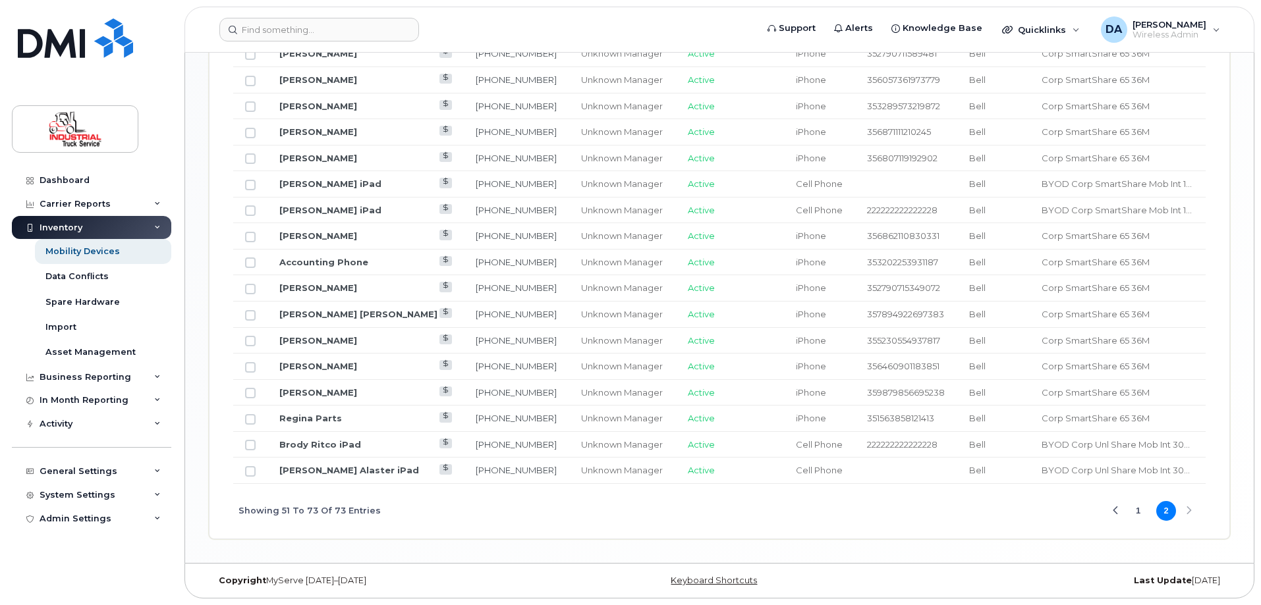
scroll to position [875, 0]
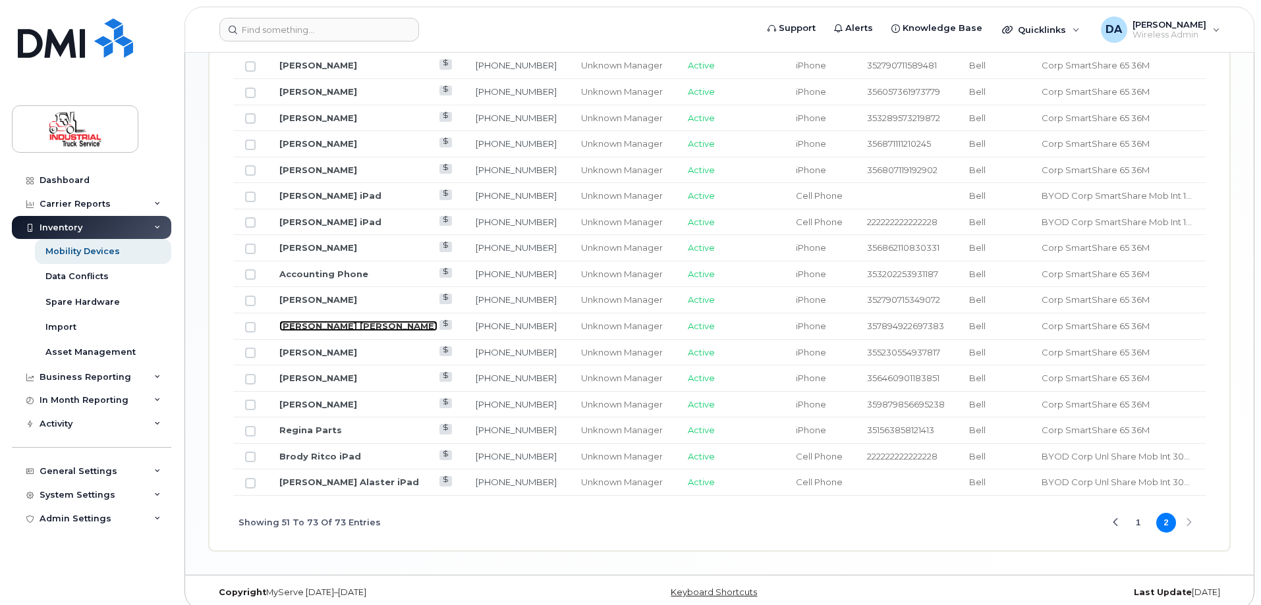
click at [302, 321] on link "[PERSON_NAME] [PERSON_NAME]" at bounding box center [358, 326] width 158 height 11
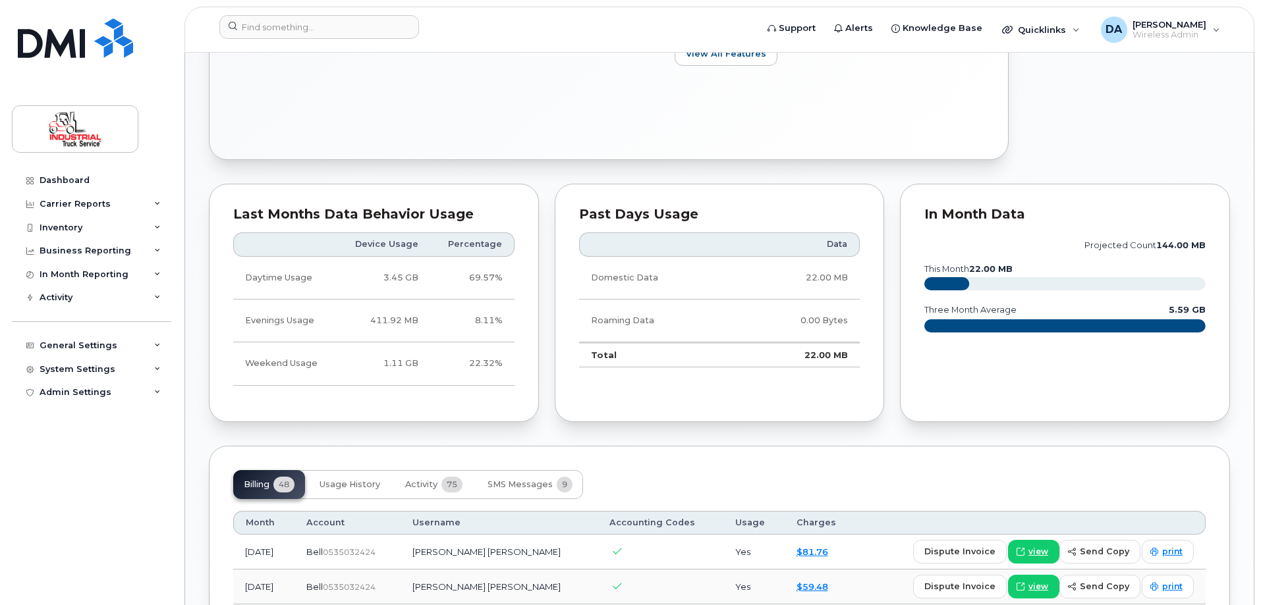
scroll to position [922, 0]
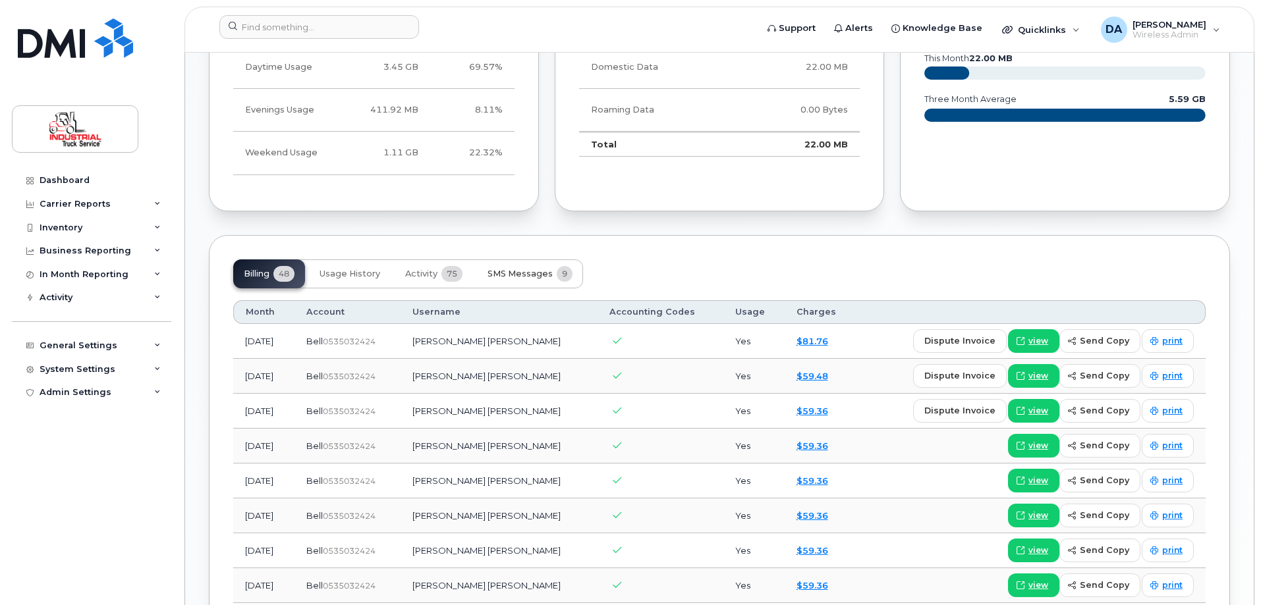
click at [514, 271] on span "SMS Messages" at bounding box center [519, 274] width 65 height 11
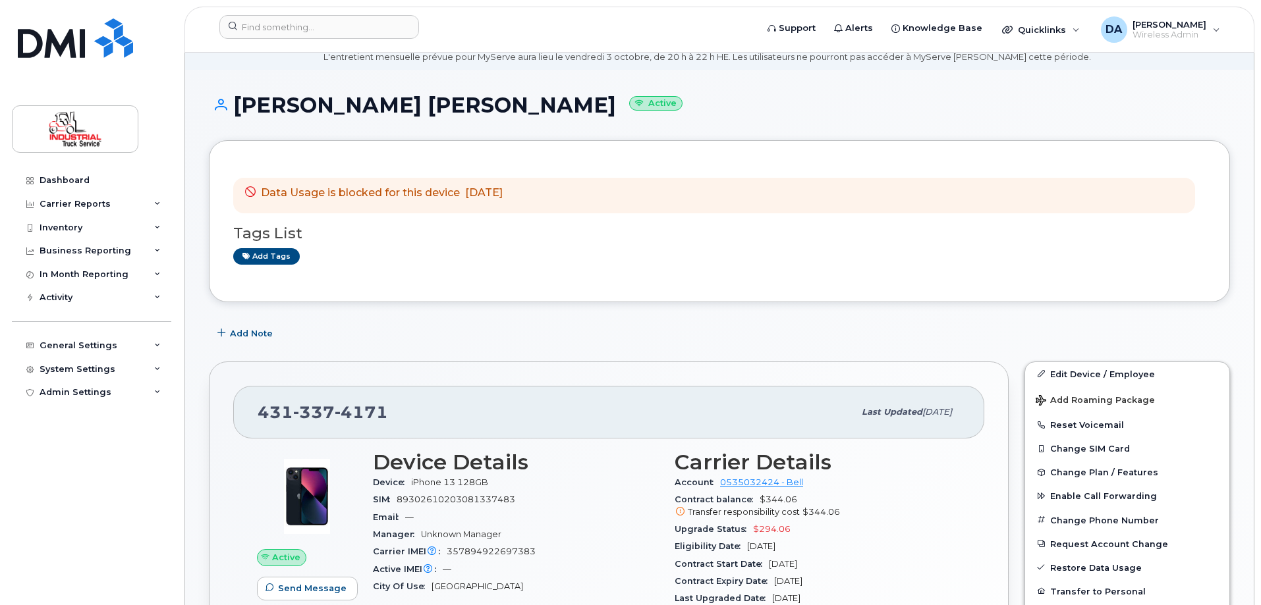
scroll to position [329, 0]
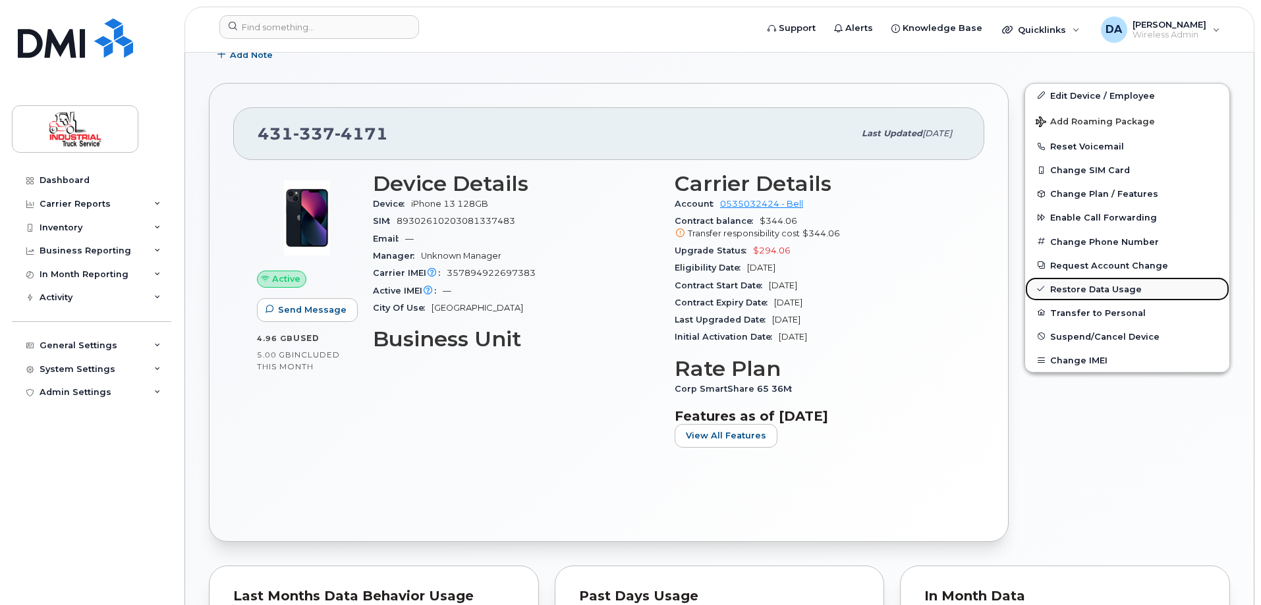
click at [1074, 290] on link "Restore Data Usage" at bounding box center [1127, 289] width 204 height 24
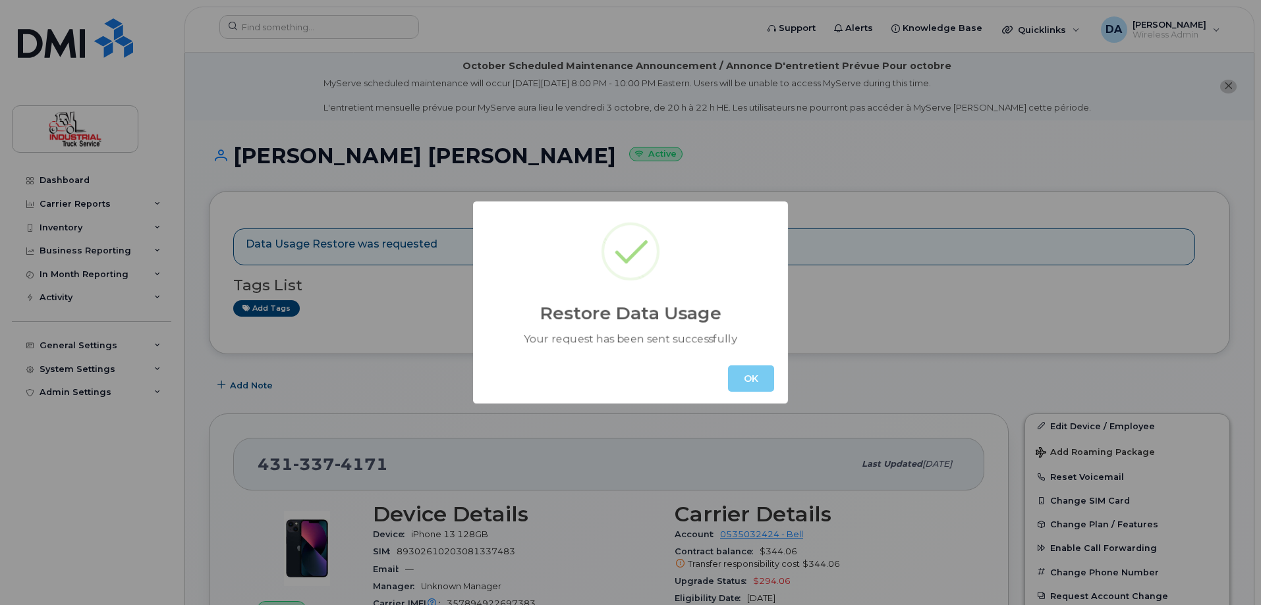
click at [762, 388] on button "OK" at bounding box center [751, 379] width 46 height 26
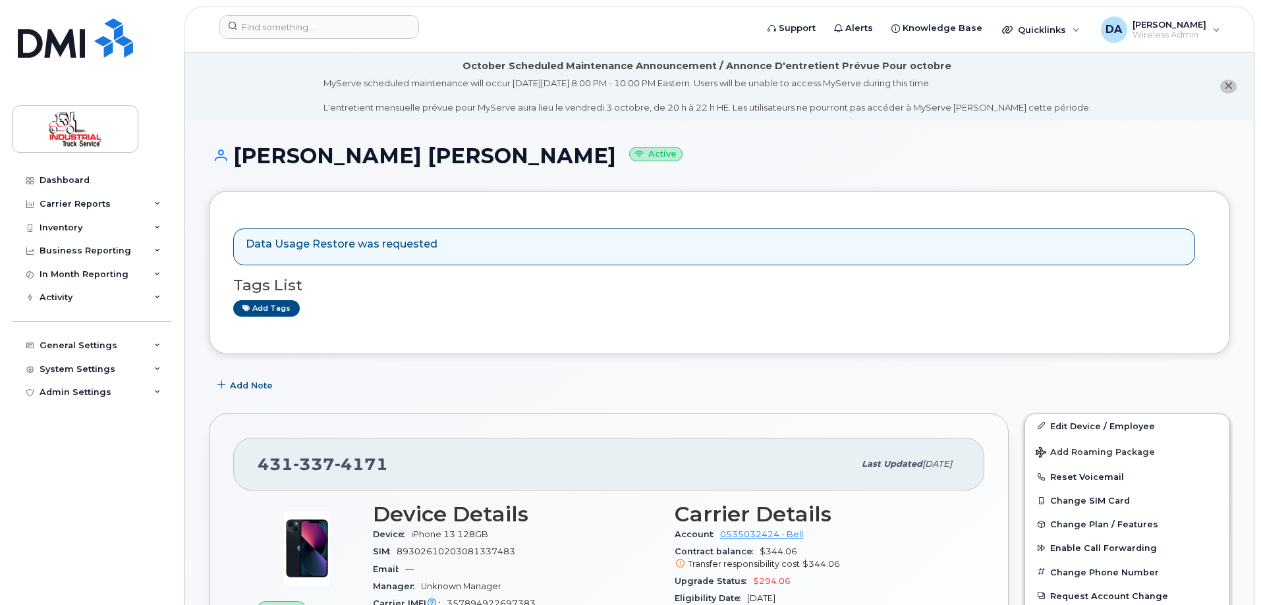
click at [547, 250] on div "Data Usage Restore was requested" at bounding box center [714, 248] width 962 height 38
click at [48, 273] on div "In Month Reporting" at bounding box center [84, 274] width 89 height 11
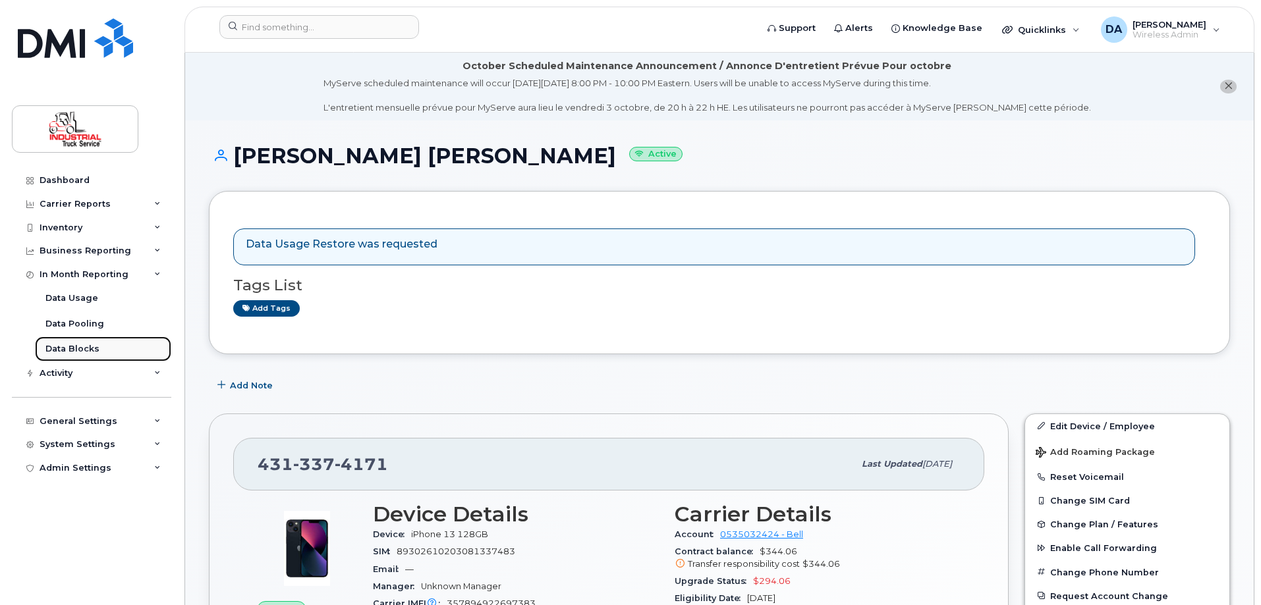
click at [68, 346] on div "Data Blocks" at bounding box center [72, 349] width 54 height 12
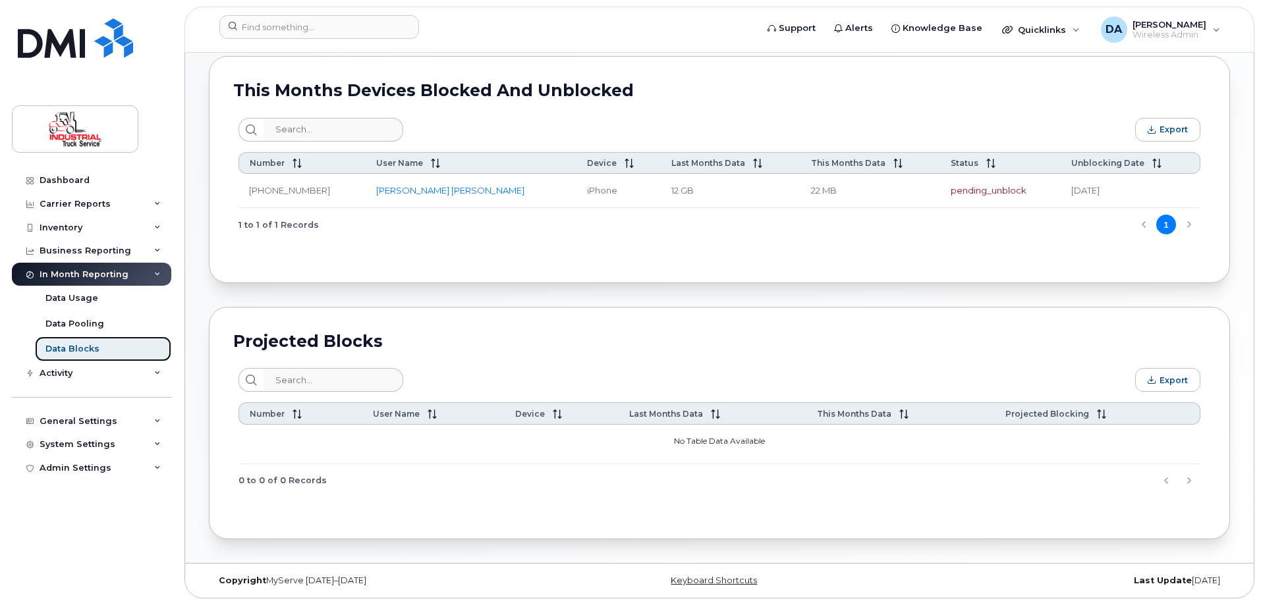
scroll to position [14, 0]
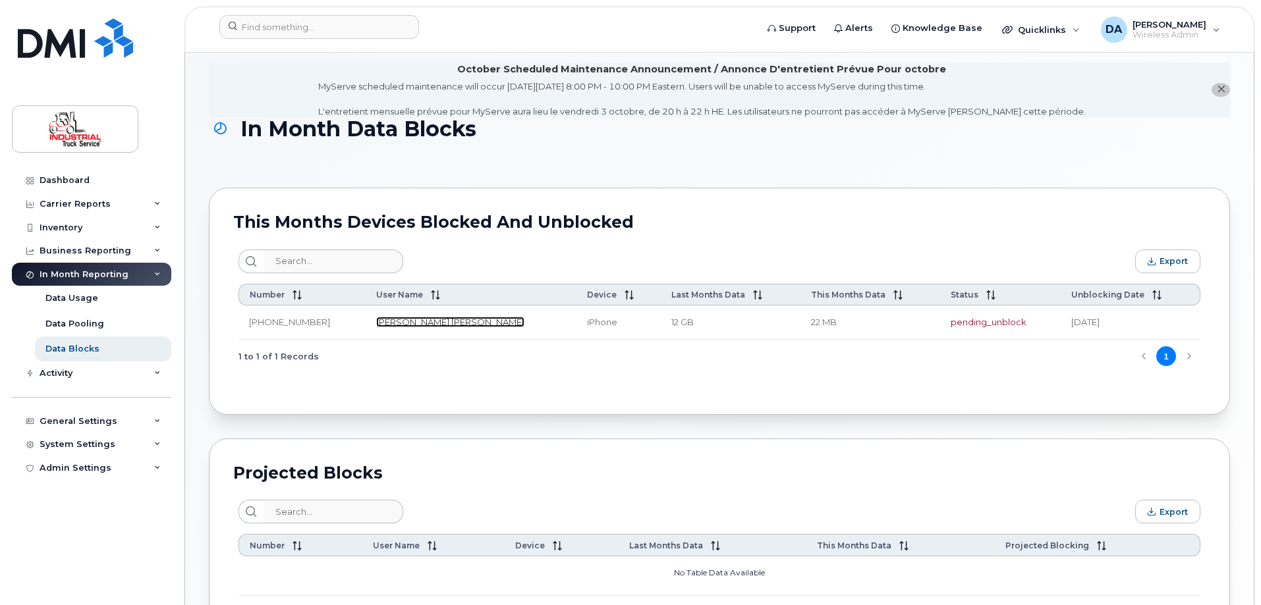
click at [385, 323] on link "[PERSON_NAME] [PERSON_NAME]" at bounding box center [450, 322] width 148 height 11
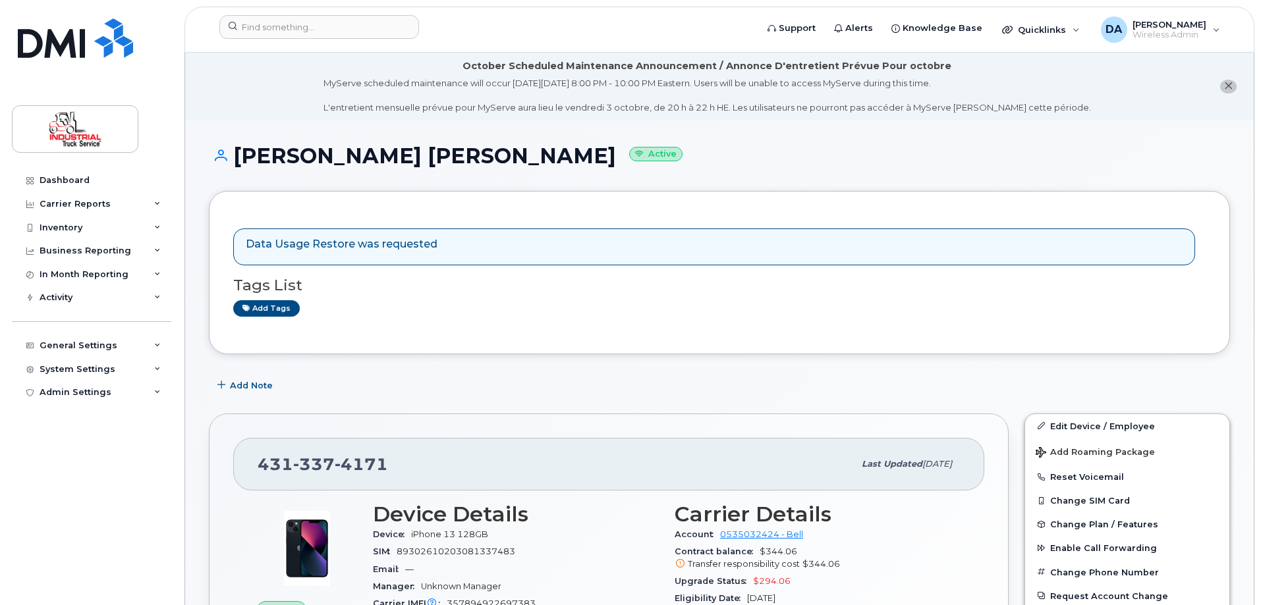
click at [1229, 84] on icon "close notification" at bounding box center [1228, 86] width 9 height 9
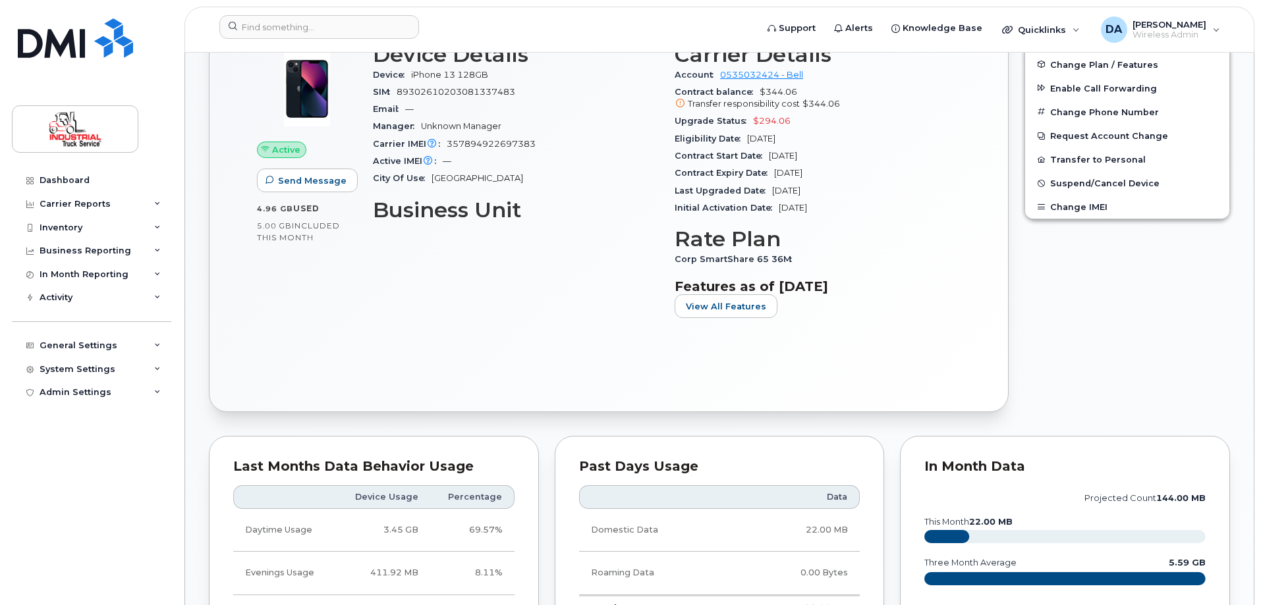
scroll to position [66, 0]
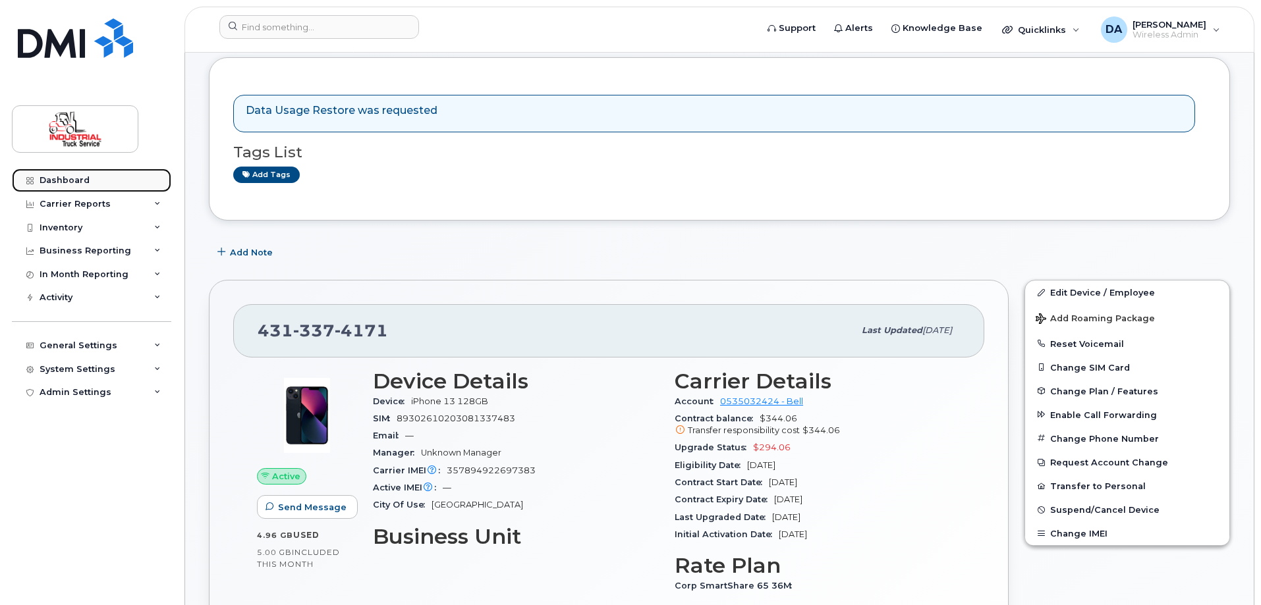
click at [75, 183] on div "Dashboard" at bounding box center [65, 180] width 50 height 11
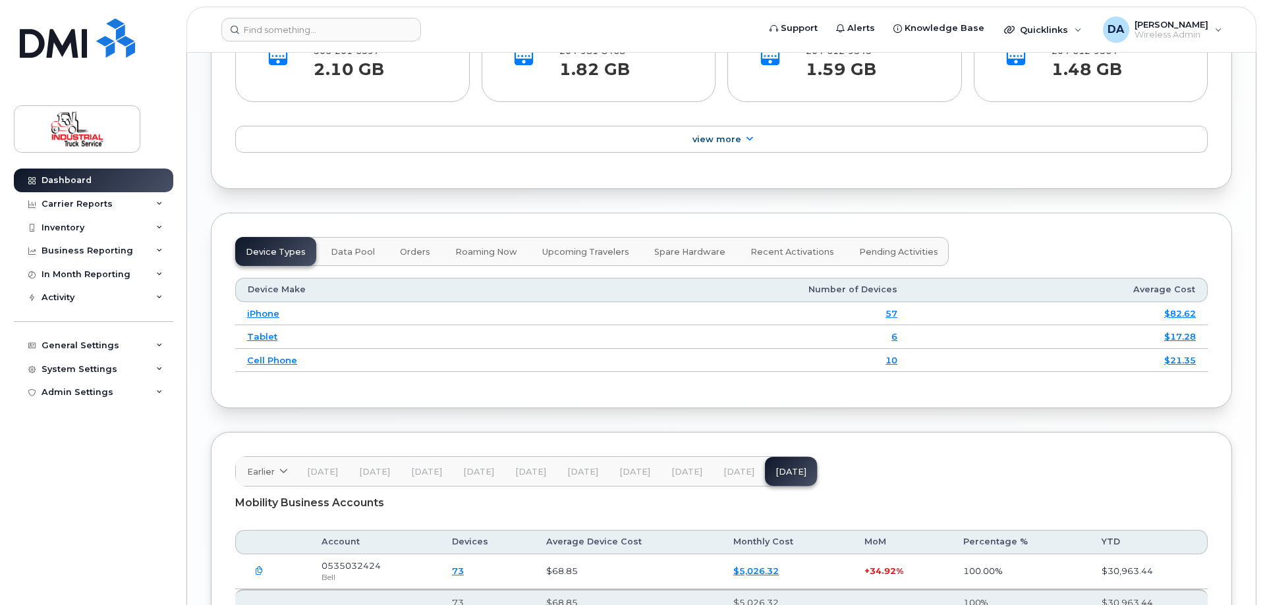
scroll to position [1599, 0]
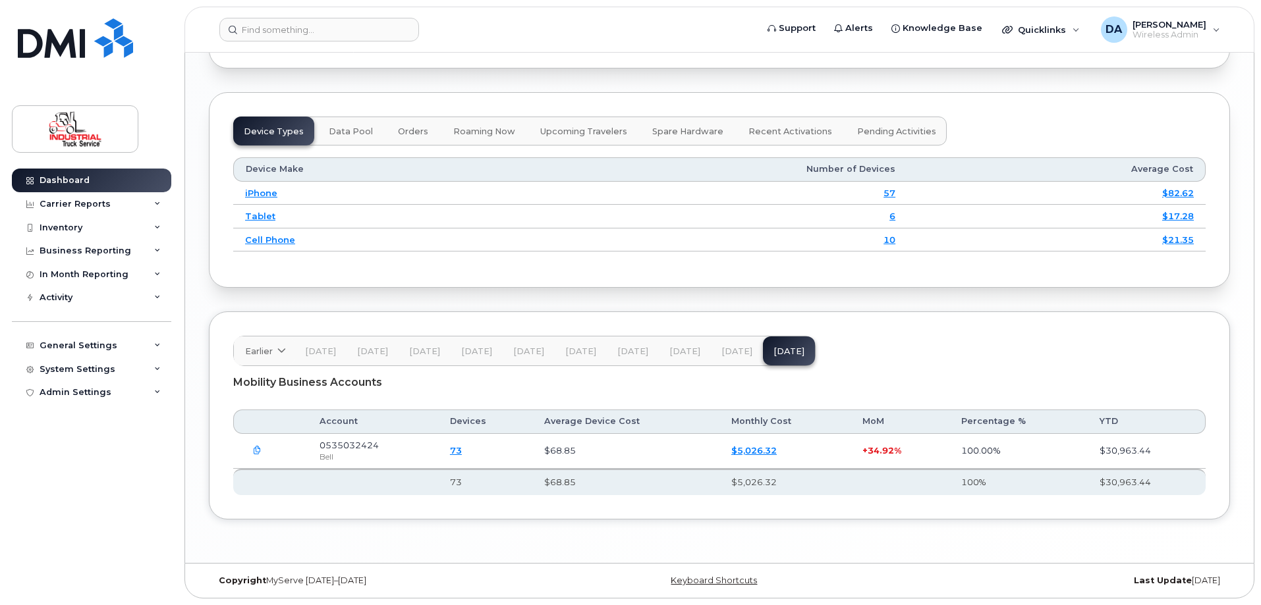
click at [758, 451] on link "$5,026.32" at bounding box center [753, 450] width 45 height 11
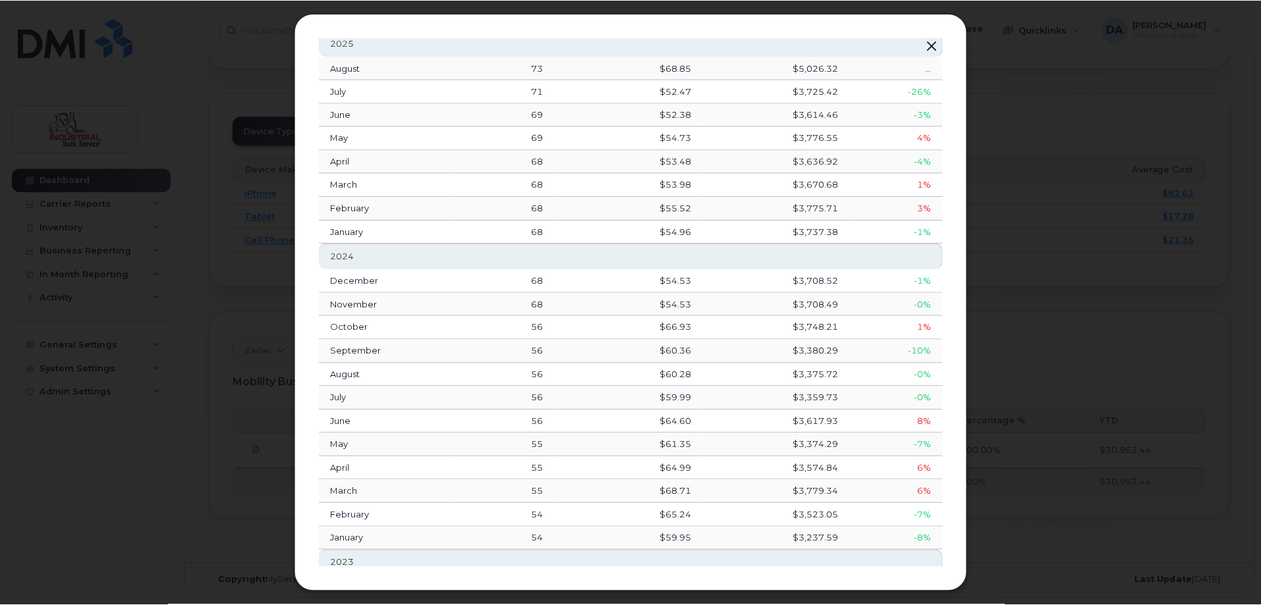
scroll to position [0, 0]
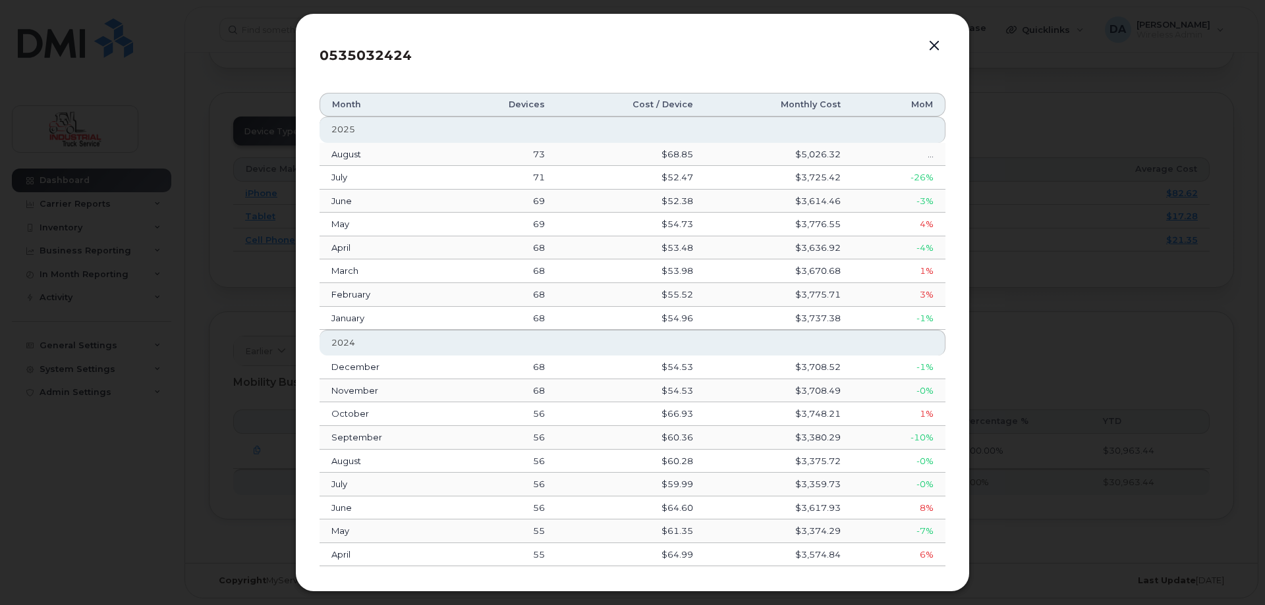
click at [939, 45] on button "button" at bounding box center [934, 46] width 20 height 18
